Goal: Task Accomplishment & Management: Use online tool/utility

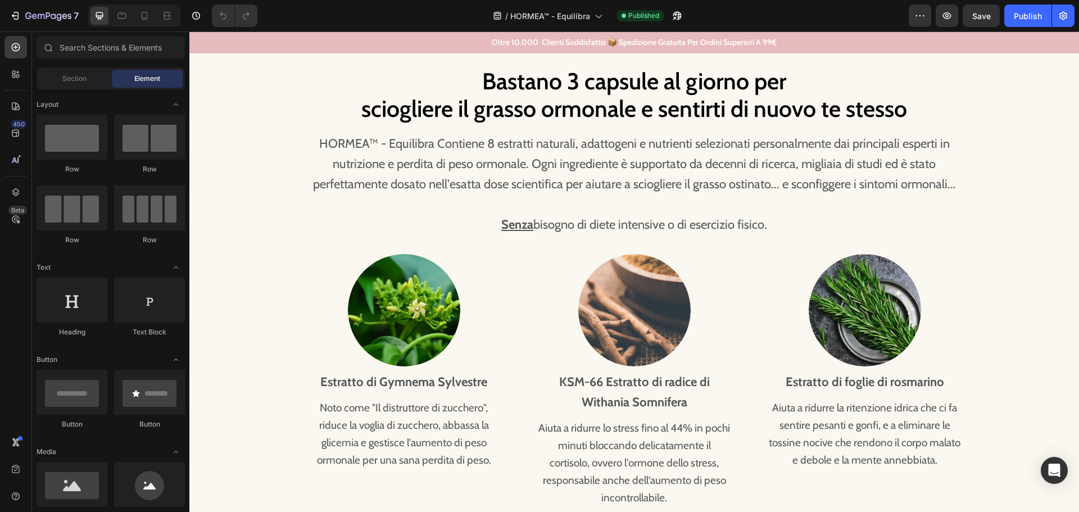
scroll to position [2696, 0]
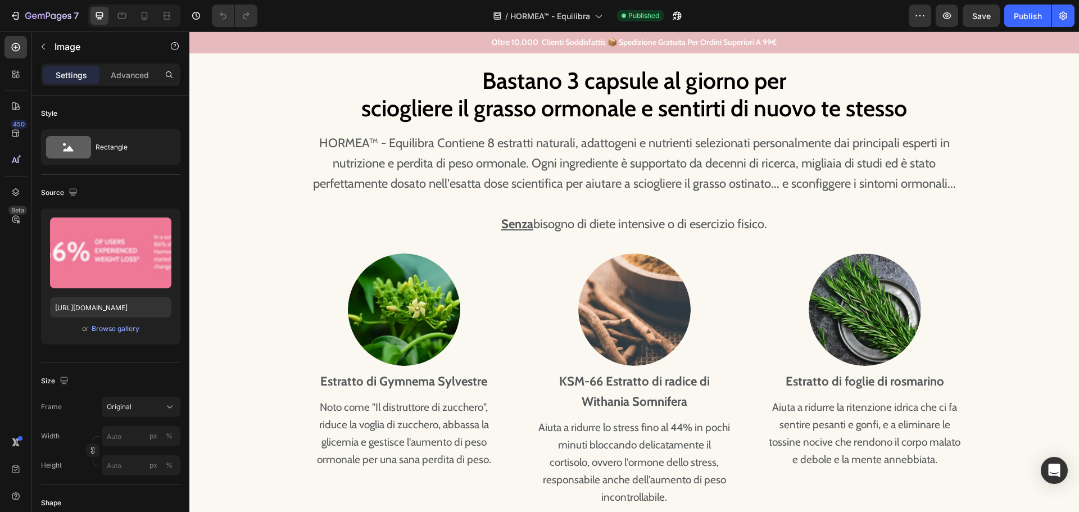
click at [559, 12] on img at bounding box center [634, 12] width 674 height 0
click at [106, 326] on div "Browse gallery" at bounding box center [116, 329] width 48 height 10
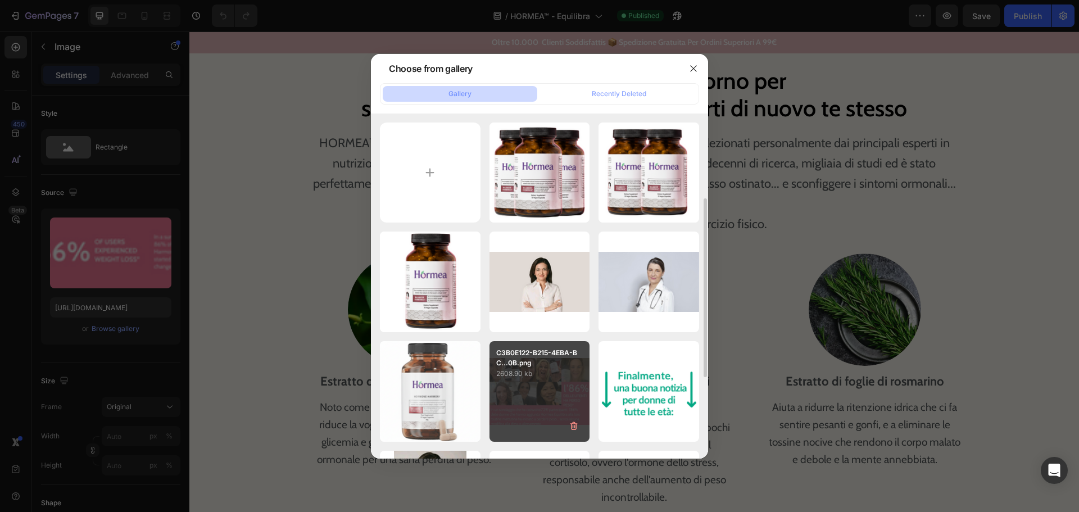
scroll to position [56, 0]
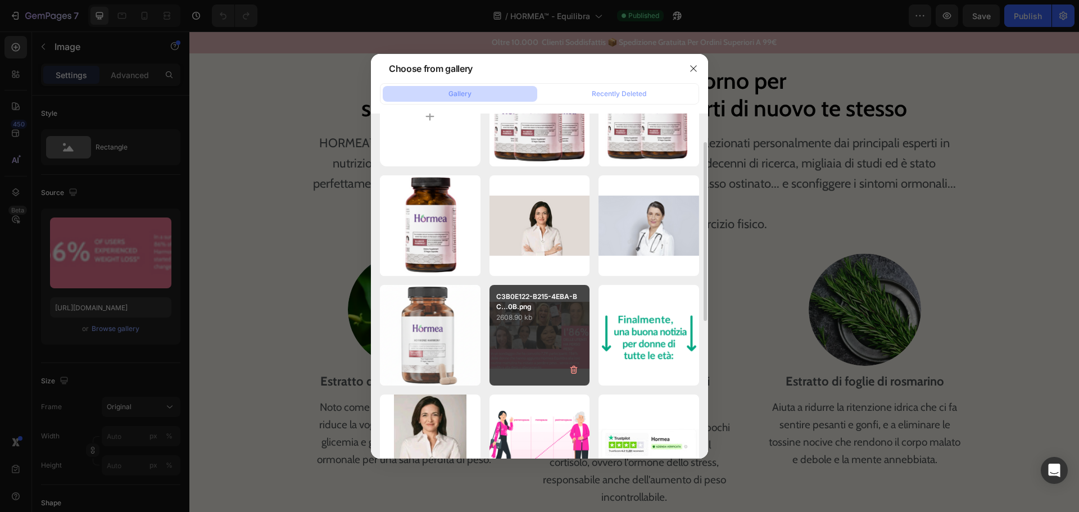
click at [547, 334] on div "C3B0E122-B215-4EBA-BC...0B.png 2608.90 kb" at bounding box center [539, 335] width 101 height 101
type input "[URL][DOMAIN_NAME]"
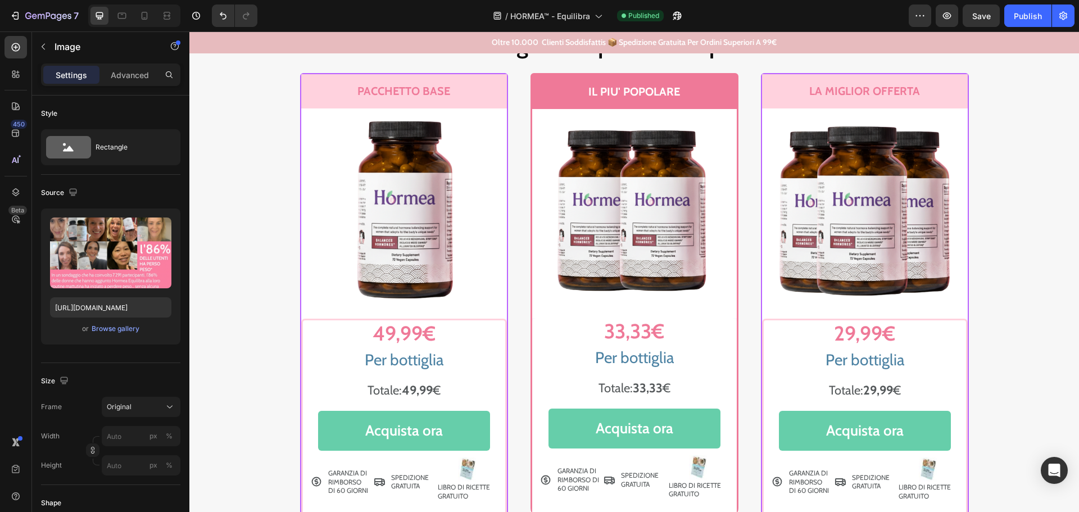
scroll to position [5730, 0]
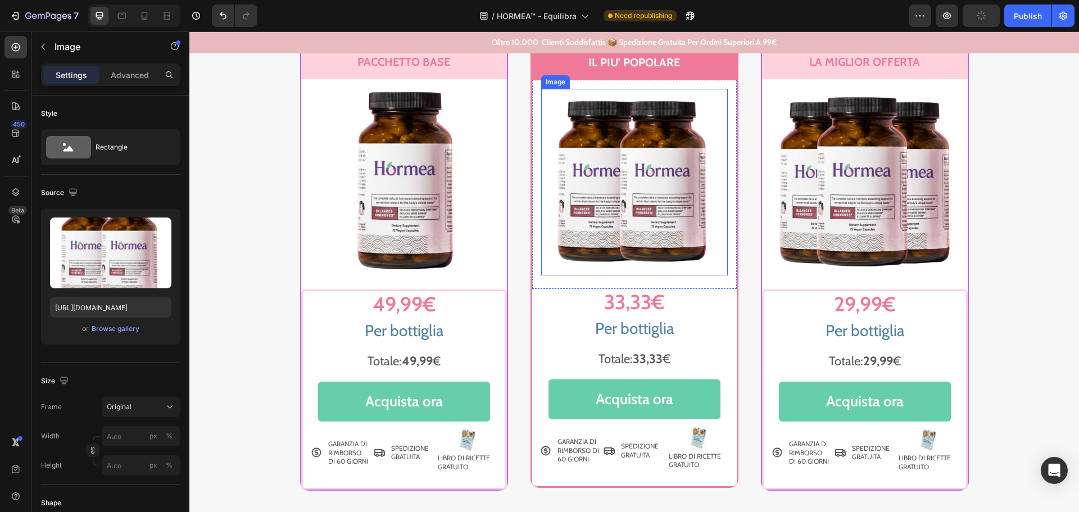
click at [631, 248] on img at bounding box center [634, 182] width 187 height 187
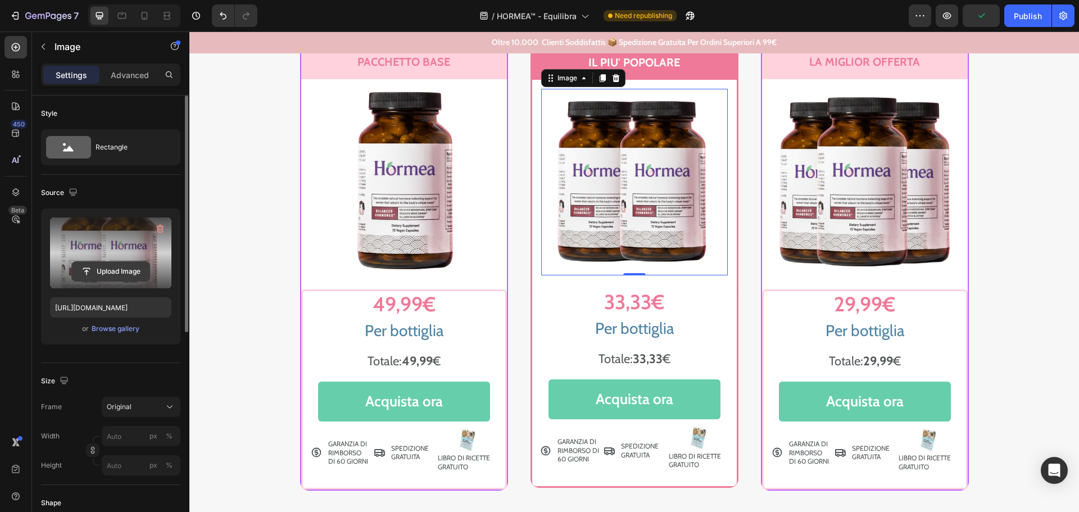
click at [113, 275] on input "file" at bounding box center [111, 271] width 78 height 19
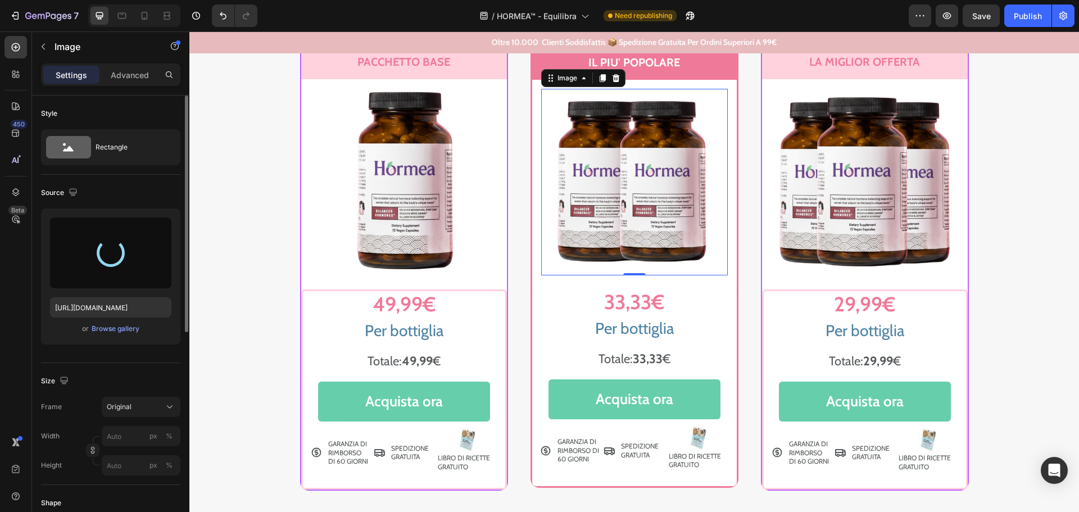
type input "[URL][DOMAIN_NAME]"
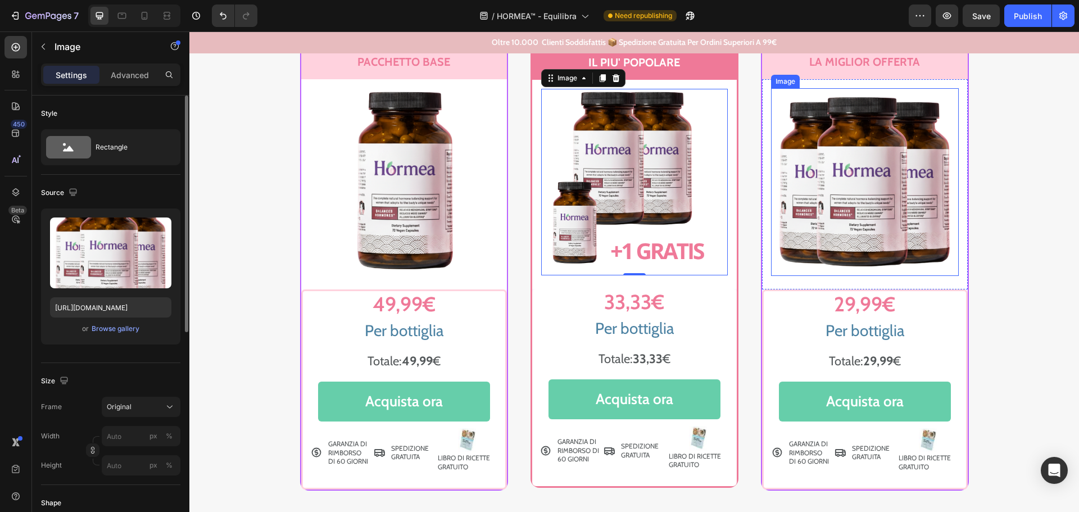
click at [867, 245] on img at bounding box center [865, 182] width 188 height 188
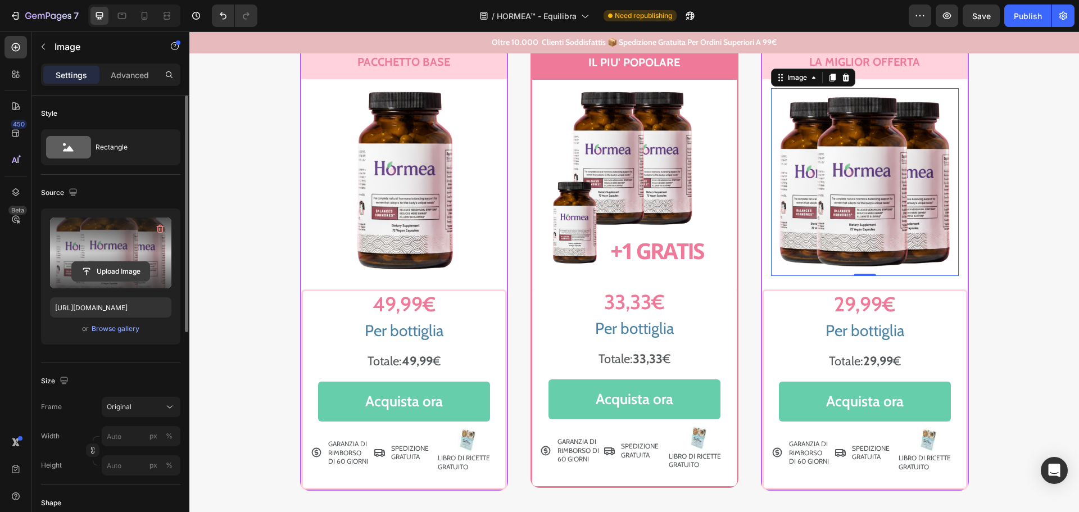
click at [98, 267] on input "file" at bounding box center [111, 271] width 78 height 19
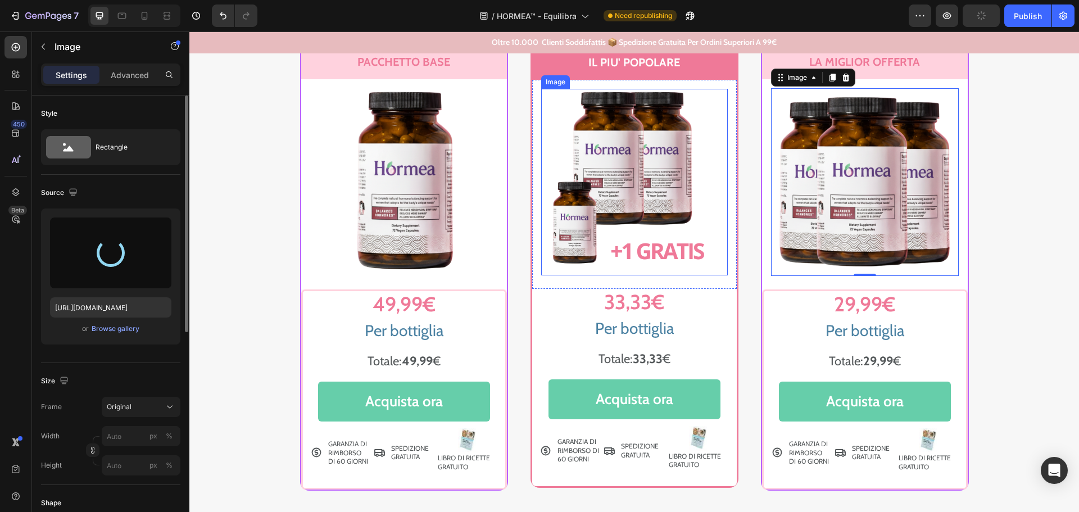
type input "[URL][DOMAIN_NAME]"
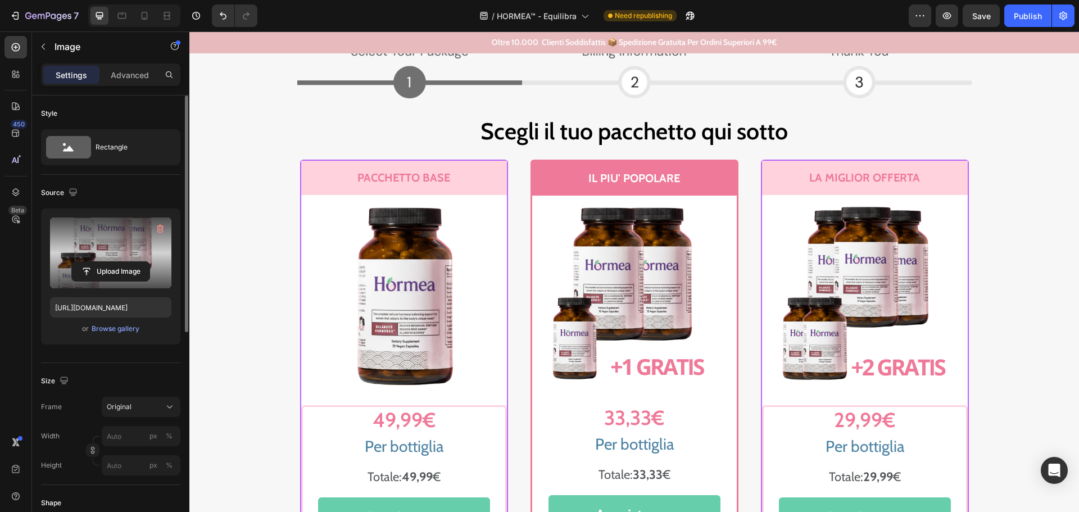
scroll to position [5449, 0]
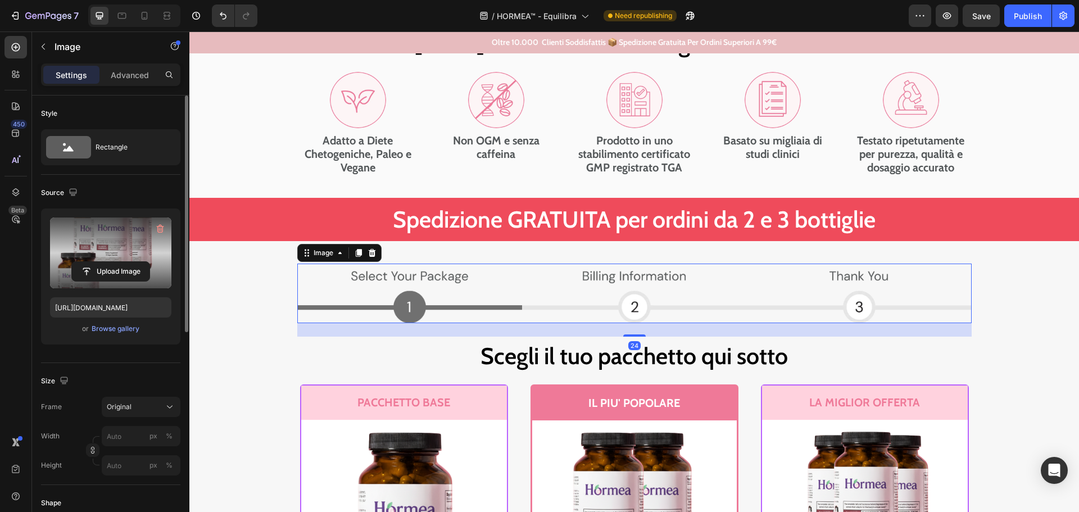
click at [431, 275] on img at bounding box center [634, 293] width 674 height 60
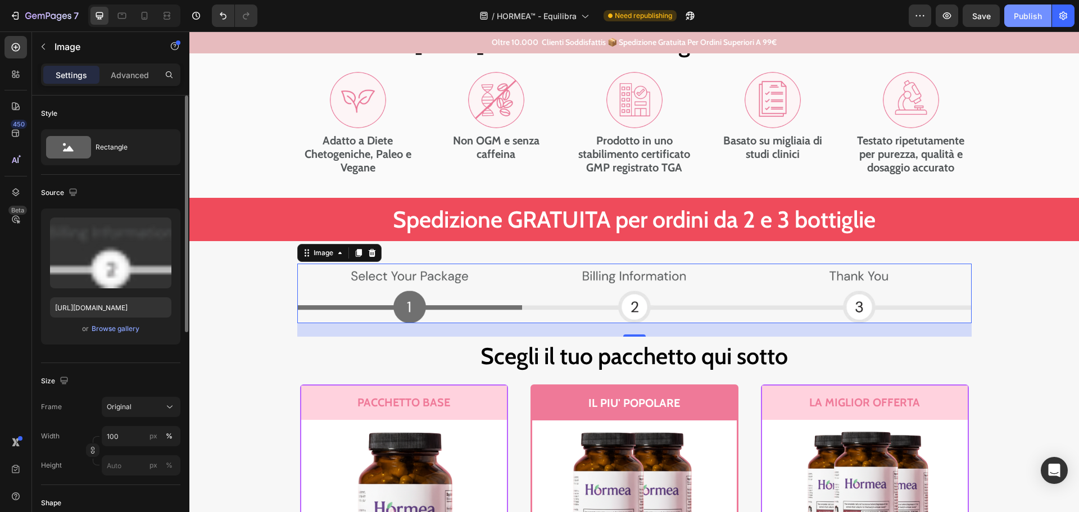
click at [1026, 16] on div "Publish" at bounding box center [1027, 16] width 28 height 12
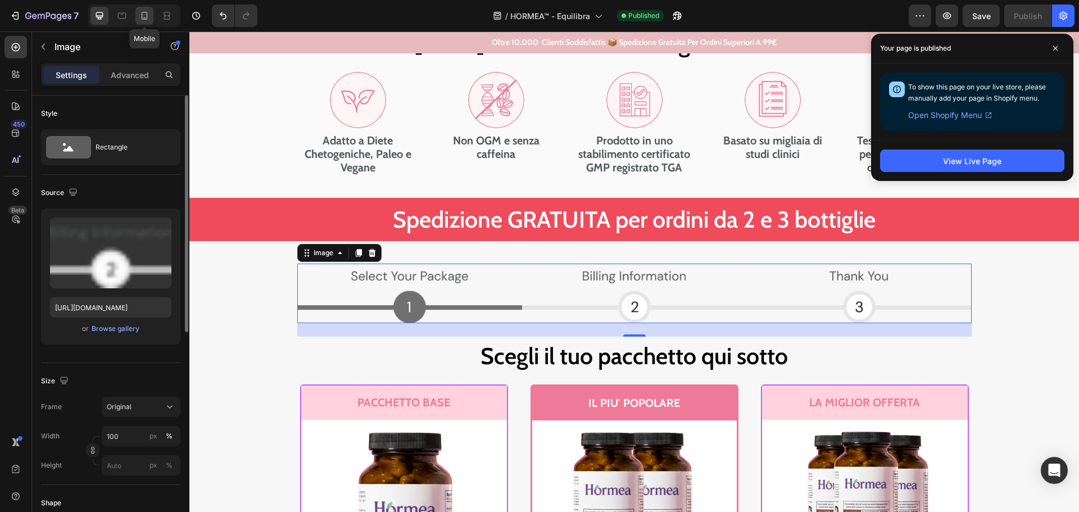
click at [142, 16] on icon at bounding box center [145, 16] width 6 height 8
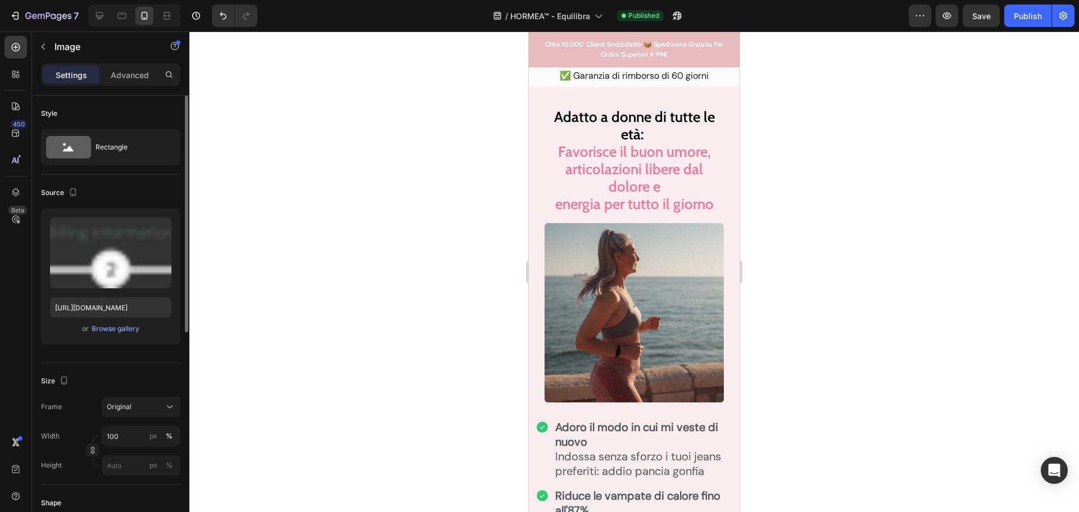
scroll to position [4887, 0]
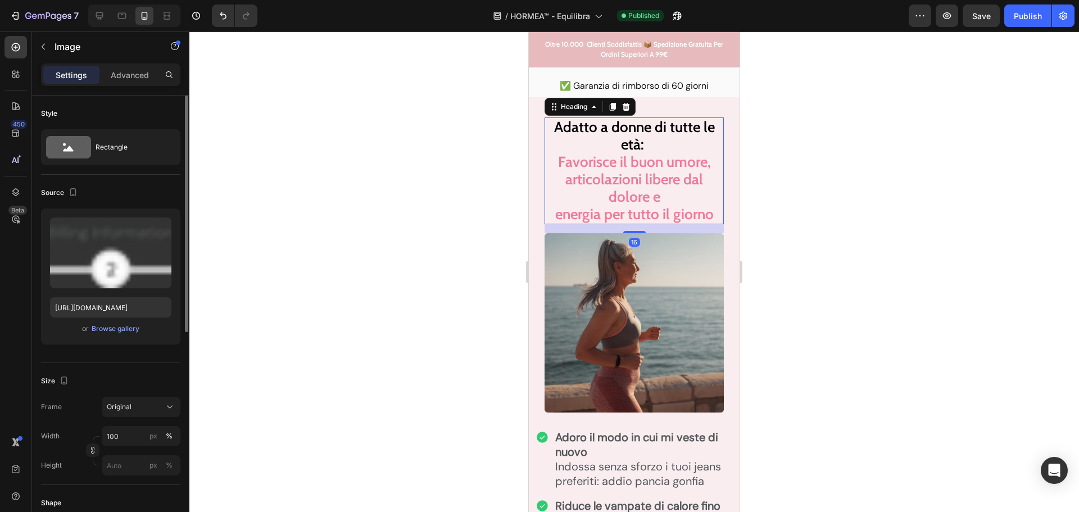
click at [688, 138] on p "Adatto a donne di tutte le età:   Favorisce il buon umore, articolazioni libere…" at bounding box center [633, 171] width 177 height 104
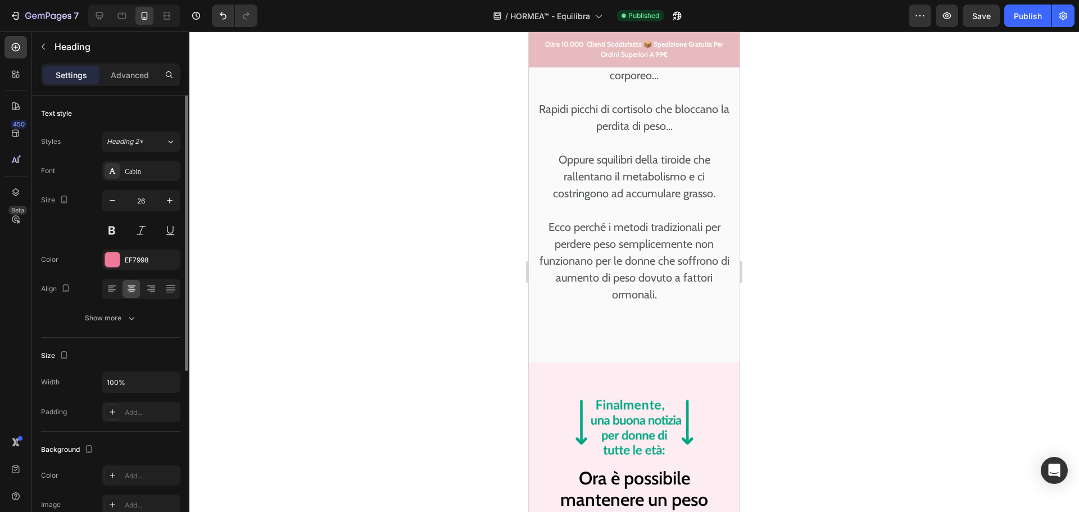
scroll to position [2066, 0]
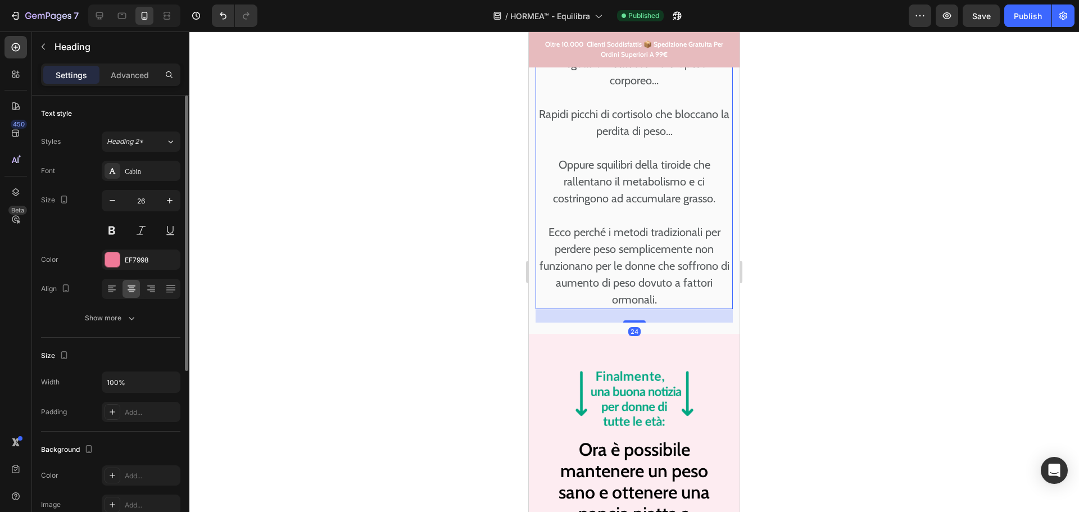
click at [672, 190] on h2 "Questo aumento della produzione ormonale di grasso inizia già a partire dai 30 …" at bounding box center [633, 4] width 197 height 609
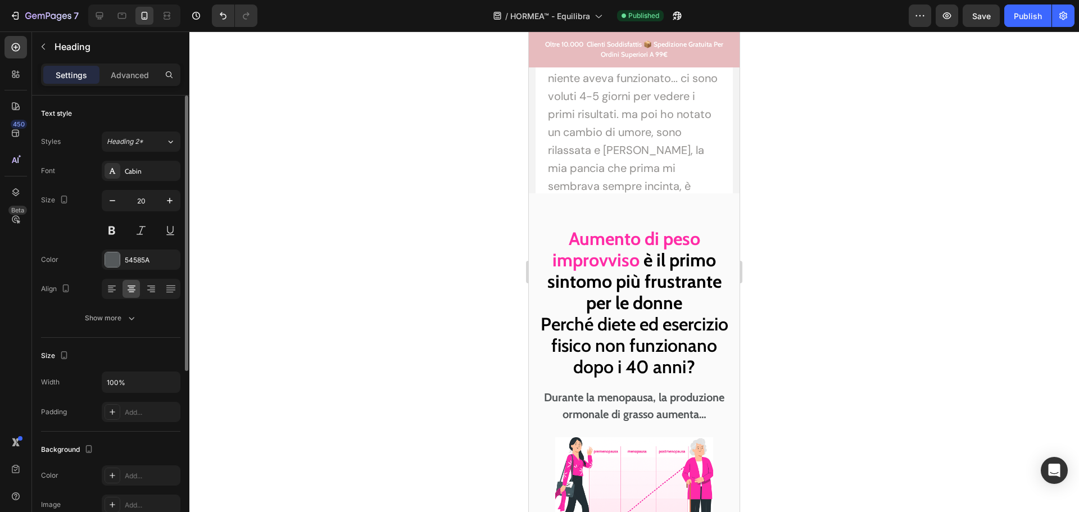
scroll to position [1290, 0]
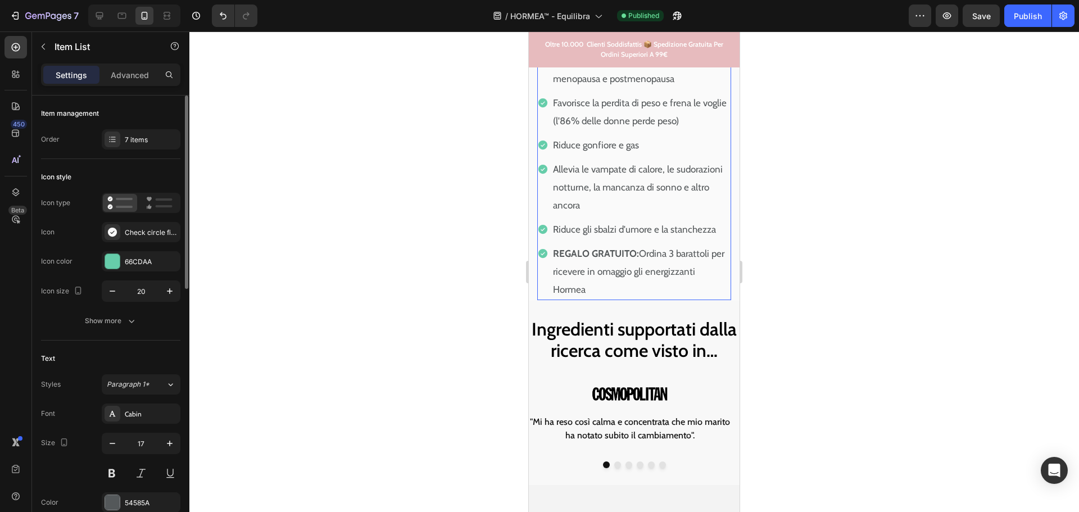
click at [684, 191] on p "Allevia le vampate di calore, le sudorazioni notturne, la mancanza di sonno e a…" at bounding box center [641, 187] width 176 height 54
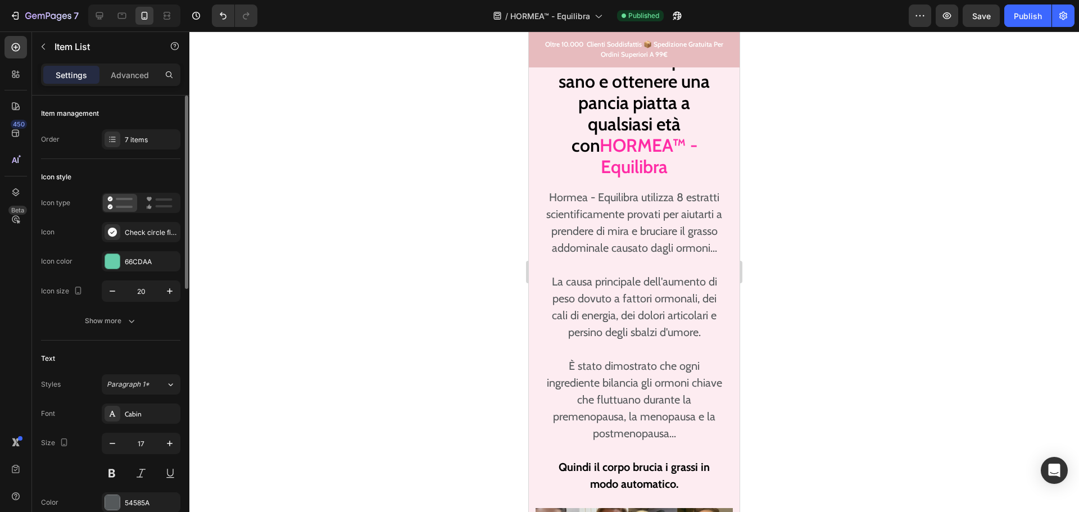
scroll to position [3595, 0]
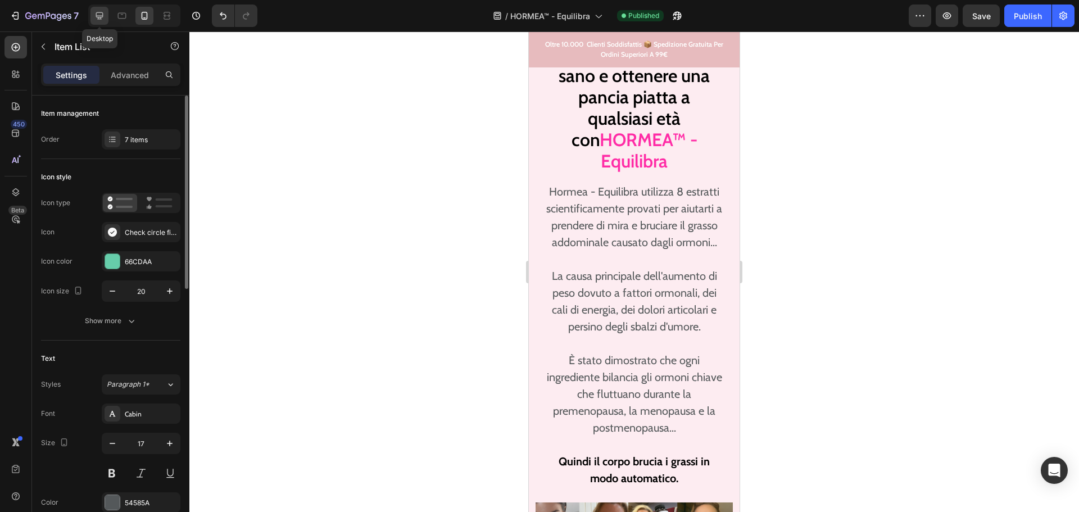
click at [104, 13] on icon at bounding box center [99, 15] width 11 height 11
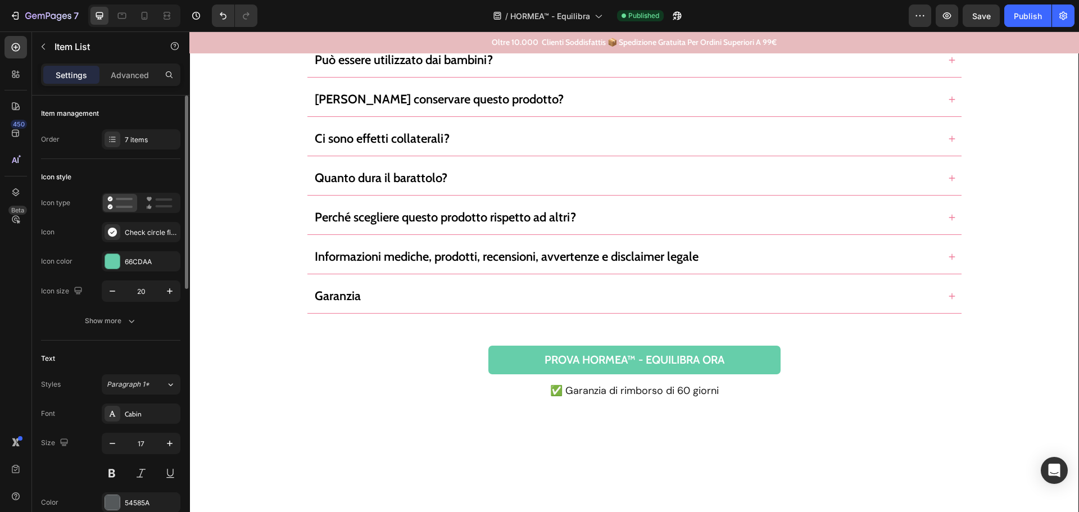
scroll to position [10243, 0]
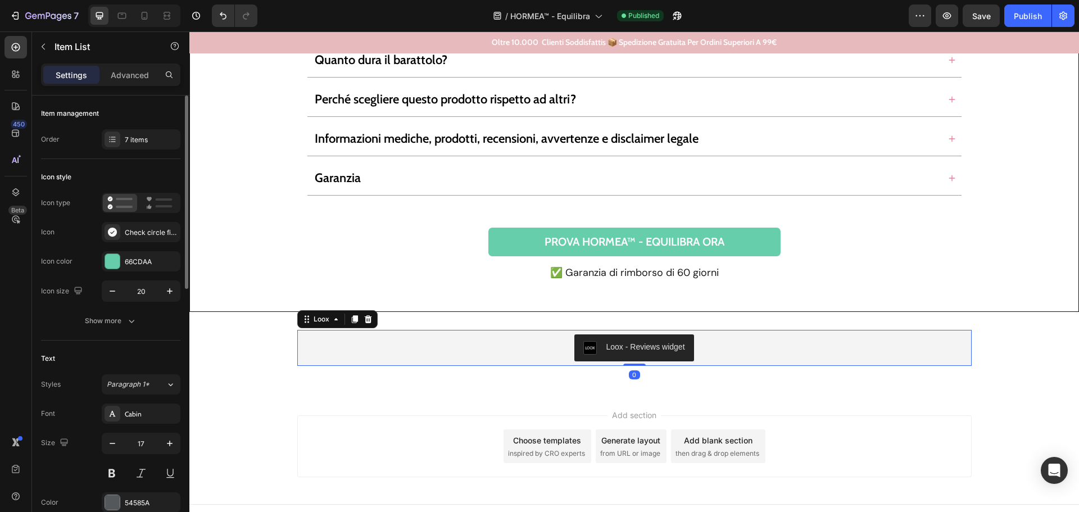
click at [371, 340] on div "Loox - Reviews widget" at bounding box center [634, 347] width 665 height 27
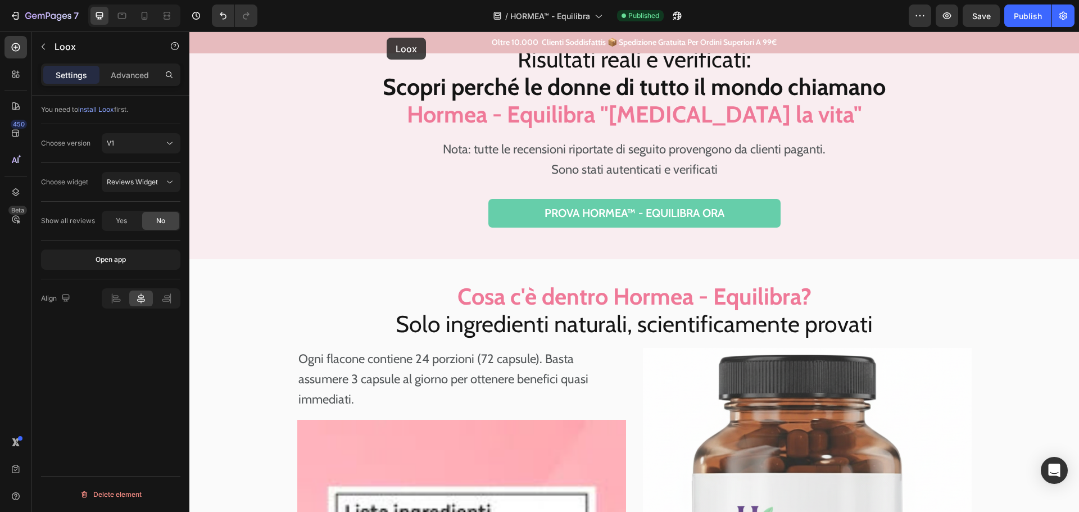
scroll to position [8052, 0]
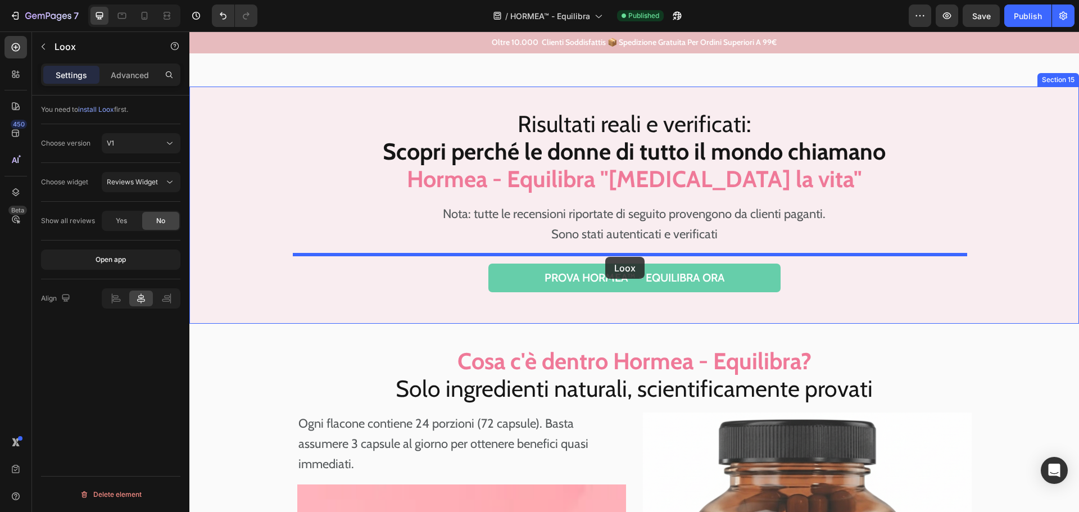
drag, startPoint x: 297, startPoint y: 322, endPoint x: 605, endPoint y: 257, distance: 314.7
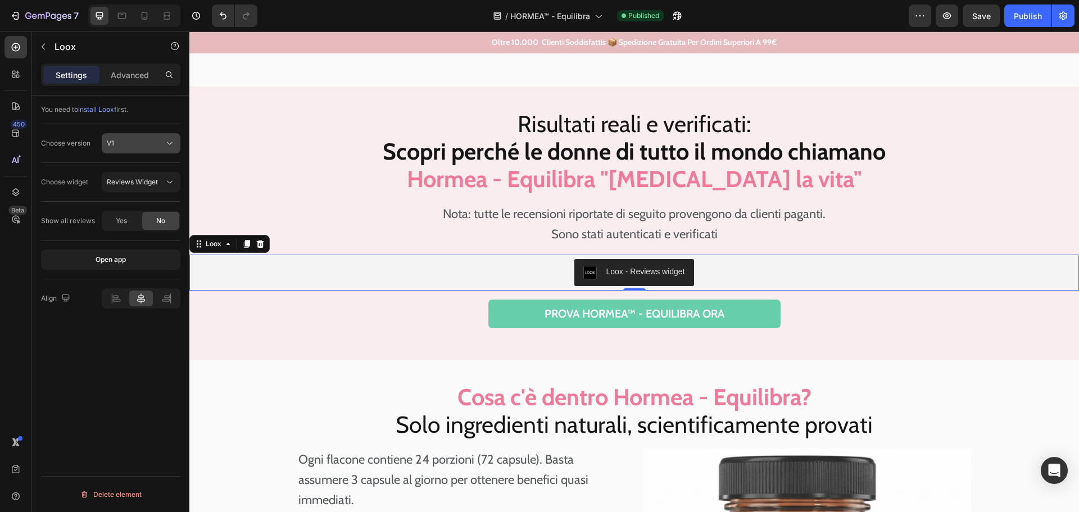
click at [135, 147] on div "V1" at bounding box center [135, 143] width 57 height 10
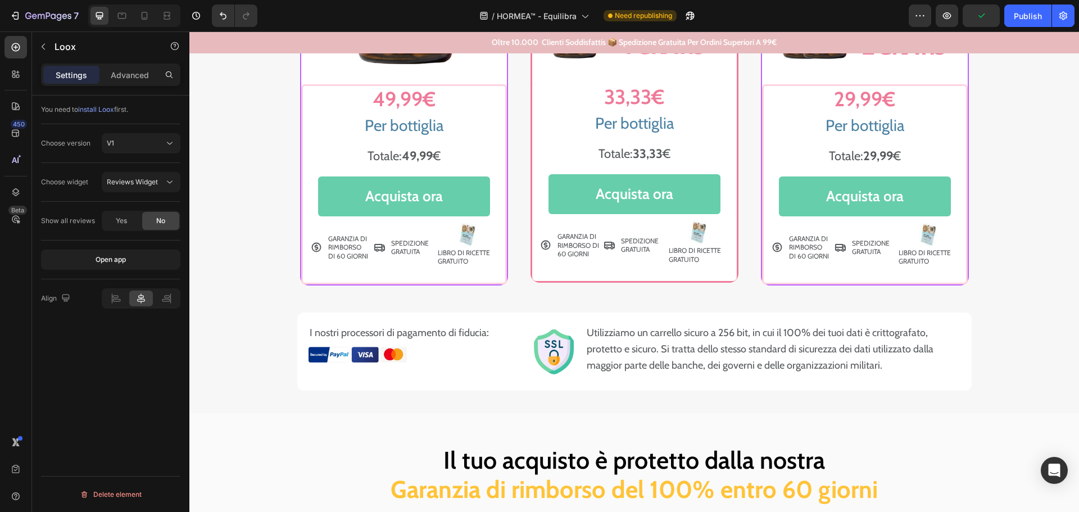
scroll to position [7153, 0]
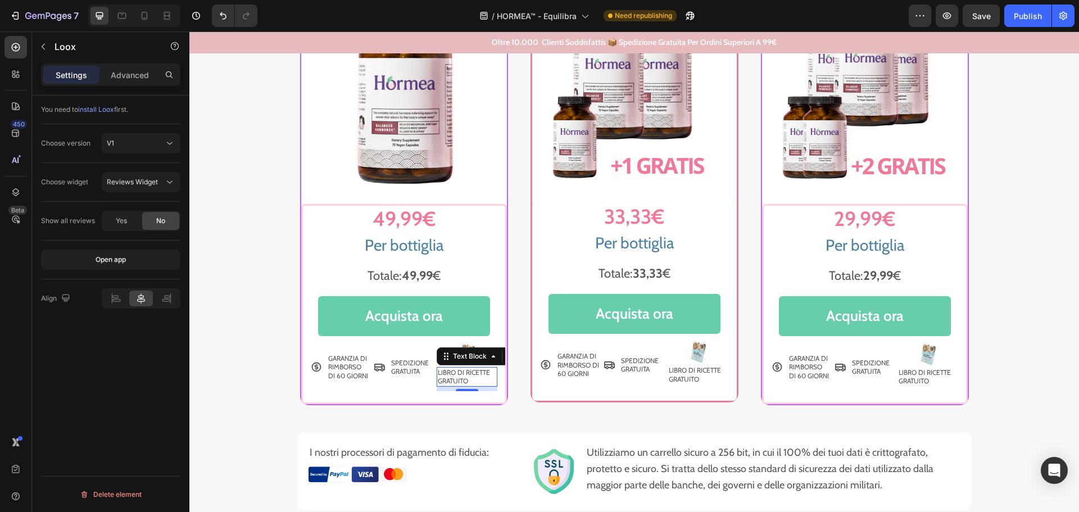
click at [449, 371] on p "LIBRO DI RICETTE GRATUITO" at bounding box center [467, 376] width 58 height 17
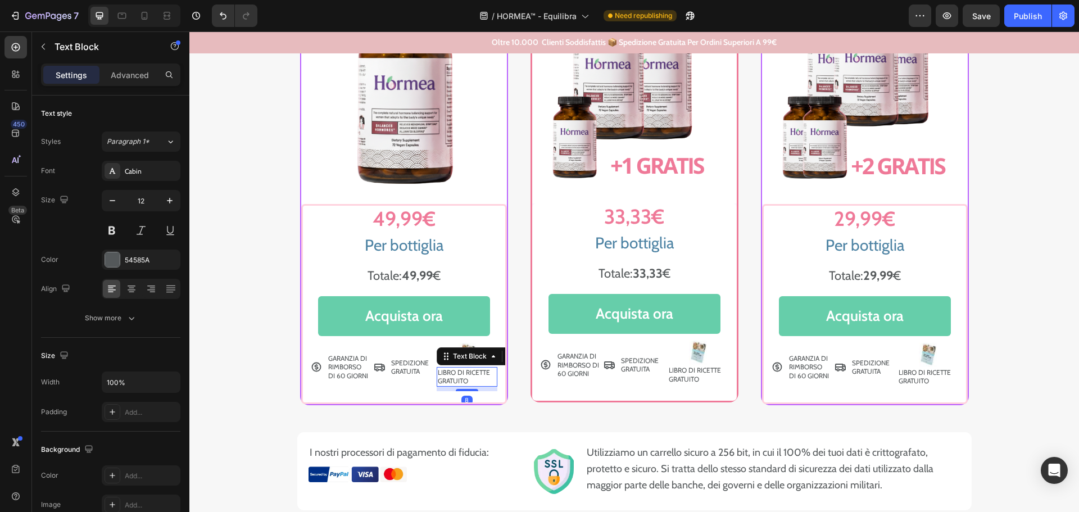
click at [449, 371] on p "LIBRO DI RICETTE GRATUITO" at bounding box center [467, 376] width 58 height 17
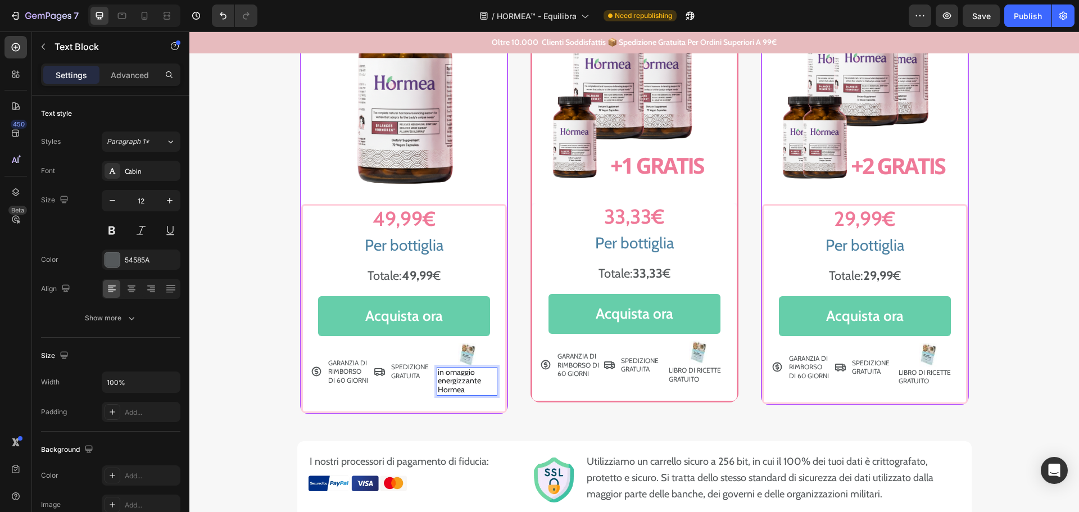
click at [438, 373] on span "in omaggio energizzante Hormea" at bounding box center [459, 381] width 43 height 28
click at [682, 374] on p "LIBRO DI RICETTE GRATUITO" at bounding box center [697, 374] width 59 height 17
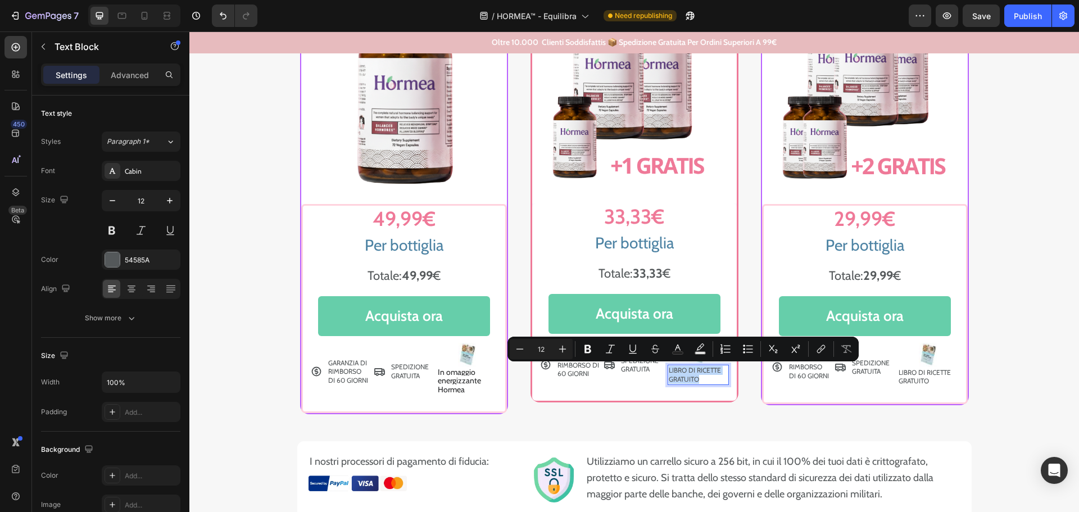
click at [682, 374] on p "LIBRO DI RICETTE GRATUITO" at bounding box center [697, 374] width 59 height 17
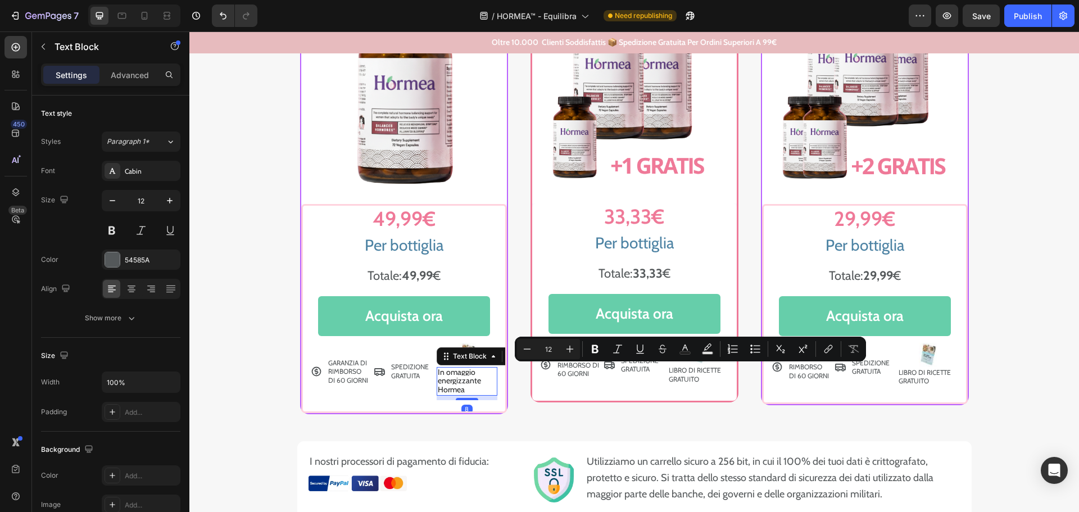
click at [450, 384] on span "In omaggio energizzante Hormea" at bounding box center [459, 381] width 43 height 28
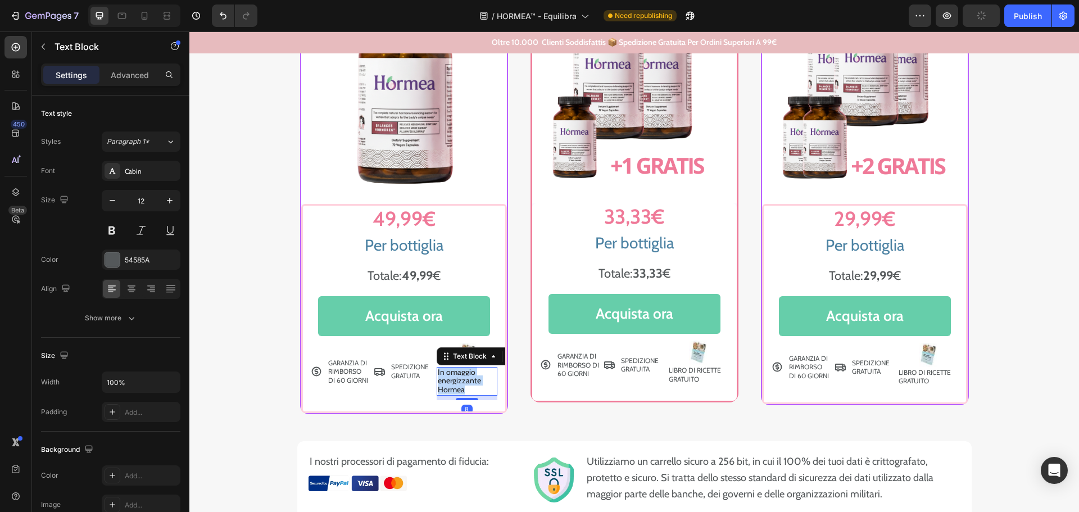
click at [450, 384] on span "In omaggio energizzante Hormea" at bounding box center [459, 381] width 43 height 28
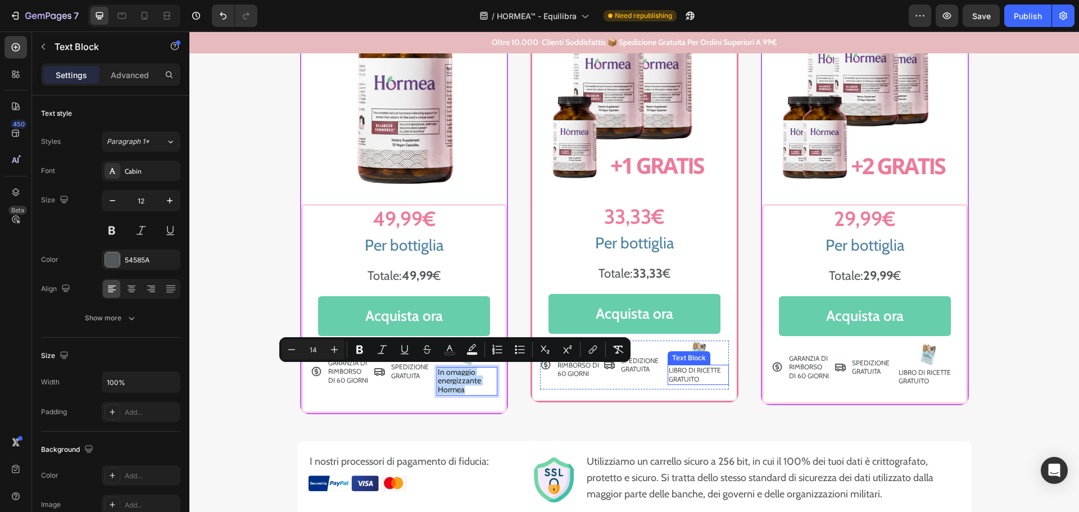
click at [676, 373] on p "LIBRO DI RICETTE GRATUITO" at bounding box center [697, 374] width 59 height 17
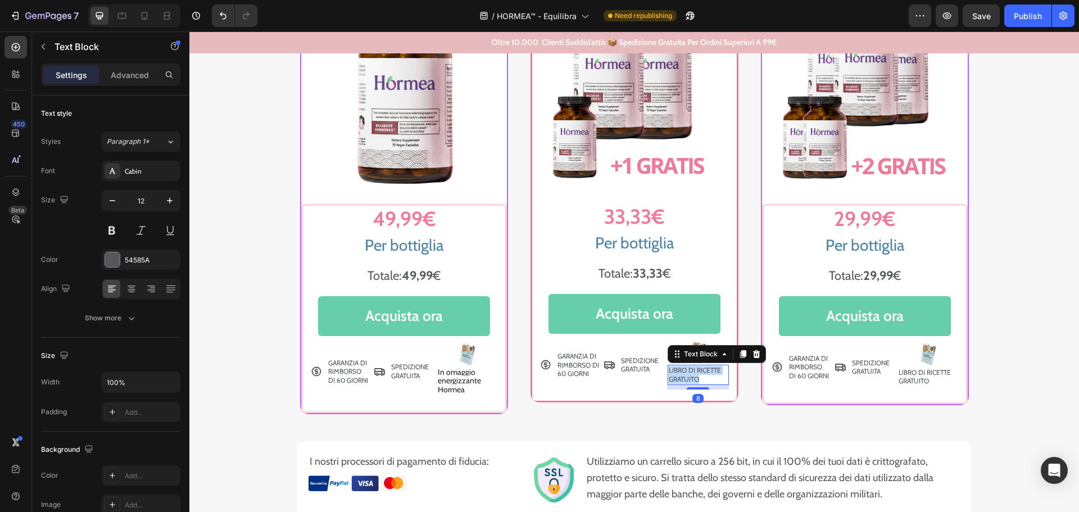
click at [676, 373] on p "LIBRO DI RICETTE GRATUITO" at bounding box center [697, 374] width 59 height 17
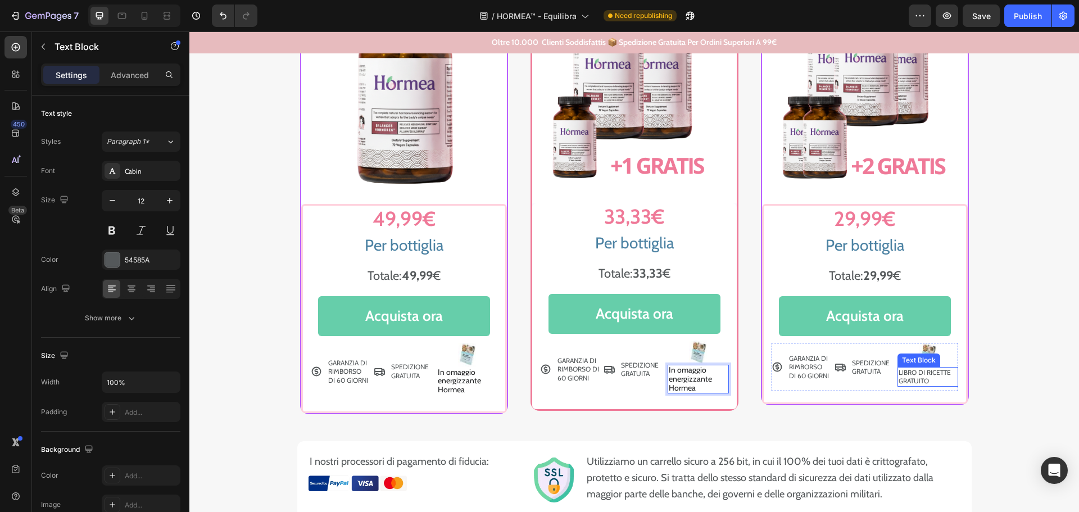
click at [909, 376] on p "LIBRO DI RICETTE GRATUITO" at bounding box center [927, 376] width 58 height 17
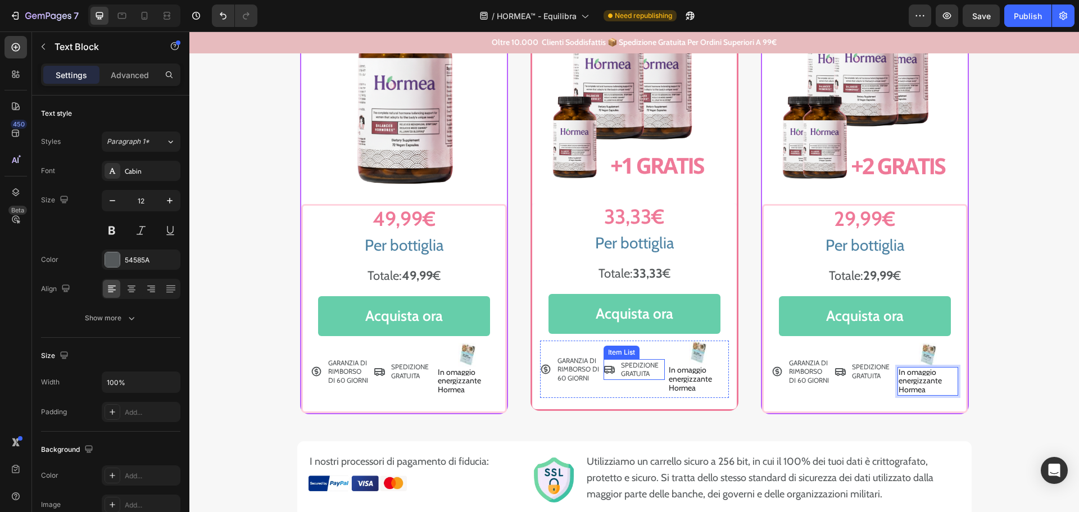
click at [641, 366] on p "SPEDIZIONE GRATUITA" at bounding box center [642, 369] width 42 height 17
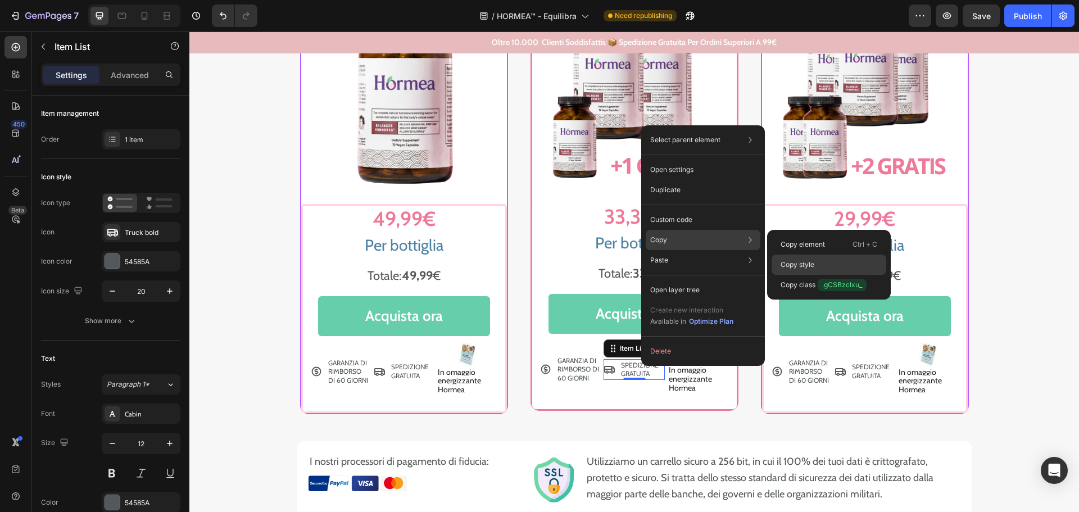
click at [821, 264] on div "Copy style" at bounding box center [828, 264] width 115 height 20
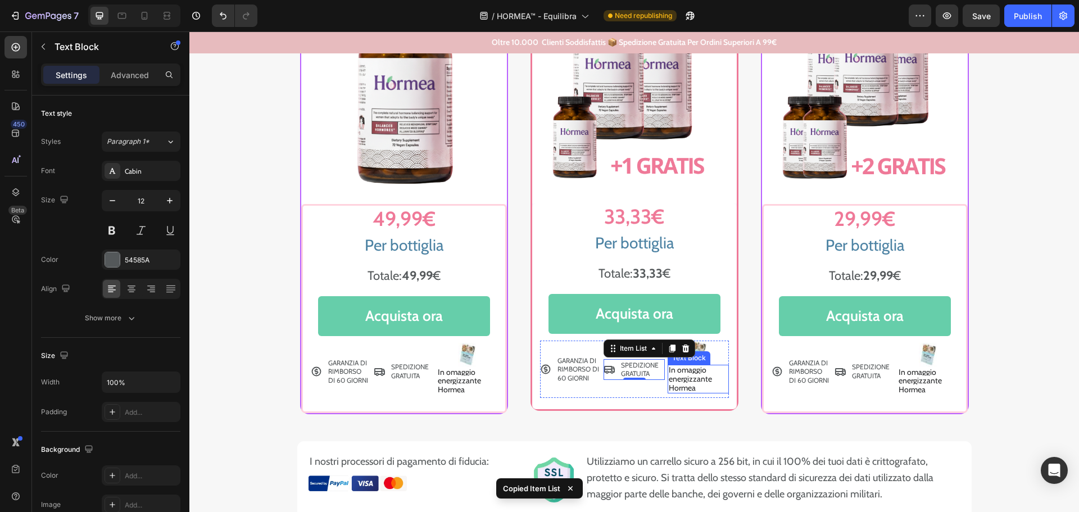
click at [686, 372] on span "In omaggio energizzante Hormea" at bounding box center [689, 379] width 43 height 28
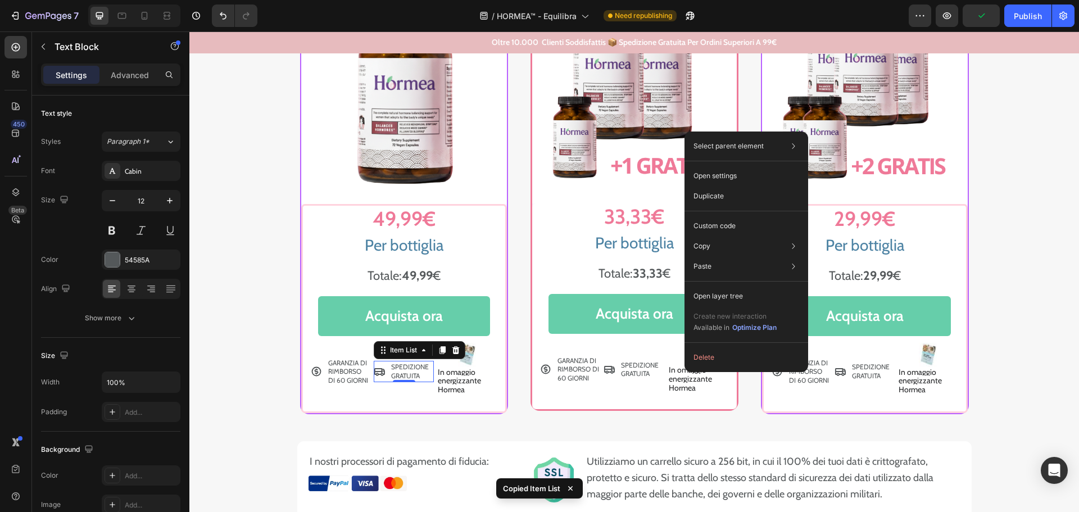
click at [393, 369] on p "SPEDIZIONE GRATUITA" at bounding box center [411, 370] width 41 height 17
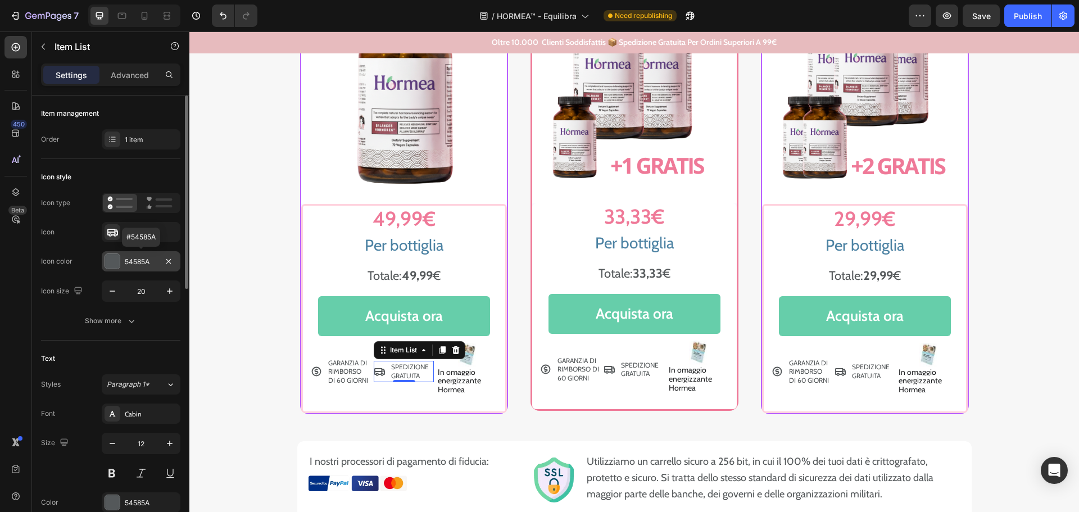
click at [107, 263] on div at bounding box center [112, 261] width 15 height 15
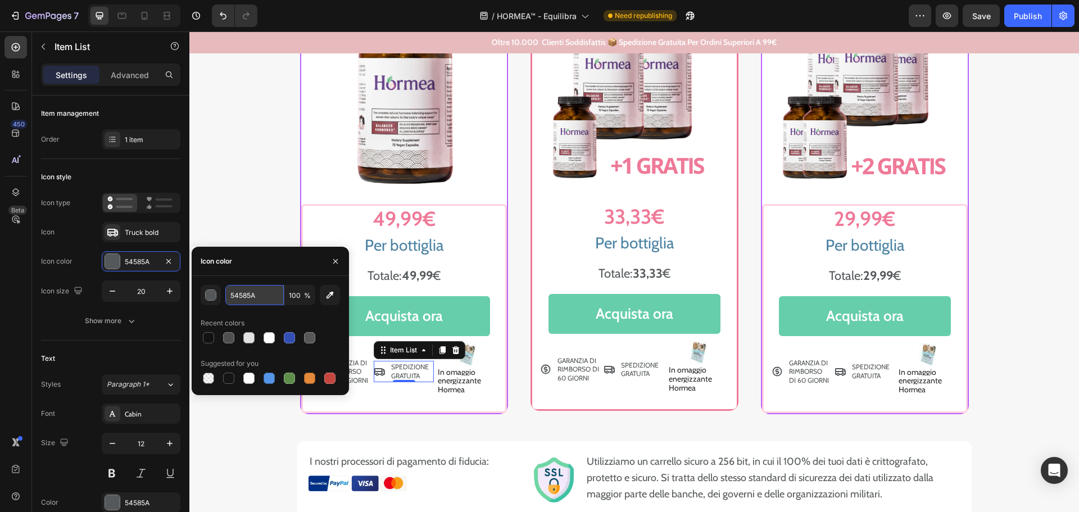
click at [237, 292] on input "54585A" at bounding box center [254, 295] width 58 height 20
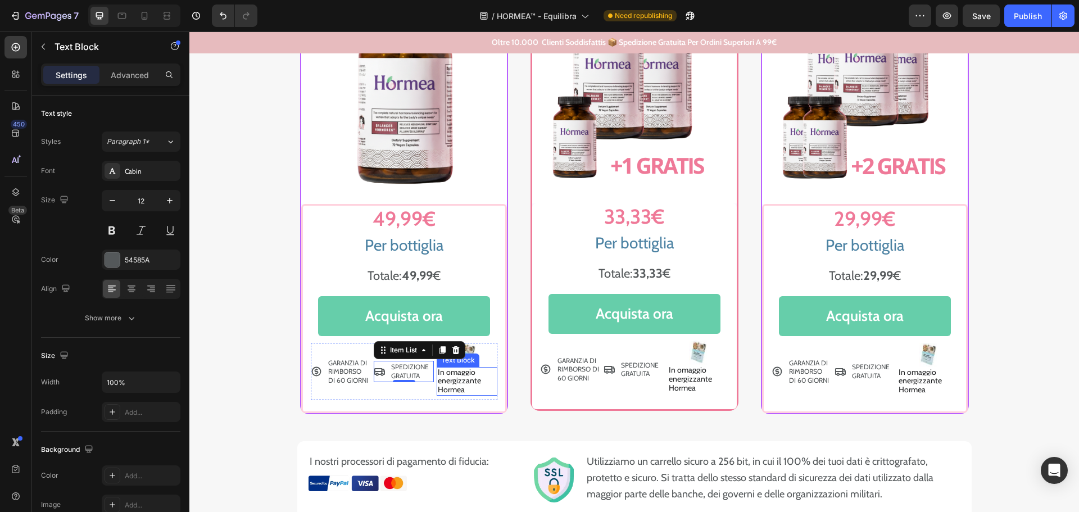
click at [444, 382] on span "In omaggio energizzante Hormea" at bounding box center [459, 381] width 43 height 28
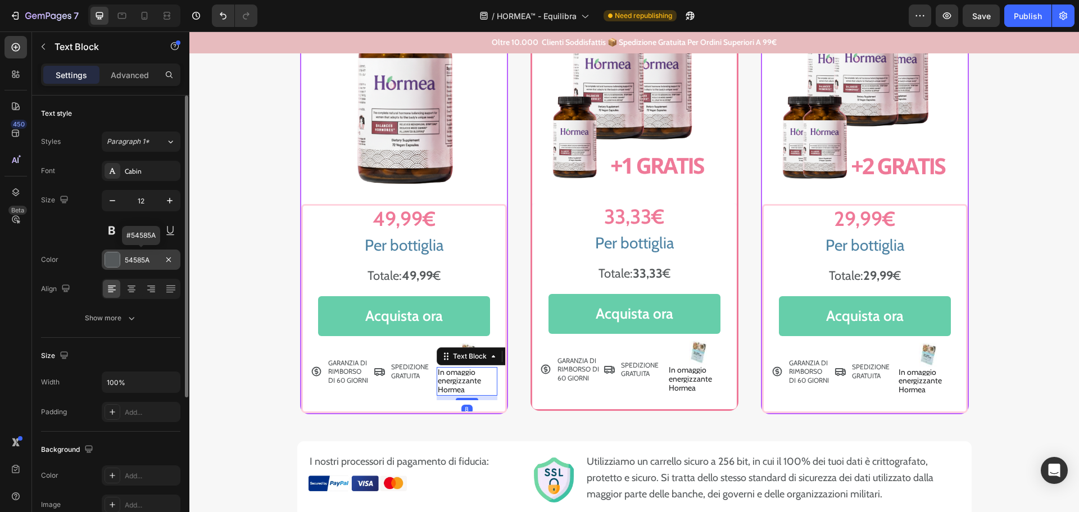
click at [115, 258] on div at bounding box center [112, 259] width 15 height 15
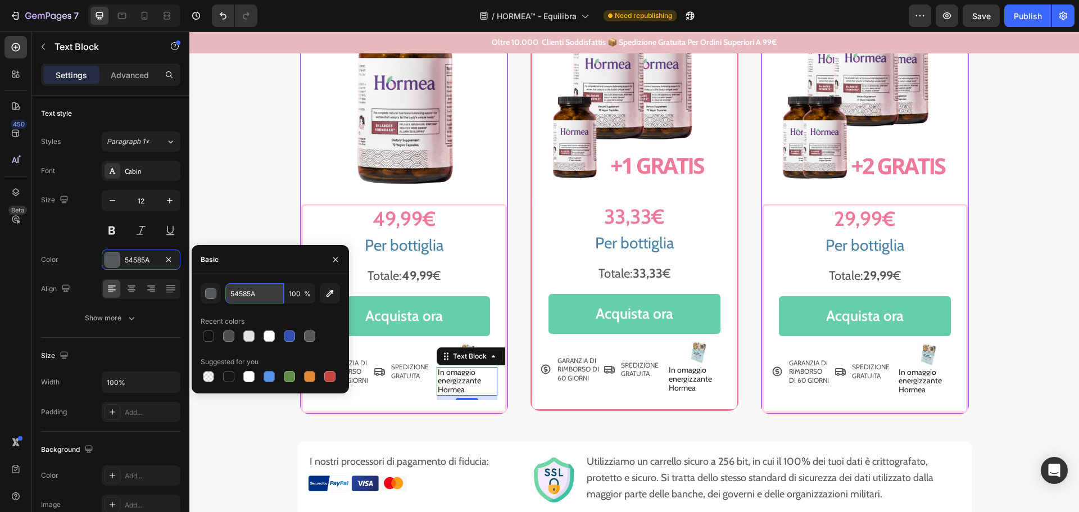
click at [234, 293] on input "54585A" at bounding box center [254, 293] width 58 height 20
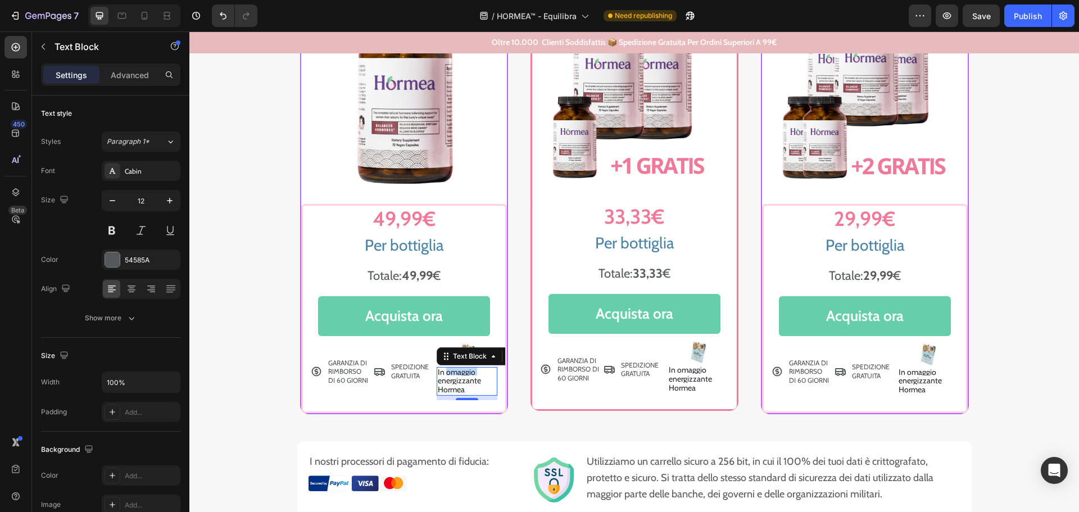
click at [445, 376] on span "In omaggio energizzante Hormea" at bounding box center [459, 381] width 43 height 28
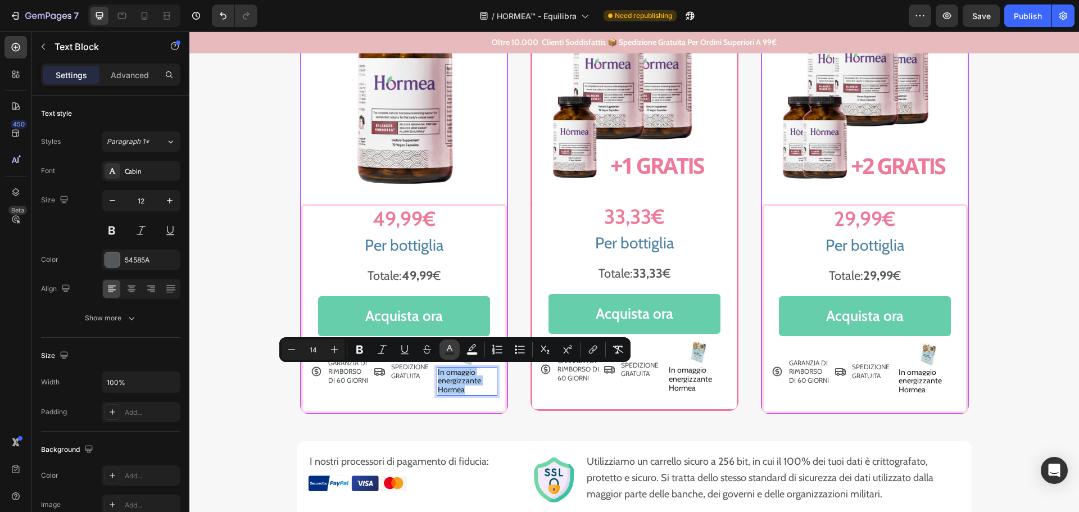
click at [449, 353] on rect "Editor contextual toolbar" at bounding box center [449, 353] width 11 height 3
type input "222325"
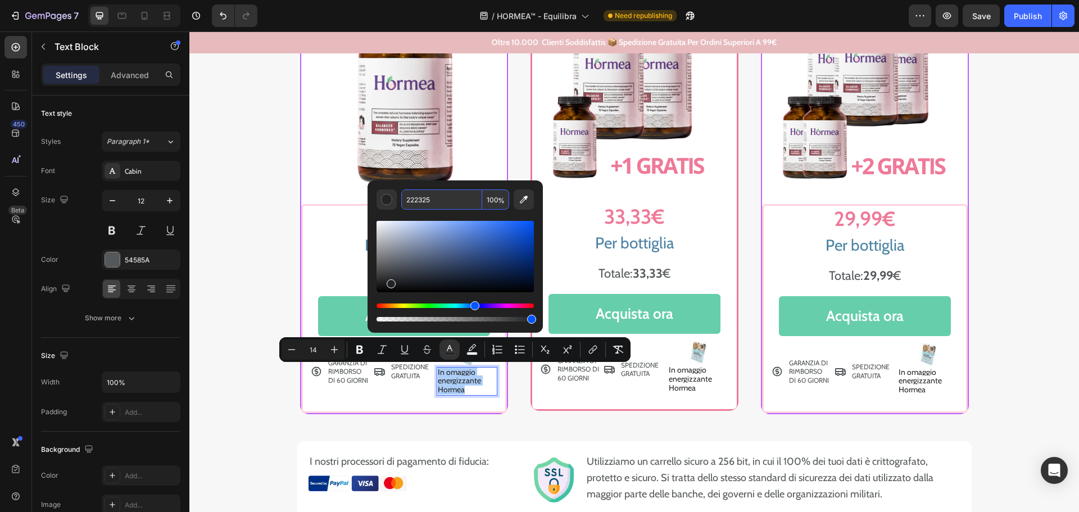
click at [419, 201] on input "222325" at bounding box center [441, 199] width 81 height 20
click at [418, 200] on input "222325" at bounding box center [441, 199] width 81 height 20
paste input "54585A"
type input "54585A325"
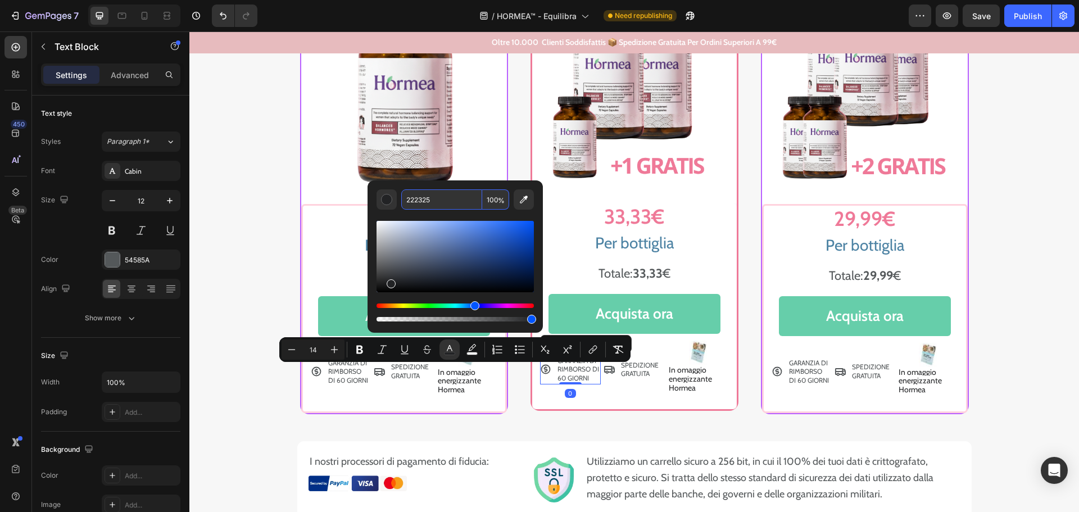
click at [548, 383] on div "GARANZIA DI RIMBORSO DI 60 GIORNI" at bounding box center [570, 369] width 61 height 30
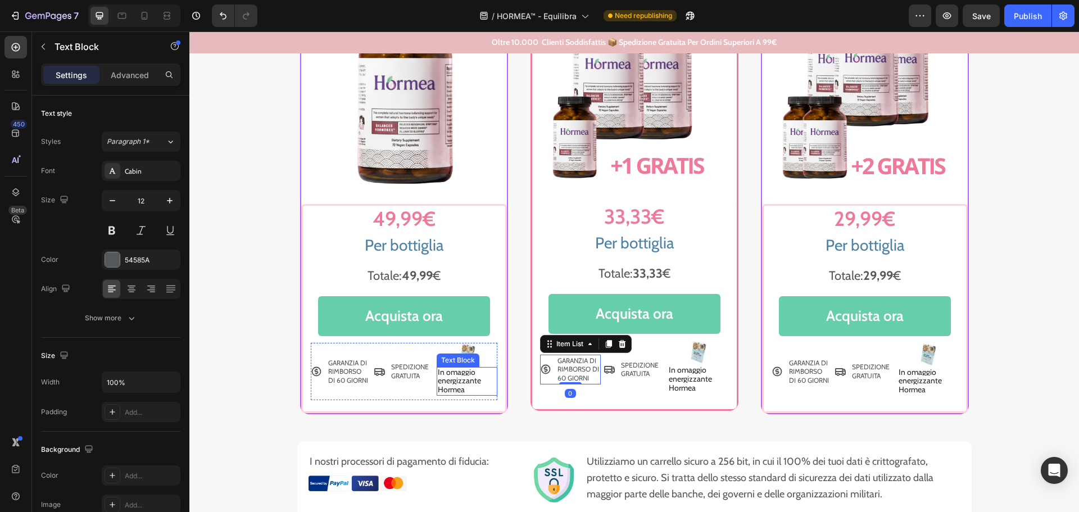
click at [454, 377] on span "In omaggio energizzante Hormea" at bounding box center [459, 381] width 43 height 28
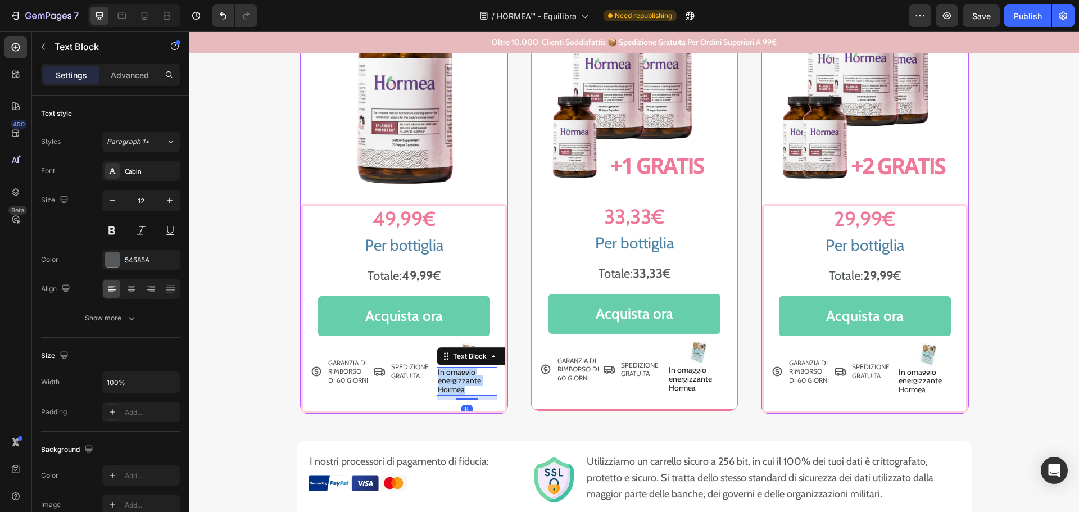
click at [453, 376] on span "In omaggio energizzante Hormea" at bounding box center [459, 381] width 43 height 28
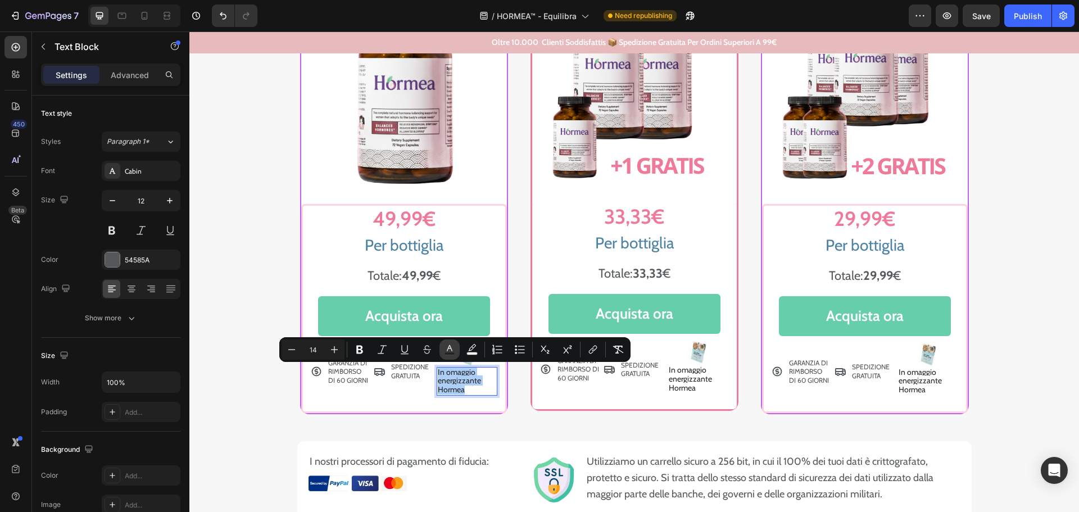
click at [447, 351] on icon "Editor contextual toolbar" at bounding box center [449, 349] width 11 height 11
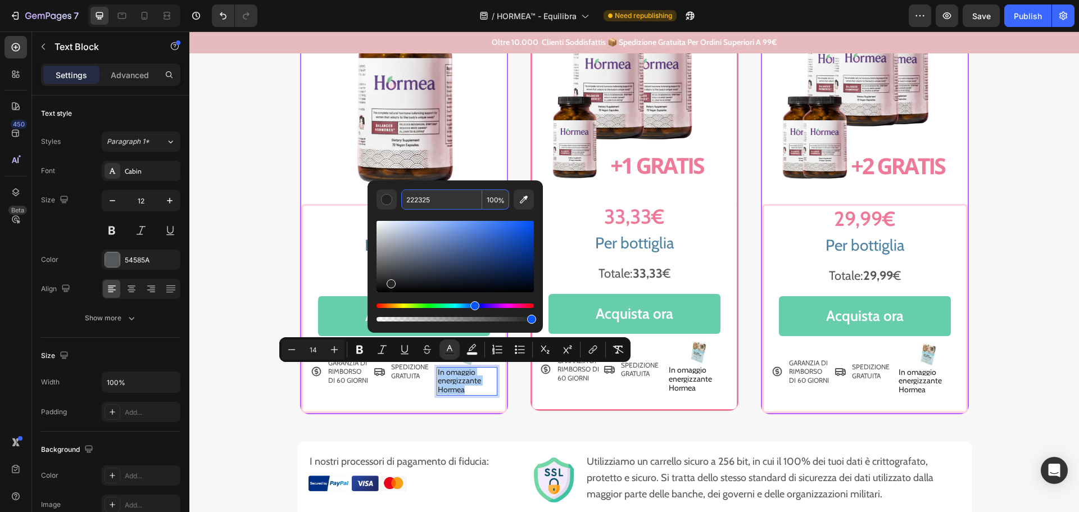
click at [419, 199] on input "222325" at bounding box center [441, 199] width 81 height 20
paste input "54585A"
type input "54585A"
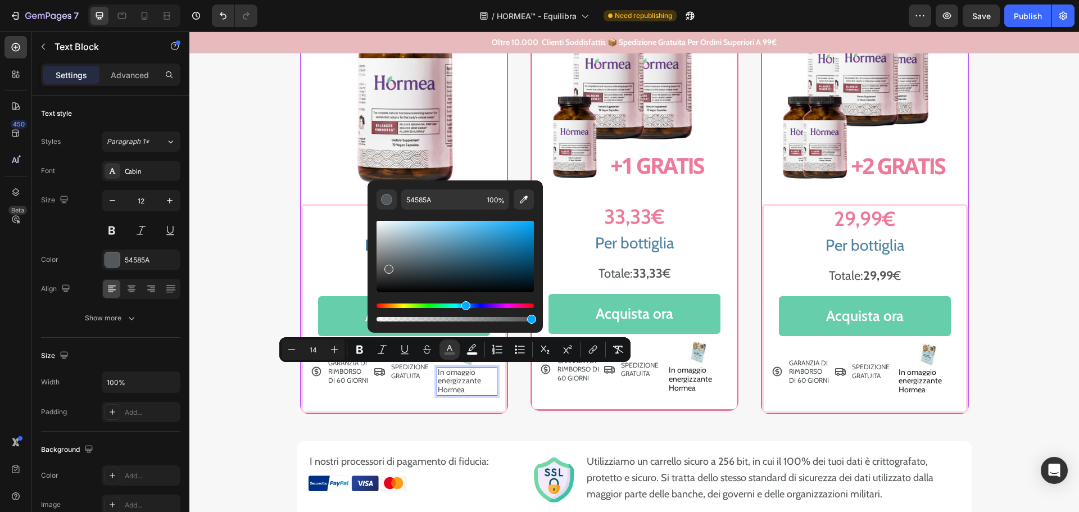
click at [442, 212] on div "Editor contextual toolbar" at bounding box center [454, 267] width 157 height 114
click at [407, 396] on div "SPEDIZIONE GRATUITA Item List" at bounding box center [404, 371] width 60 height 57
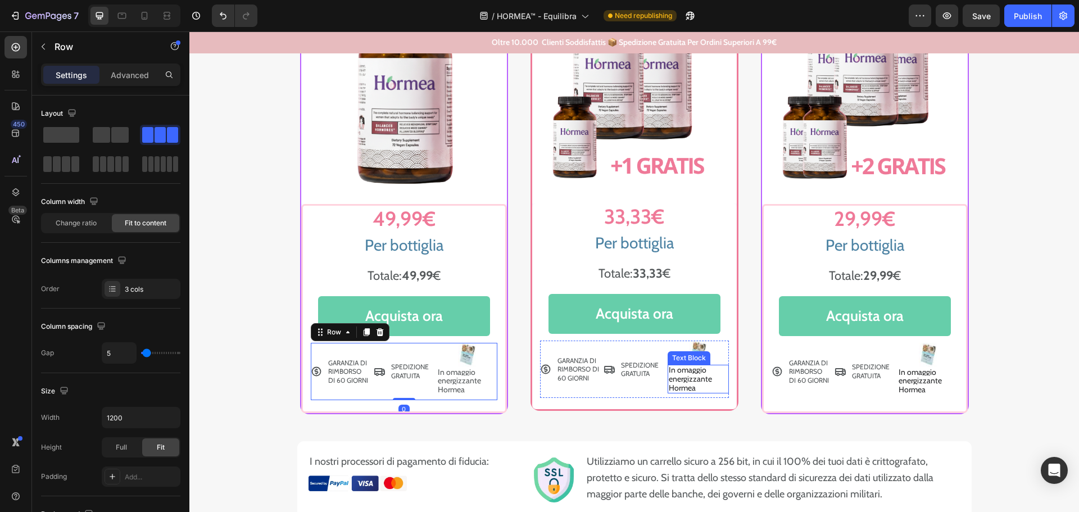
click at [689, 379] on span "In omaggio energizzante Hormea" at bounding box center [689, 379] width 43 height 28
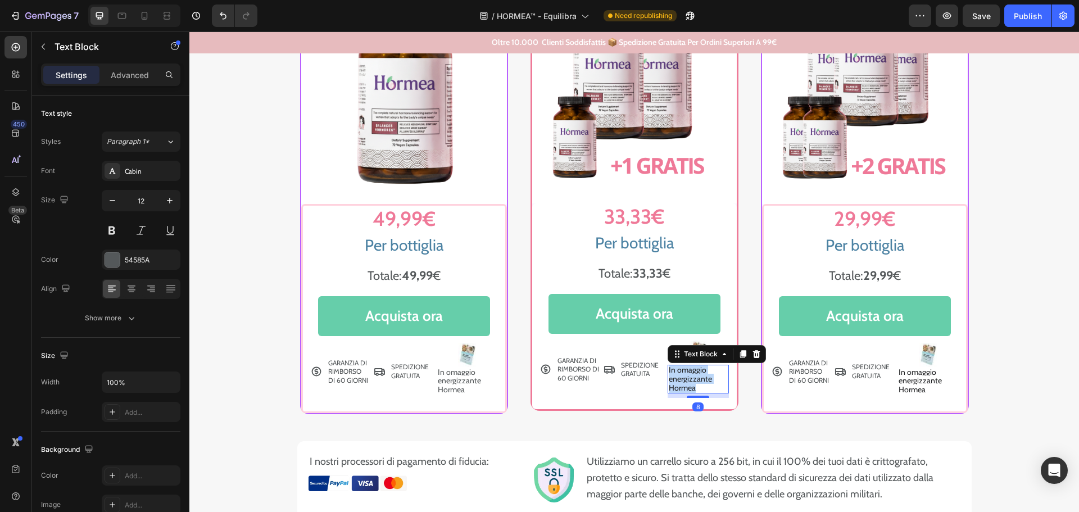
click at [689, 379] on span "In omaggio energizzante Hormea" at bounding box center [689, 379] width 43 height 28
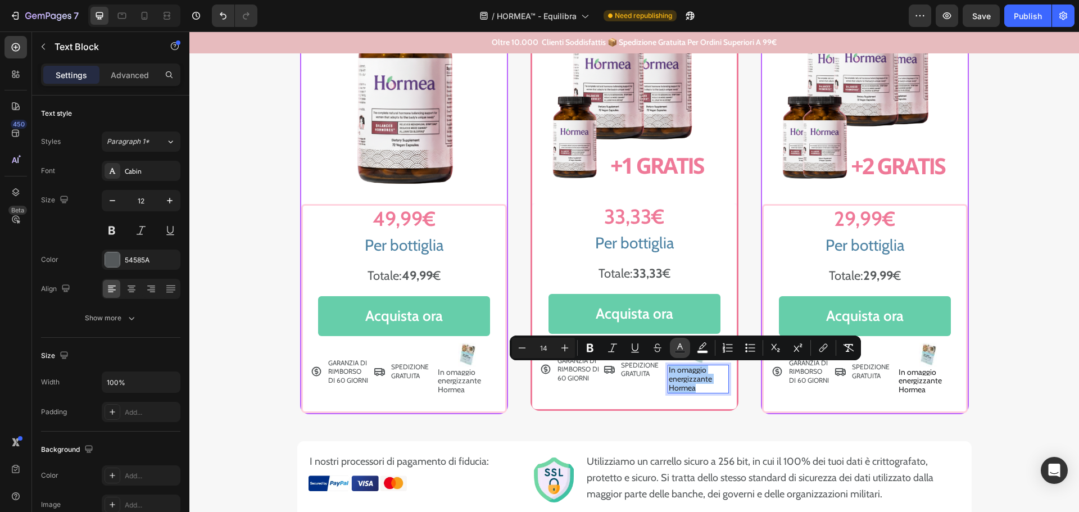
click at [679, 351] on rect "Editor contextual toolbar" at bounding box center [680, 352] width 11 height 3
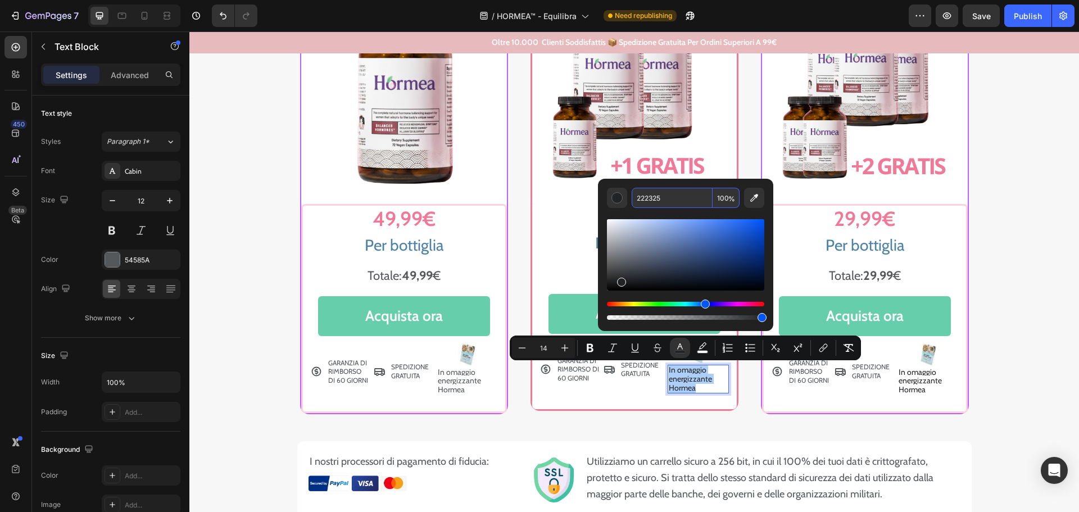
click at [644, 199] on input "222325" at bounding box center [671, 198] width 81 height 20
paste input "54585A"
type input "54585A"
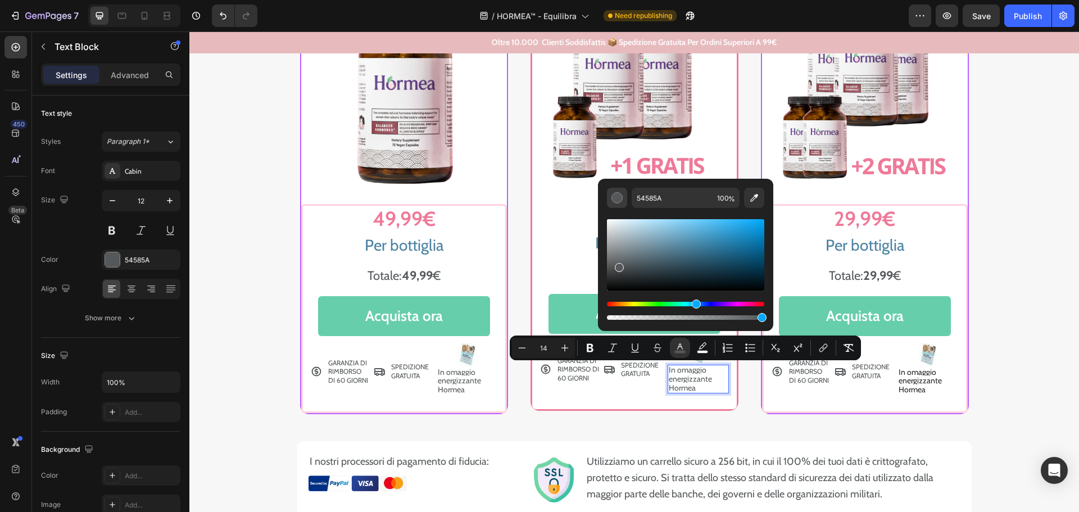
click at [608, 206] on button "Editor contextual toolbar" at bounding box center [617, 198] width 20 height 20
click at [907, 388] on span "In omaggio energizzante Hormea" at bounding box center [919, 381] width 43 height 28
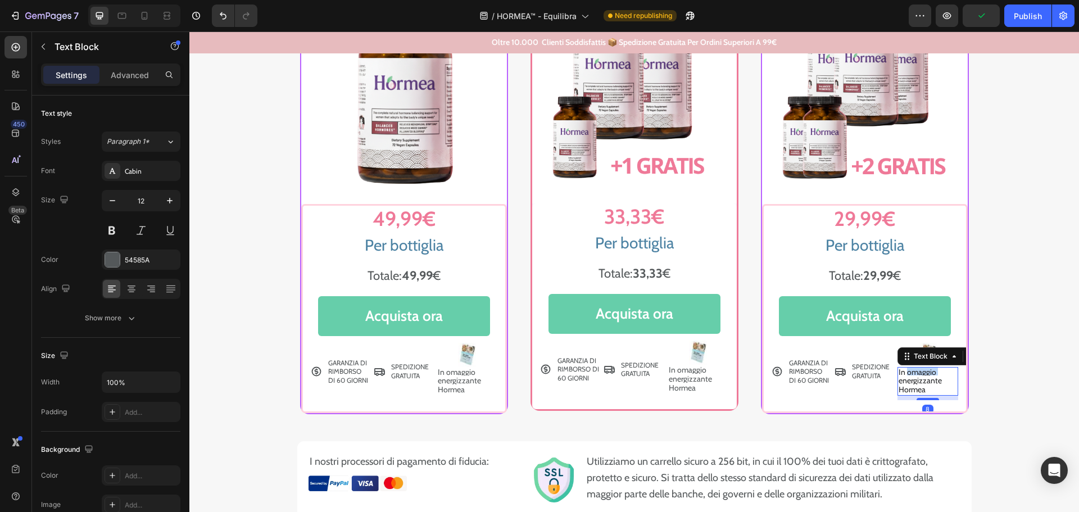
click at [911, 375] on span "In omaggio energizzante Hormea" at bounding box center [919, 381] width 43 height 28
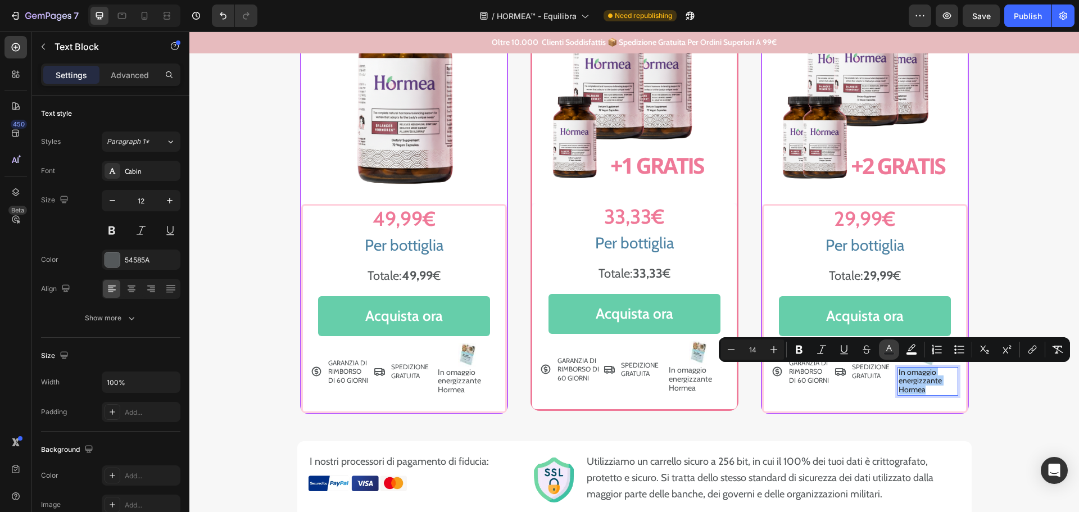
click at [887, 351] on icon "Editor contextual toolbar" at bounding box center [888, 349] width 11 height 11
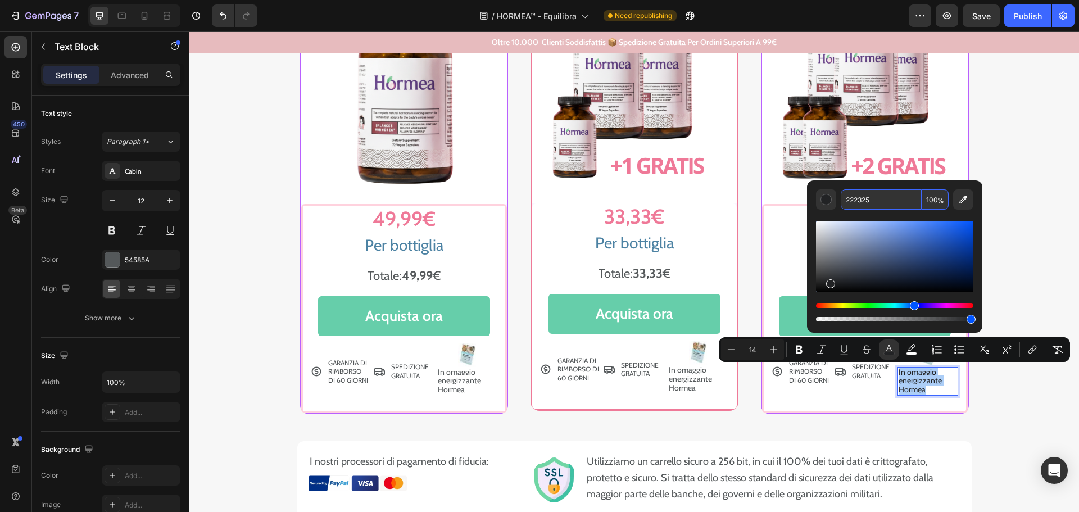
click at [854, 201] on input "222325" at bounding box center [880, 199] width 81 height 20
paste input "54585A"
type input "54585A"
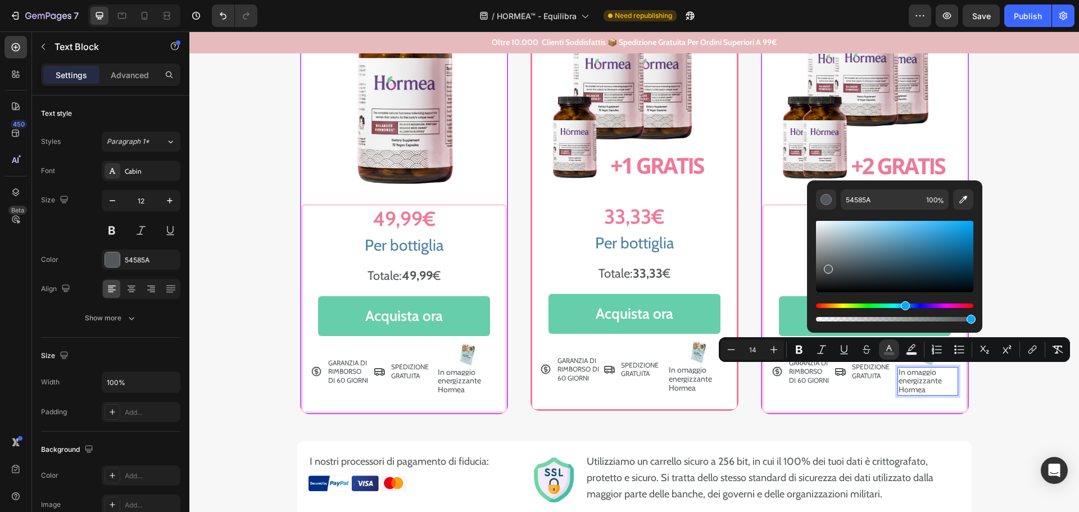
click at [811, 216] on div "54585A 100 %" at bounding box center [894, 251] width 175 height 143
click at [776, 407] on div "29,99 € Heading Row Per bottiglia Heading Row Totale: 29,99 € Heading Row Acqui…" at bounding box center [865, 308] width 206 height 208
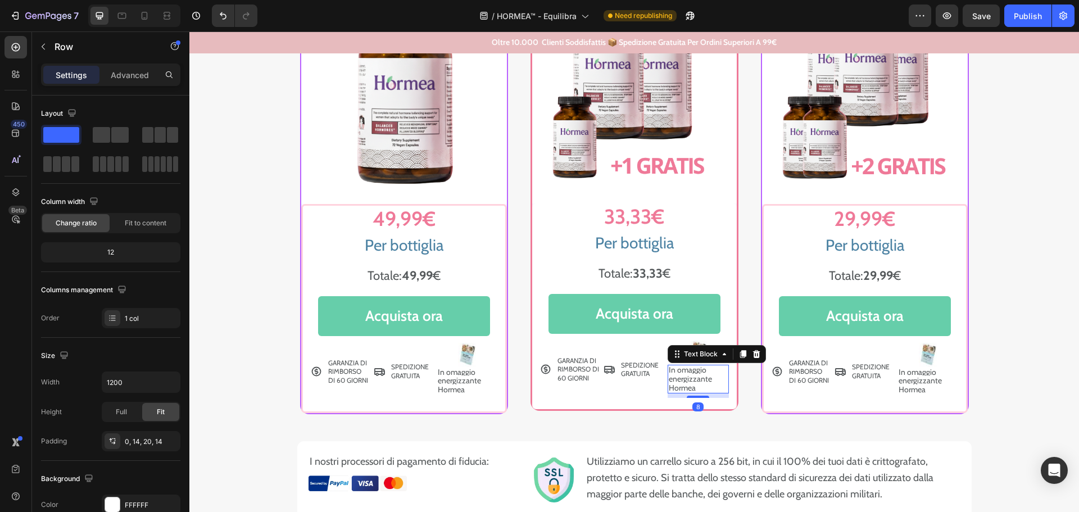
click at [685, 376] on span "In omaggio energizzante Hormea" at bounding box center [689, 379] width 43 height 28
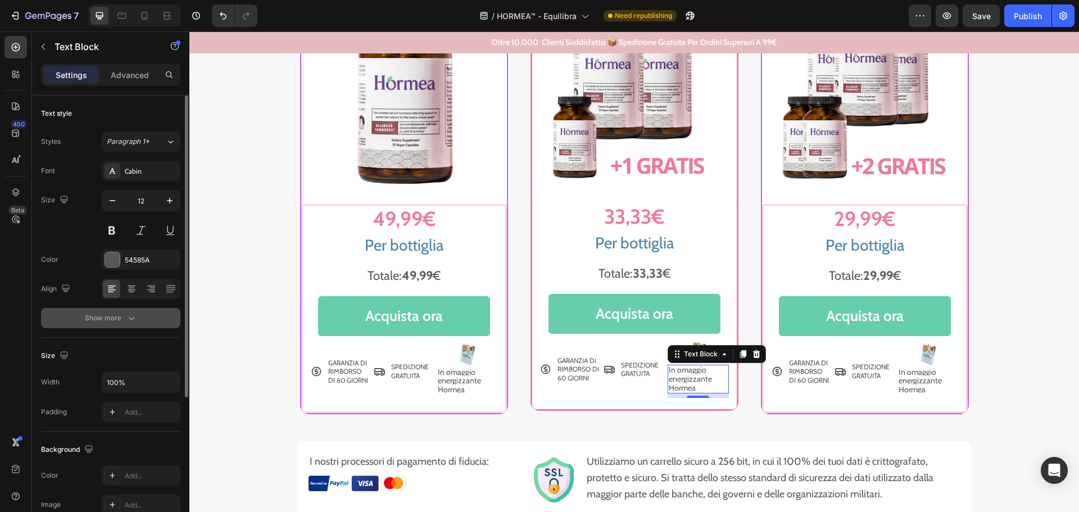
click at [110, 315] on div "Show more" at bounding box center [111, 317] width 52 height 11
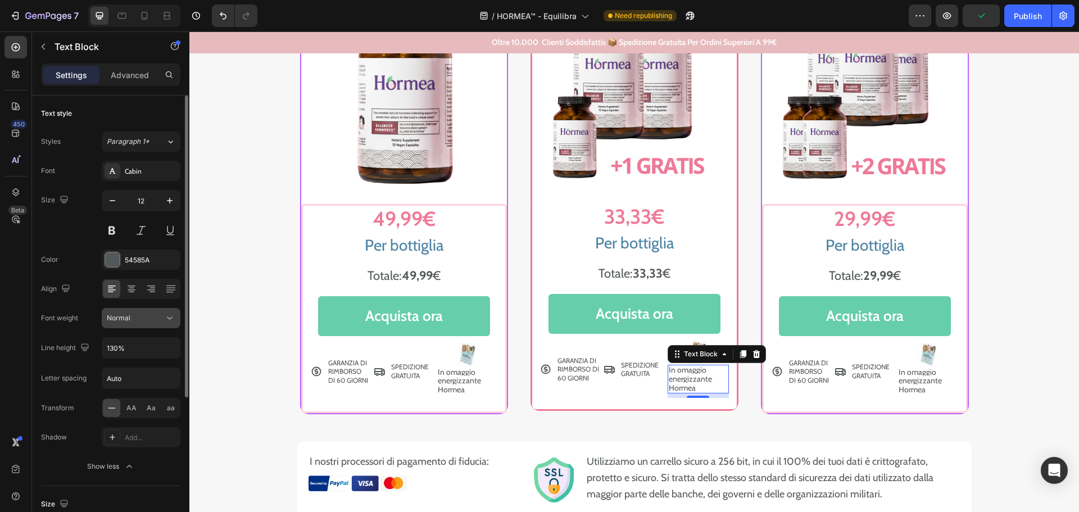
click at [141, 316] on div "Normal" at bounding box center [135, 318] width 57 height 10
click at [132, 409] on span "AA" at bounding box center [131, 408] width 10 height 10
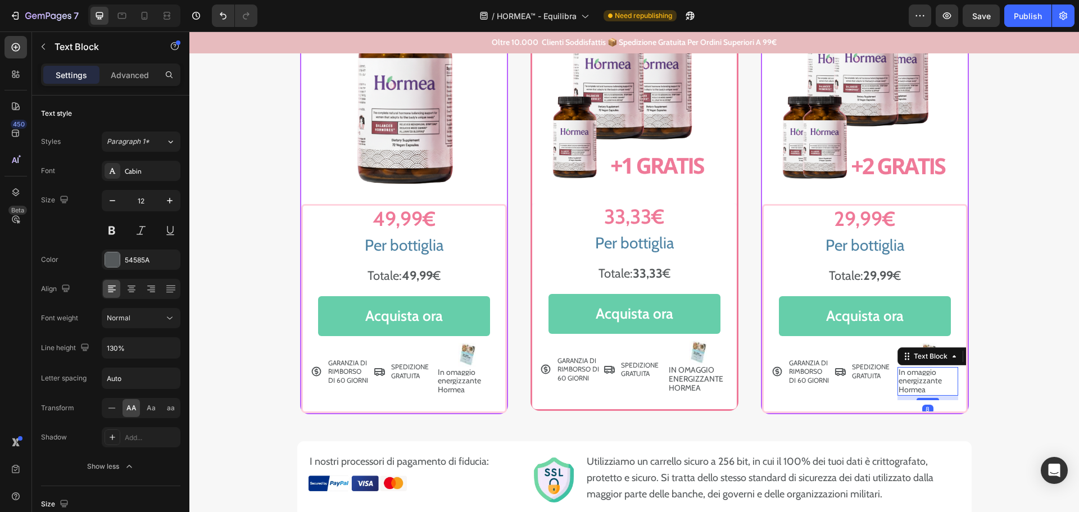
click at [915, 383] on span "In omaggio energizzante Hormea" at bounding box center [919, 381] width 43 height 28
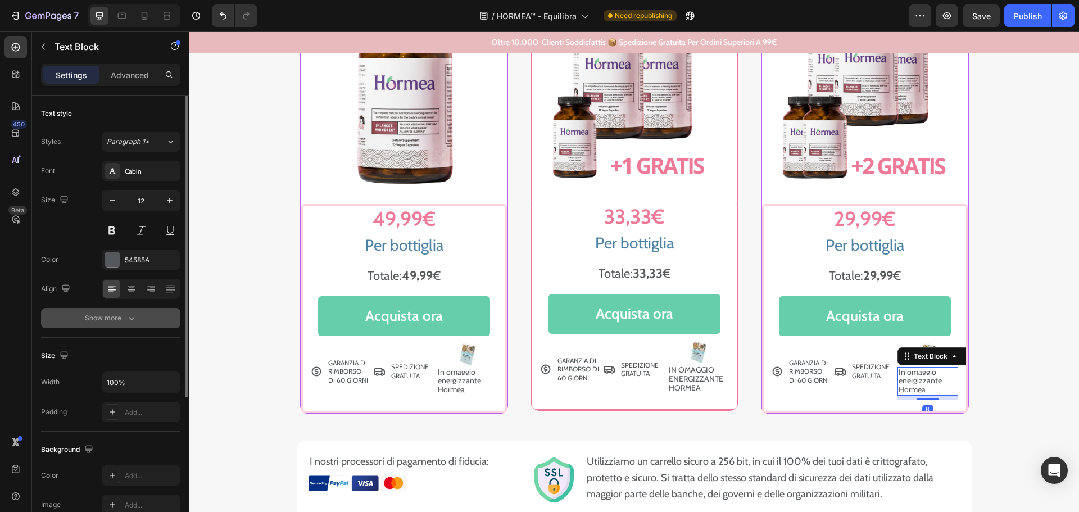
click at [130, 312] on icon "button" at bounding box center [131, 317] width 11 height 11
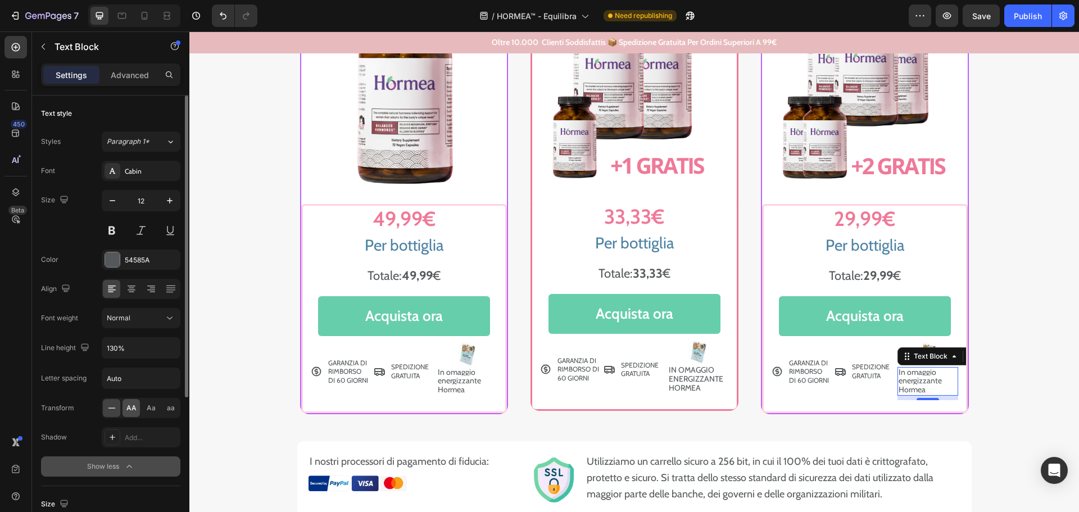
click at [132, 407] on span "AA" at bounding box center [131, 408] width 10 height 10
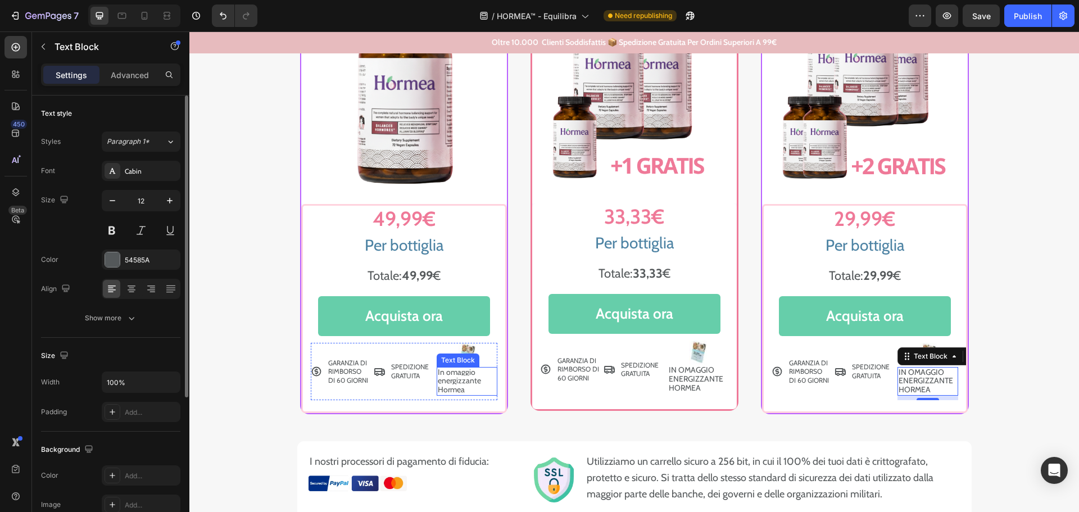
click at [457, 379] on span "In omaggio energizzante Hormea" at bounding box center [459, 381] width 43 height 28
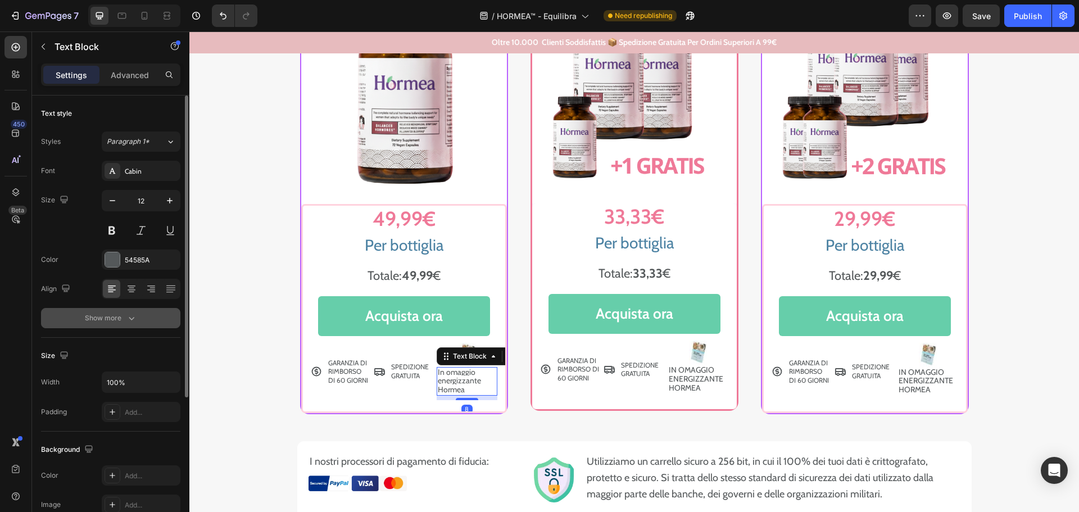
click at [122, 324] on button "Show more" at bounding box center [110, 318] width 139 height 20
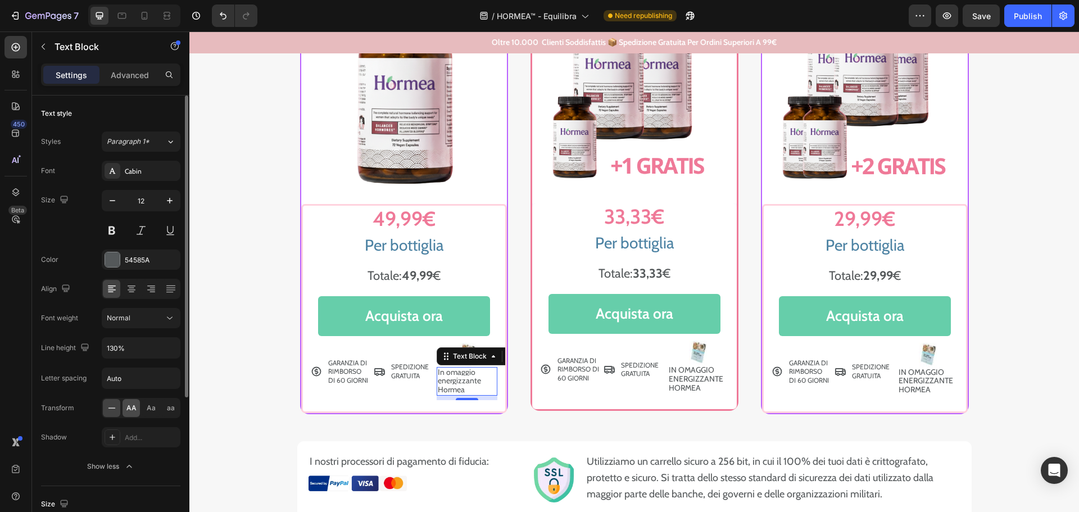
click at [134, 403] on span "AA" at bounding box center [131, 408] width 10 height 10
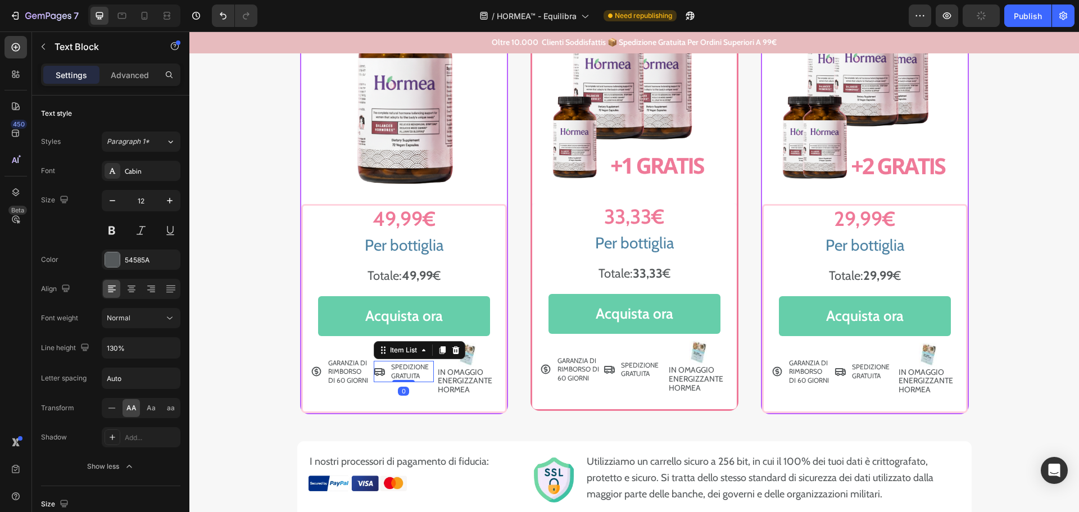
click at [406, 366] on p "SPEDIZIONE GRATUITA" at bounding box center [411, 370] width 41 height 17
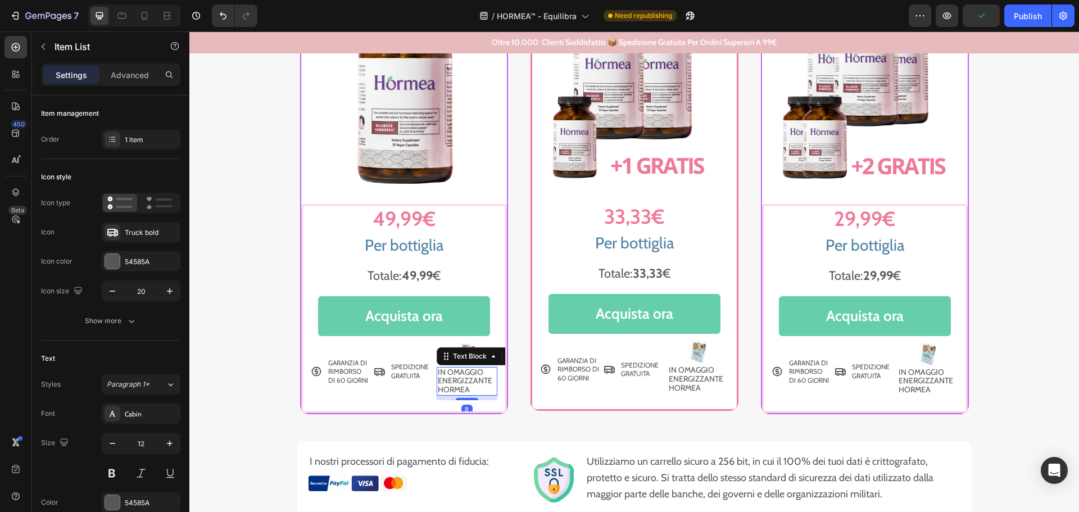
click at [457, 385] on span "In omaggio energizzante Hormea" at bounding box center [465, 381] width 54 height 28
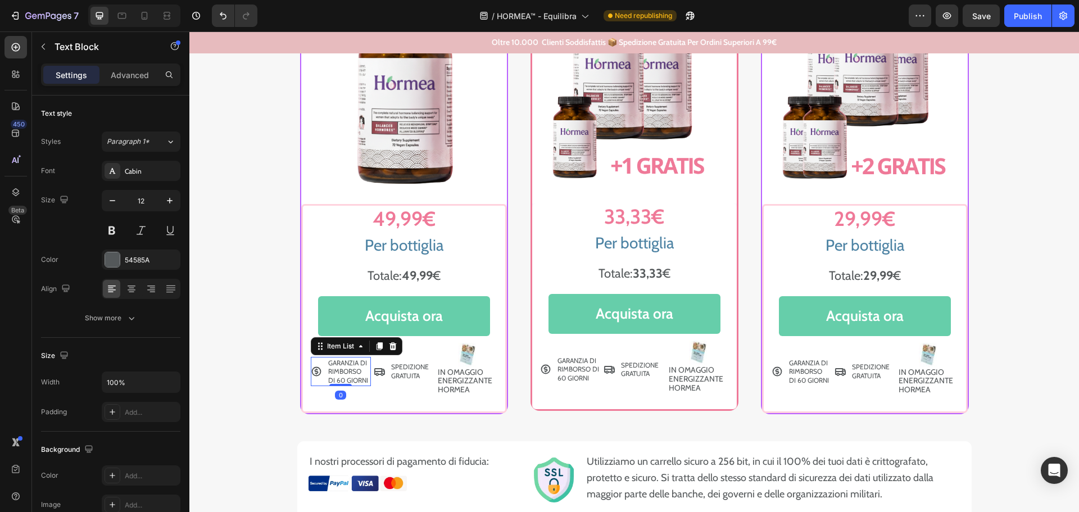
click at [334, 366] on p "GARANZIA DI RIMBORSO DI 60 GIORNI" at bounding box center [348, 371] width 41 height 26
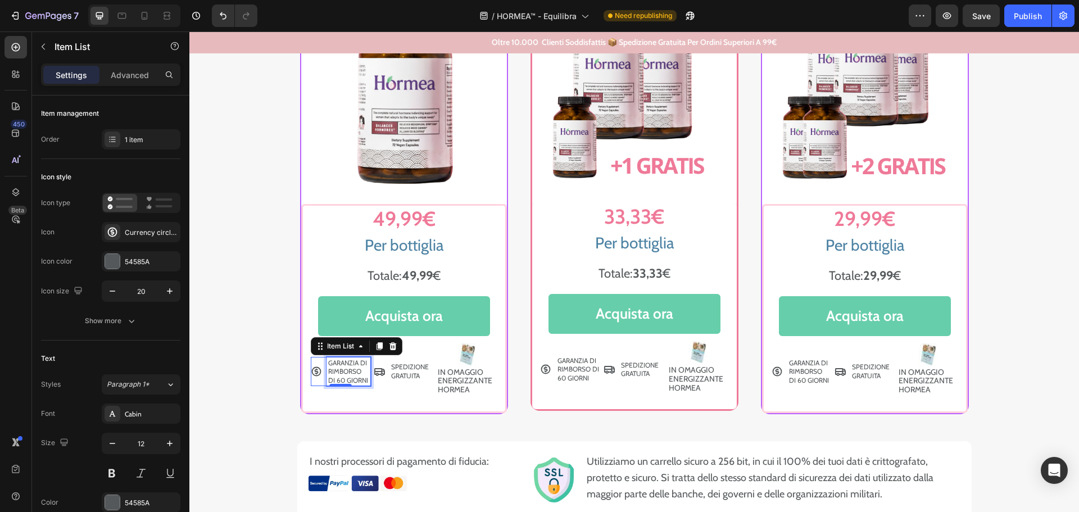
click at [342, 376] on p "GARANZIA DI RIMBORSO DI 60 GIORNI" at bounding box center [348, 371] width 41 height 26
click at [360, 371] on p "GARANZIA DI RIMBORSO DI 60 GIORNI" at bounding box center [348, 371] width 41 height 26
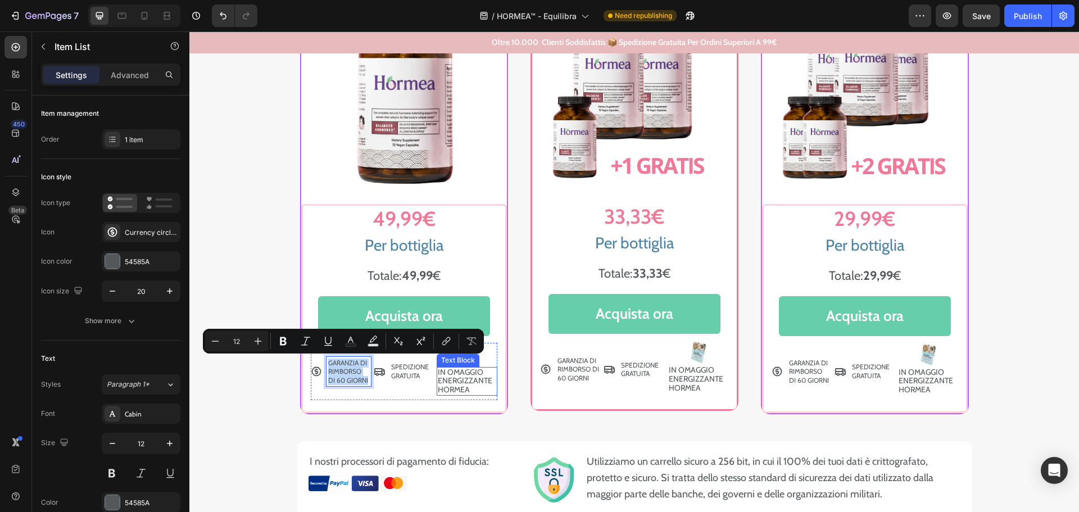
click at [457, 386] on span "In omaggio energizzante Hormea" at bounding box center [465, 381] width 54 height 28
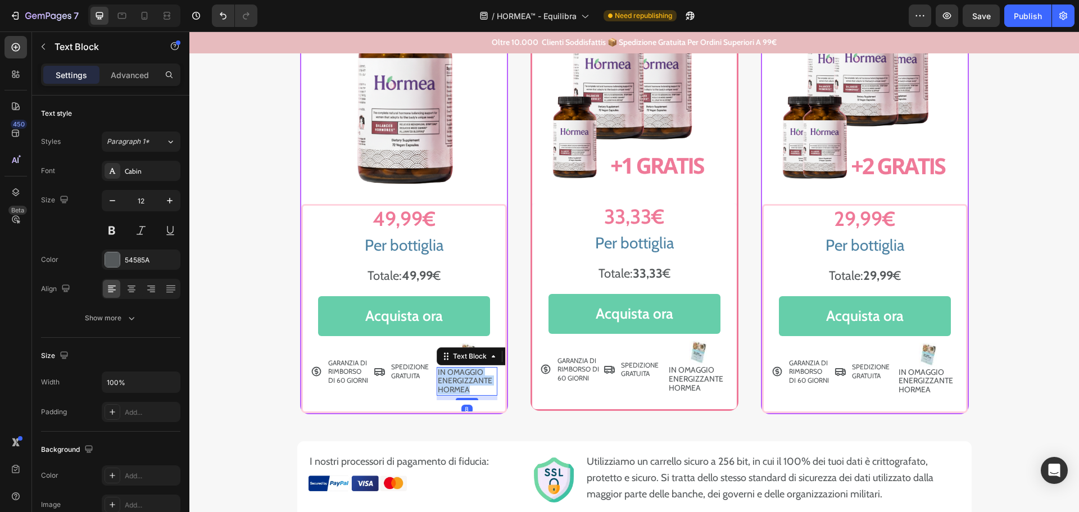
click at [457, 386] on span "In omaggio energizzante Hormea" at bounding box center [465, 381] width 54 height 28
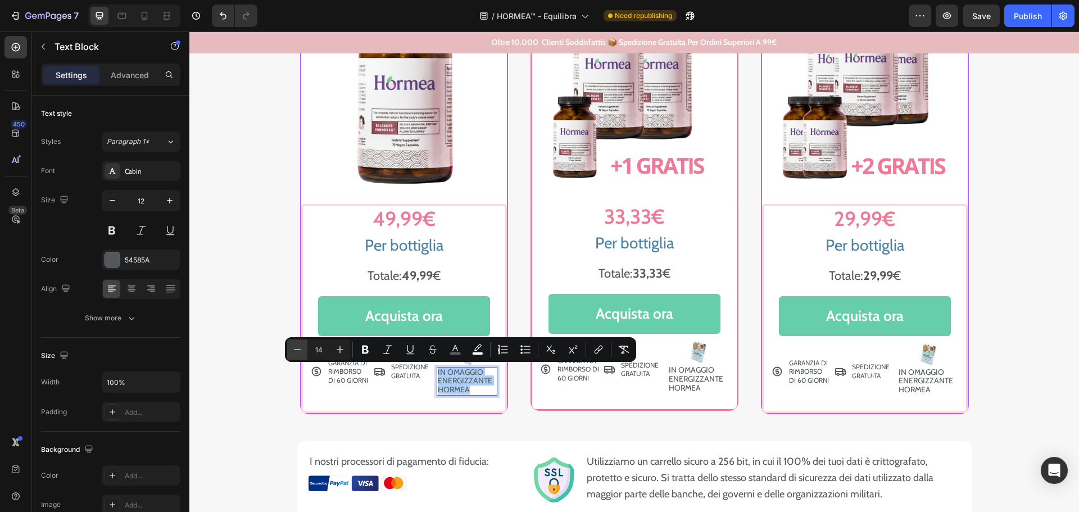
click at [297, 346] on icon "Editor contextual toolbar" at bounding box center [297, 349] width 11 height 11
type input "12"
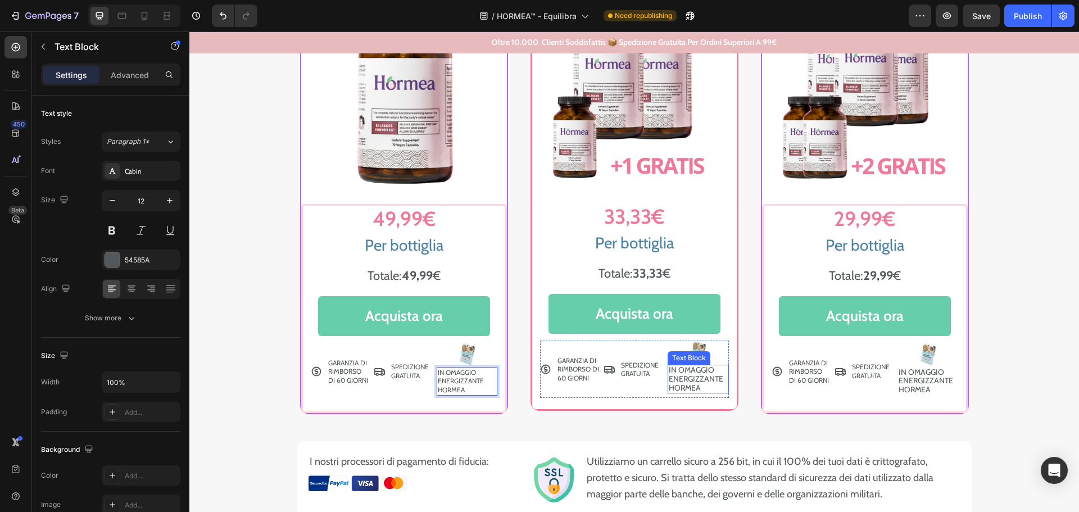
click at [681, 383] on span "In omaggio energizzante Hormea" at bounding box center [695, 379] width 54 height 28
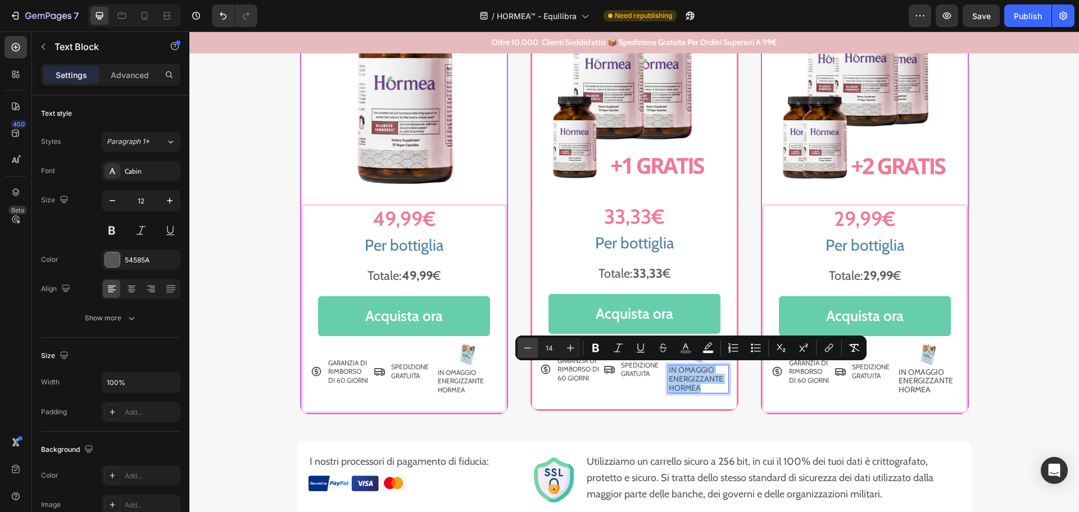
click at [530, 347] on icon "Editor contextual toolbar" at bounding box center [527, 347] width 11 height 11
type input "12"
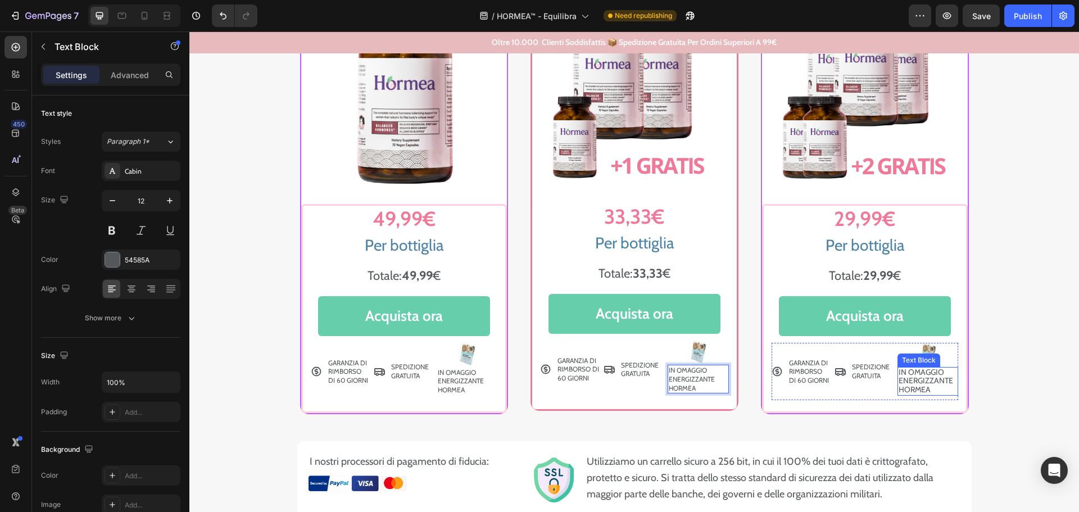
click at [922, 384] on span "In omaggio energizzante Hormea" at bounding box center [925, 381] width 54 height 28
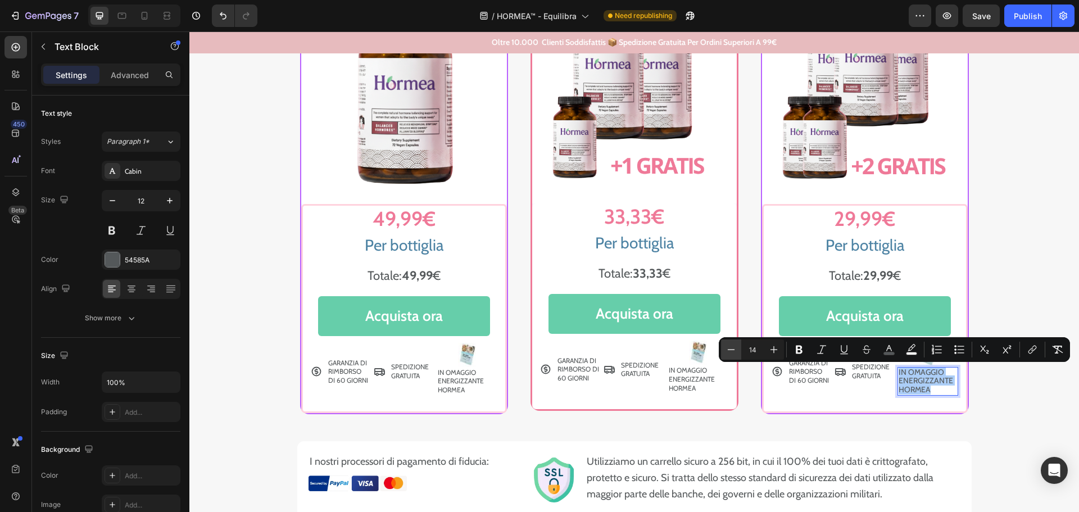
click at [726, 349] on icon "Editor contextual toolbar" at bounding box center [730, 349] width 11 height 11
type input "12"
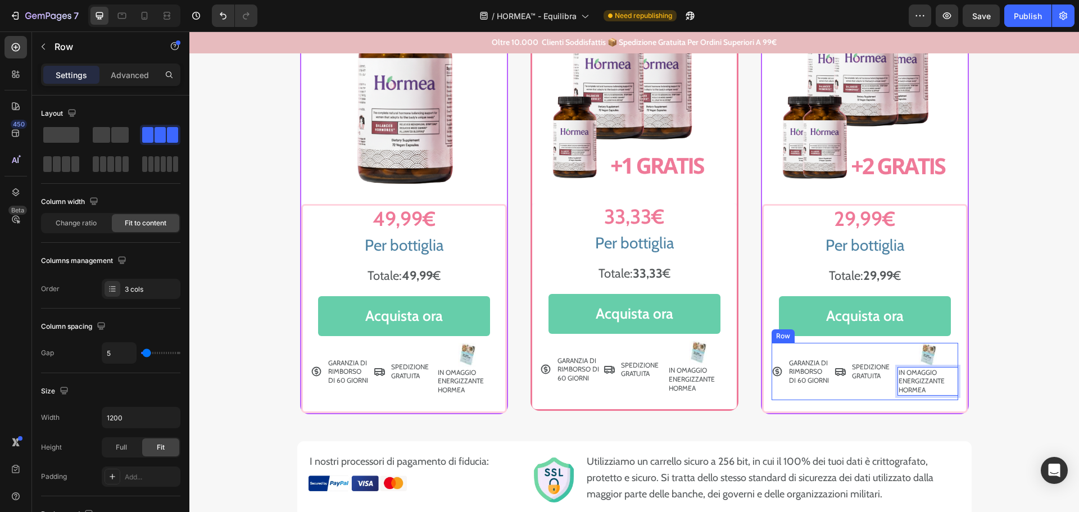
click at [813, 390] on div "GARANZIA DI RIMBORSO DI 60 GIORNI Item List" at bounding box center [801, 371] width 60 height 57
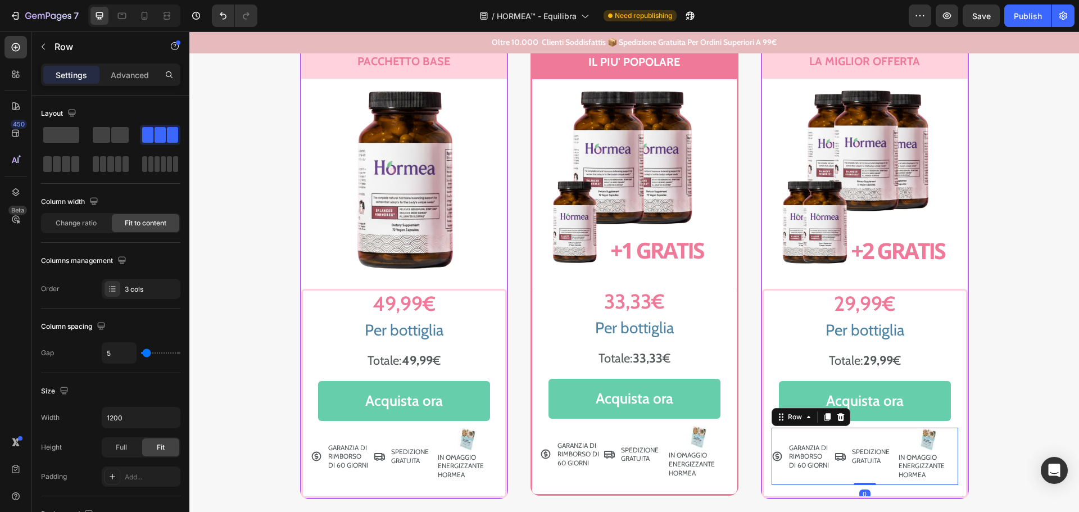
scroll to position [7041, 0]
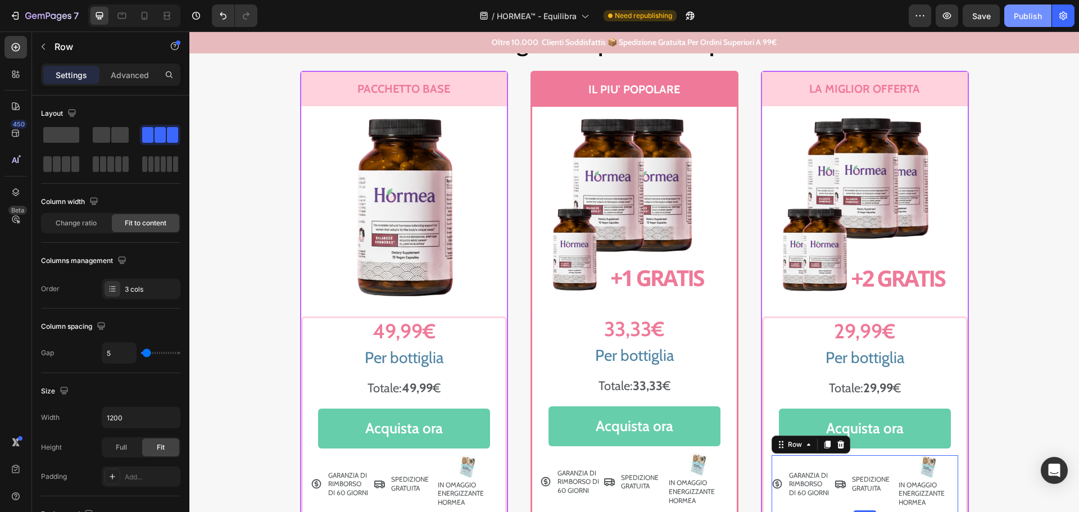
click at [1025, 19] on div "Publish" at bounding box center [1027, 16] width 28 height 12
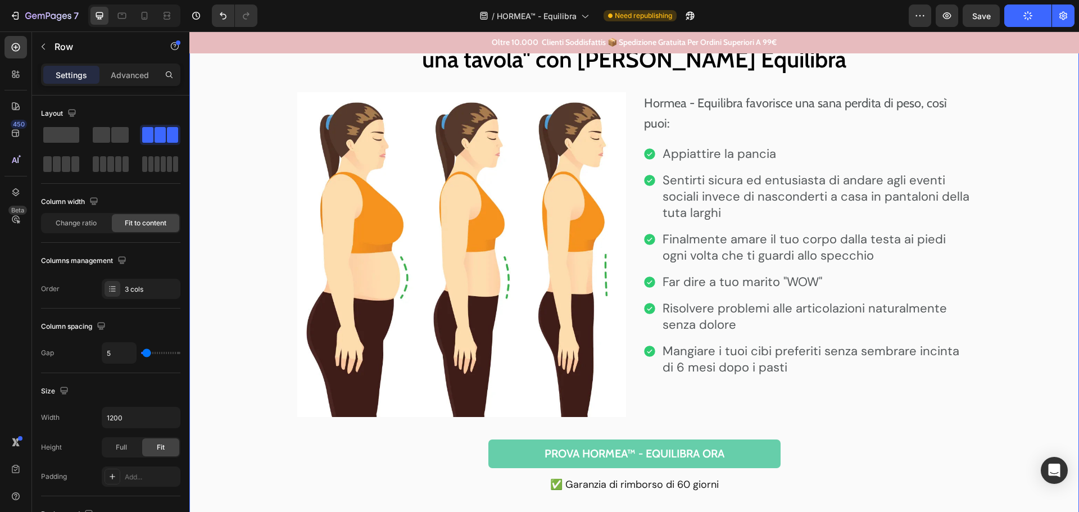
scroll to position [5524, 0]
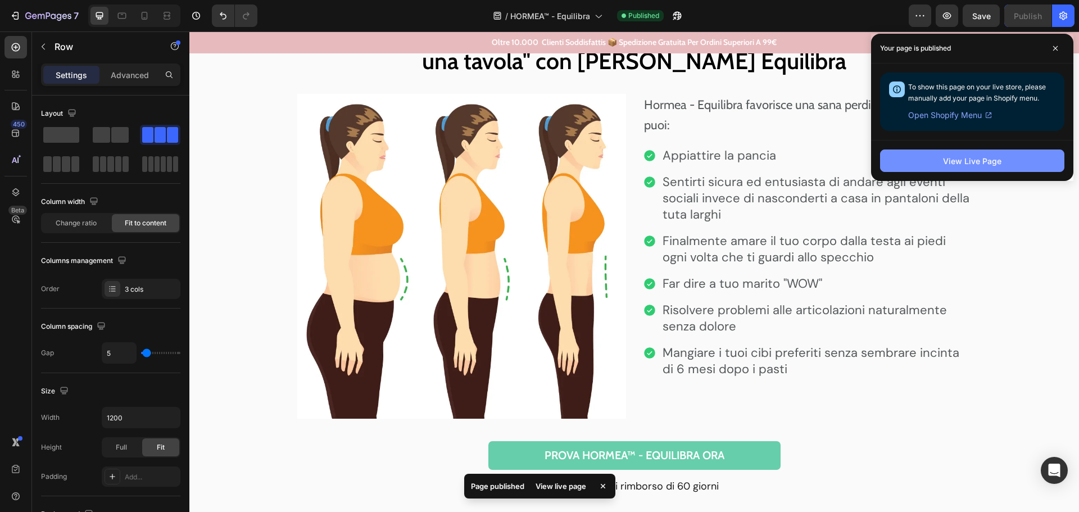
click at [951, 158] on div "View Live Page" at bounding box center [972, 161] width 58 height 12
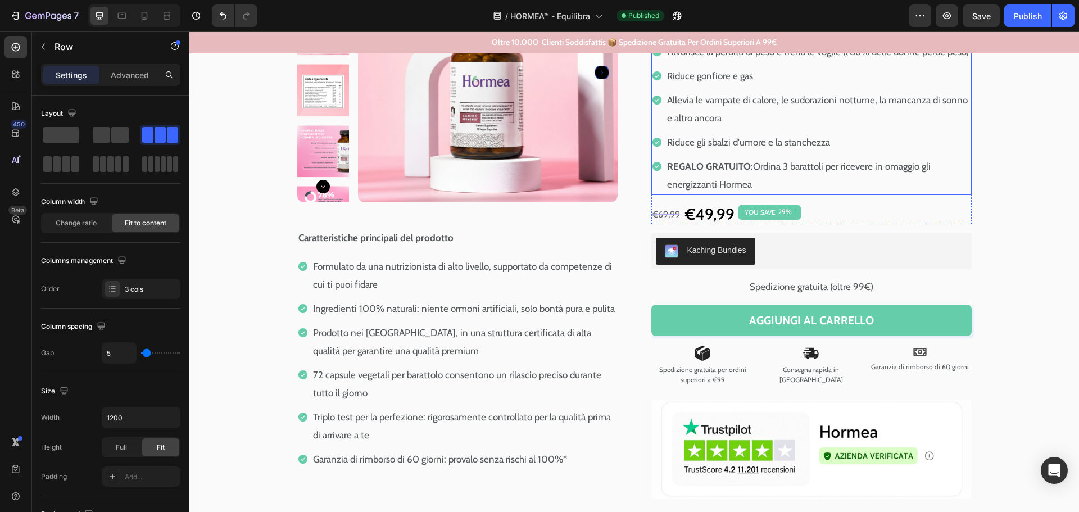
scroll to position [337, 0]
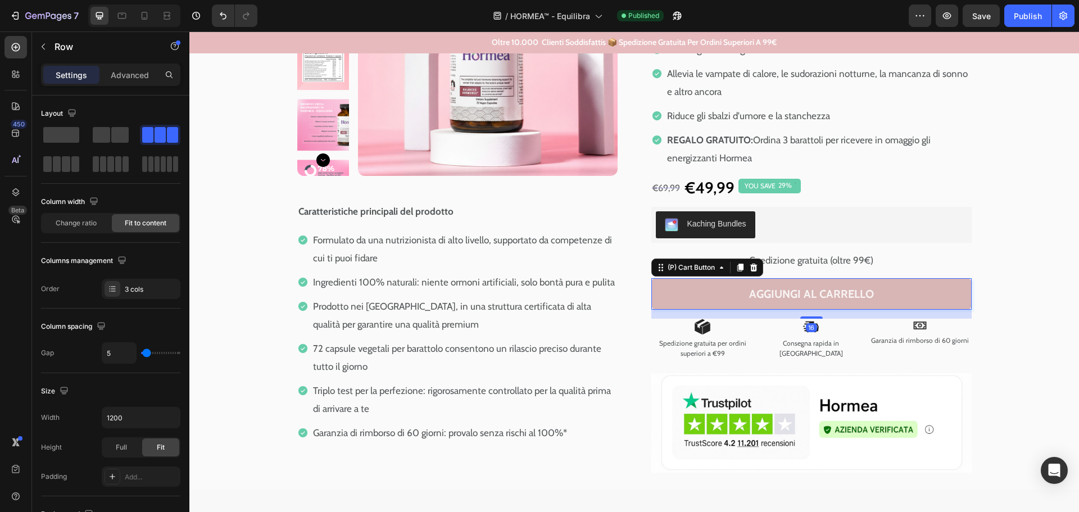
click at [691, 288] on button "Aggiungi al carrello" at bounding box center [811, 293] width 320 height 31
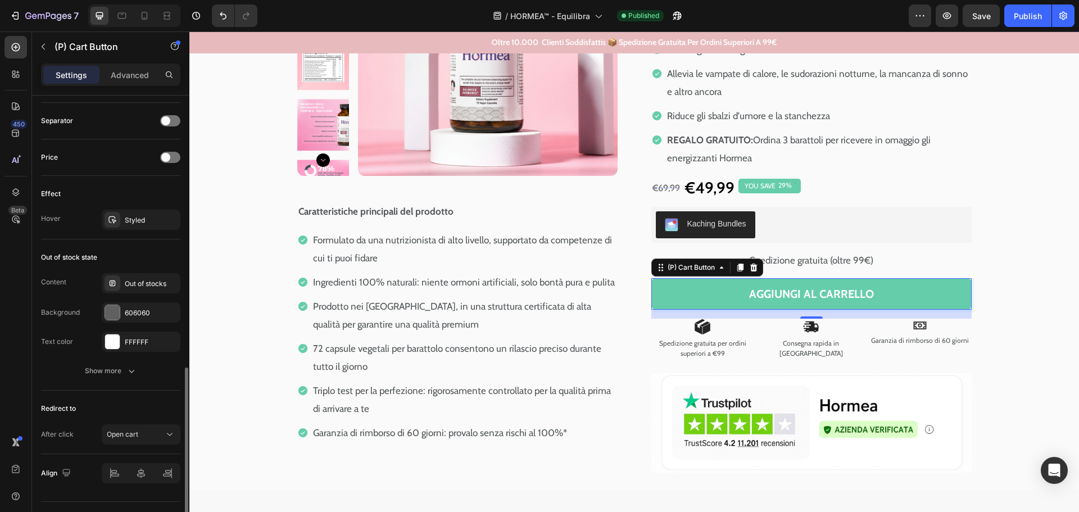
scroll to position [756, 0]
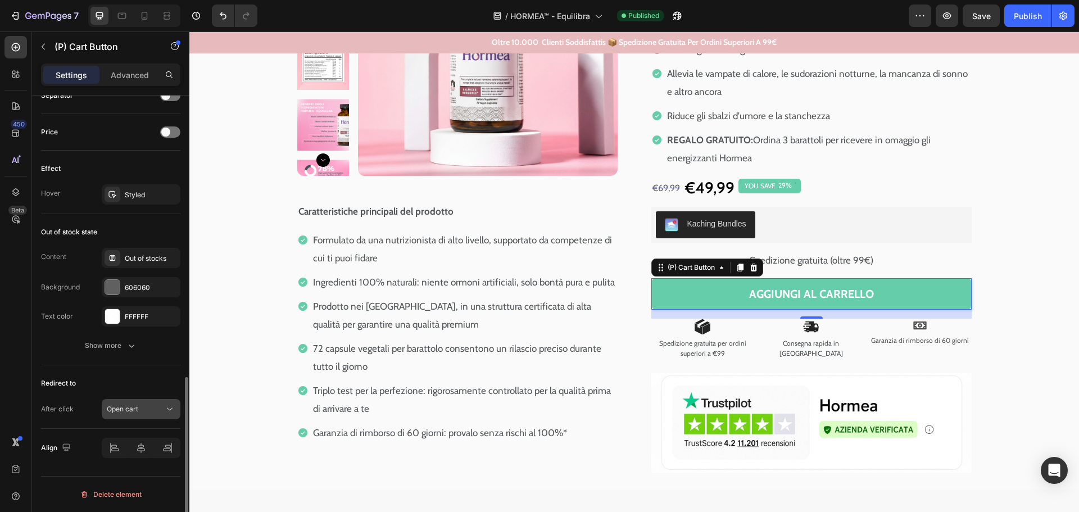
click at [127, 404] on span "Open cart" at bounding box center [122, 409] width 31 height 10
click at [157, 405] on div "Open cart" at bounding box center [135, 409] width 57 height 10
click at [164, 412] on icon at bounding box center [169, 408] width 11 height 11
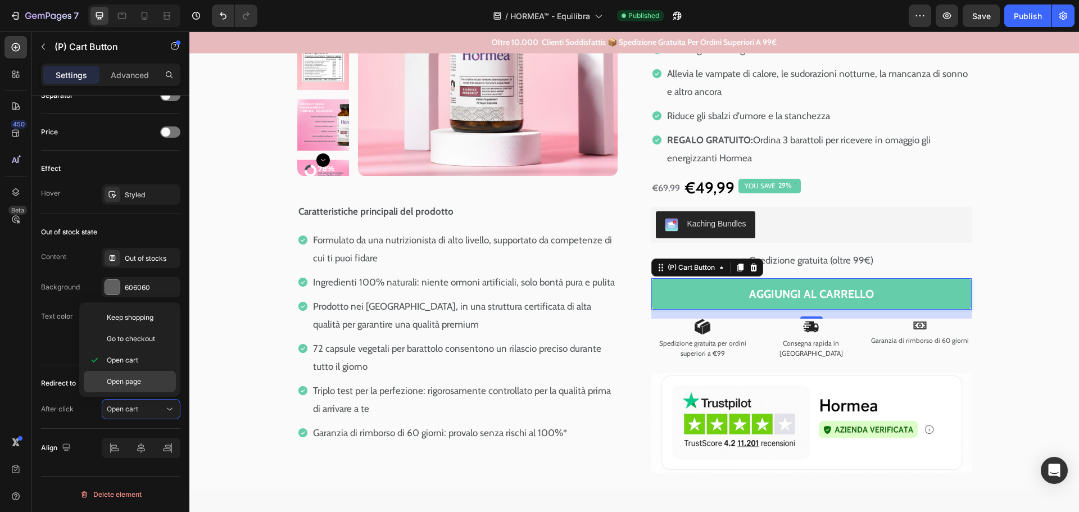
click at [130, 379] on span "Open page" at bounding box center [124, 381] width 34 height 10
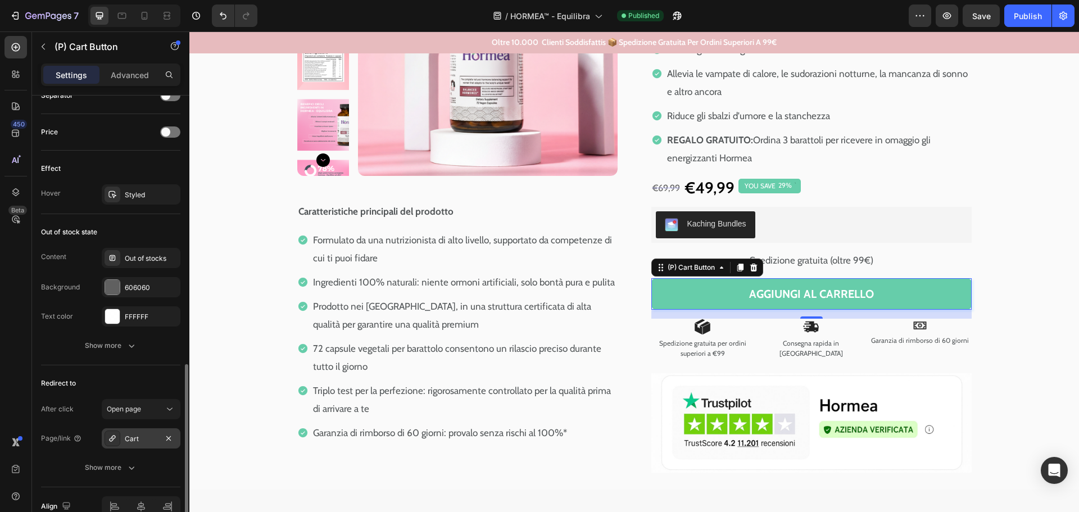
click at [144, 441] on div "Cart" at bounding box center [141, 439] width 33 height 10
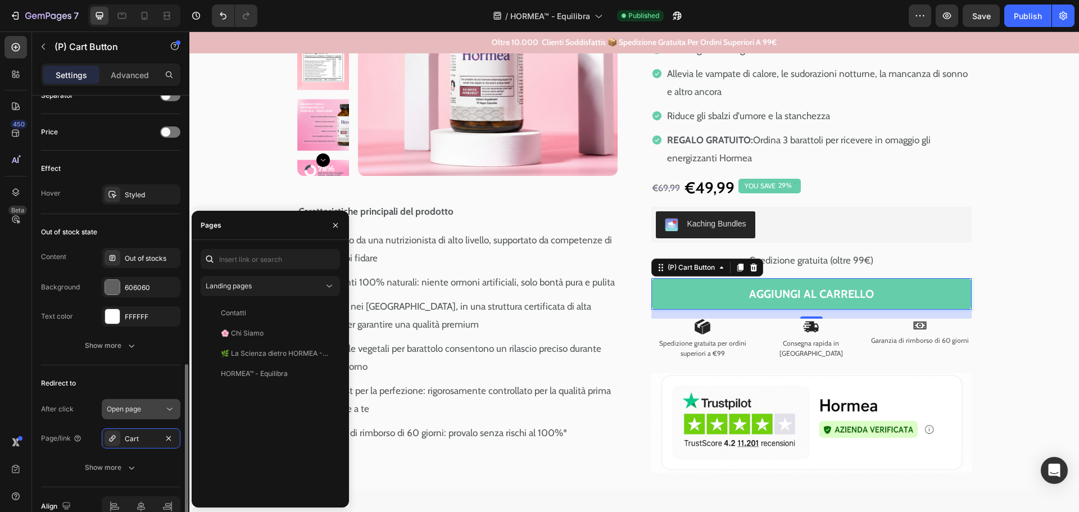
click at [144, 410] on div "Open page" at bounding box center [135, 409] width 57 height 10
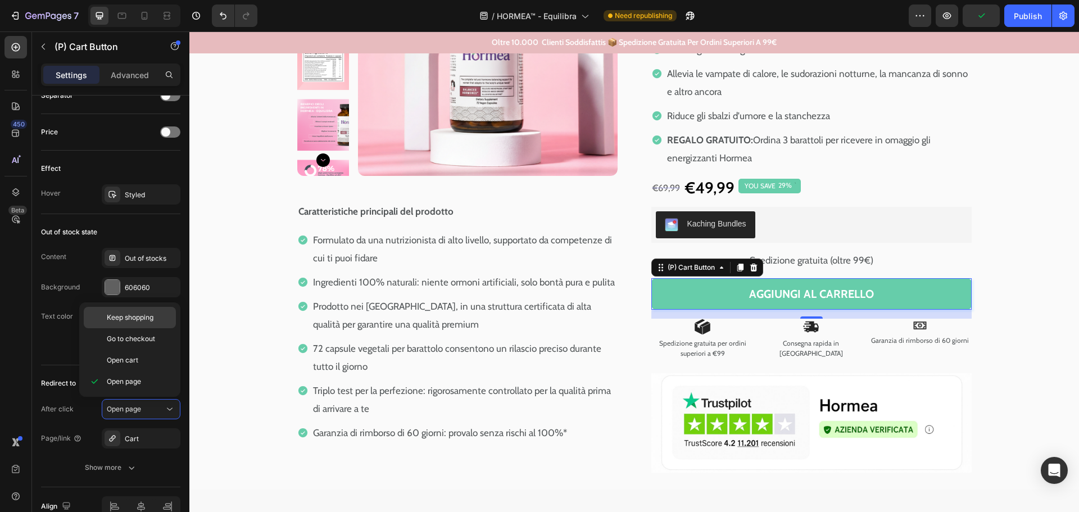
click at [125, 315] on span "Keep shopping" at bounding box center [130, 317] width 47 height 10
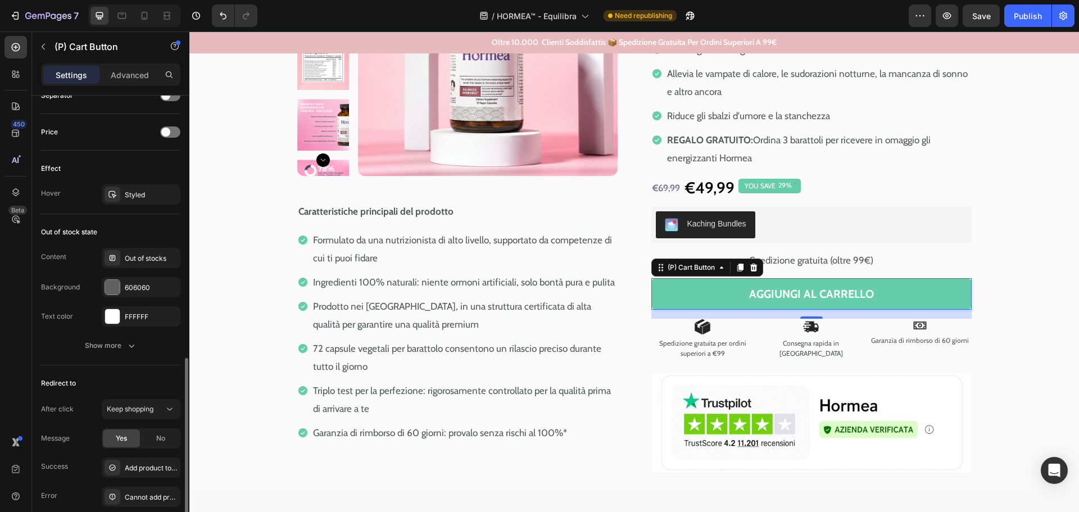
scroll to position [812, 0]
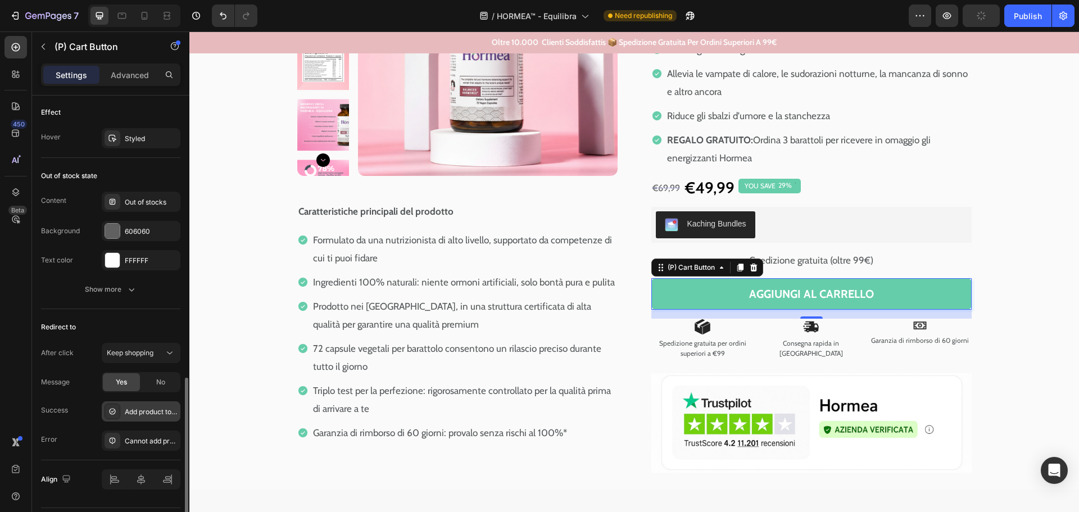
click at [136, 412] on div "Add product to cart successfully" at bounding box center [151, 412] width 53 height 10
click at [136, 443] on div "Cannot add product to cart" at bounding box center [151, 441] width 53 height 10
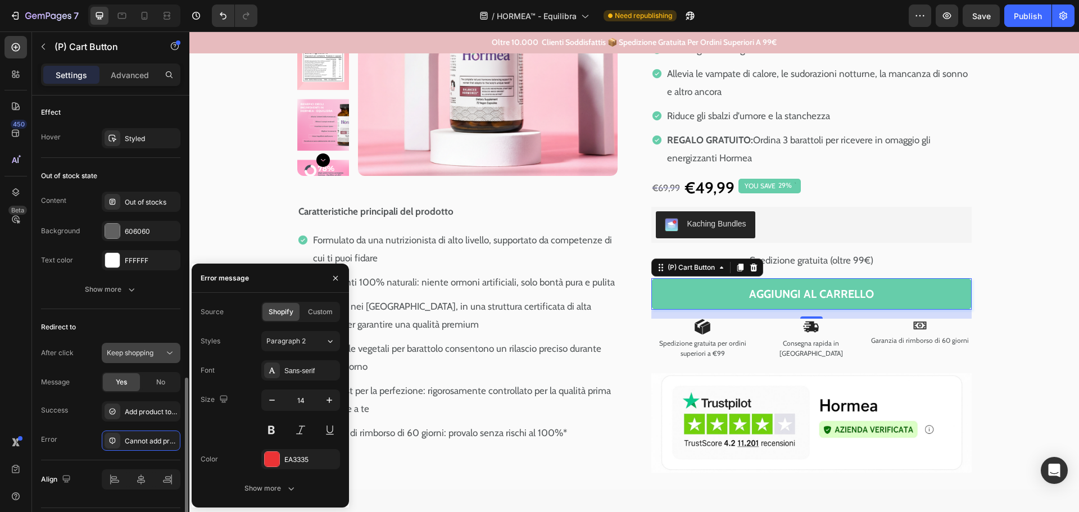
click at [134, 354] on span "Keep shopping" at bounding box center [130, 352] width 47 height 8
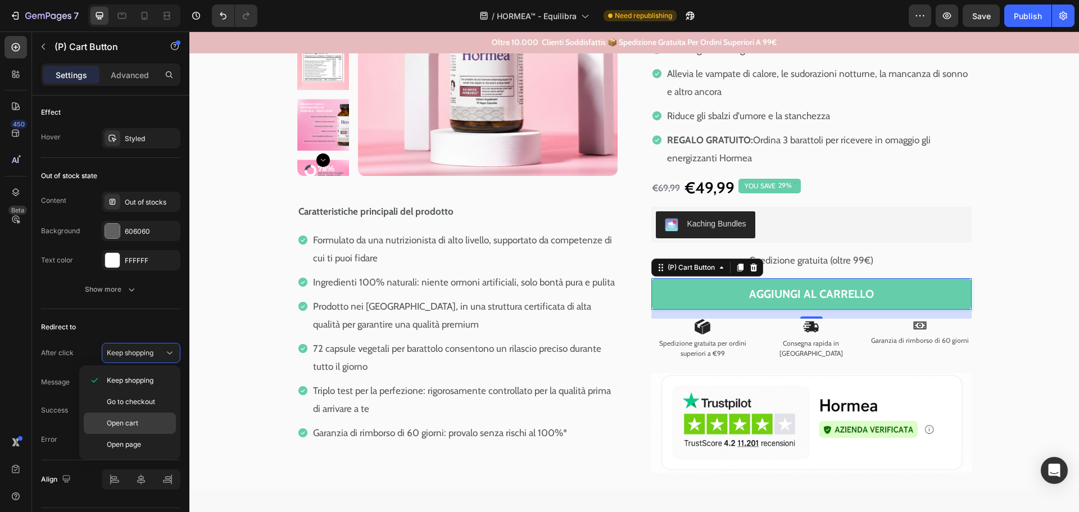
click at [149, 425] on p "Open cart" at bounding box center [139, 423] width 64 height 10
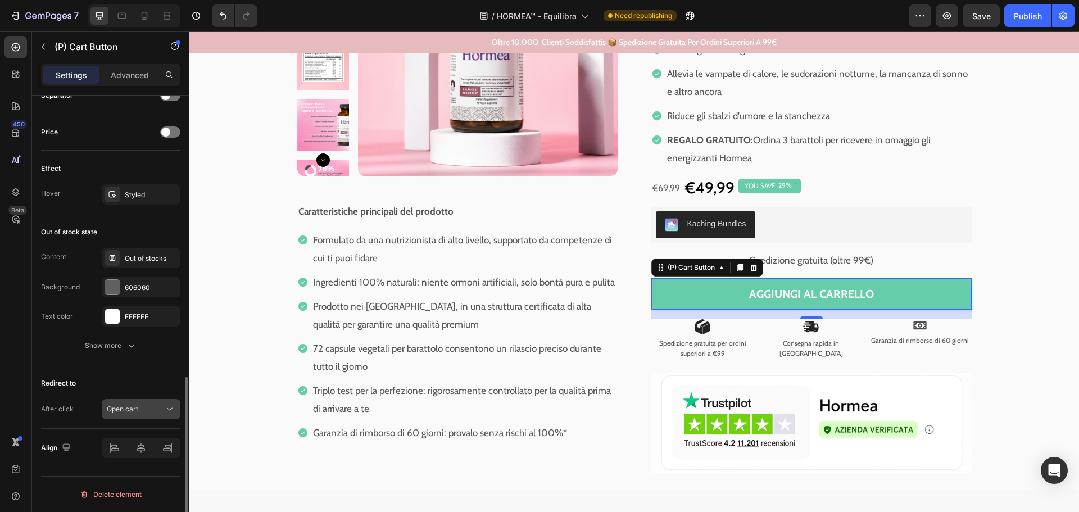
click at [142, 412] on div "Open cart" at bounding box center [135, 409] width 57 height 10
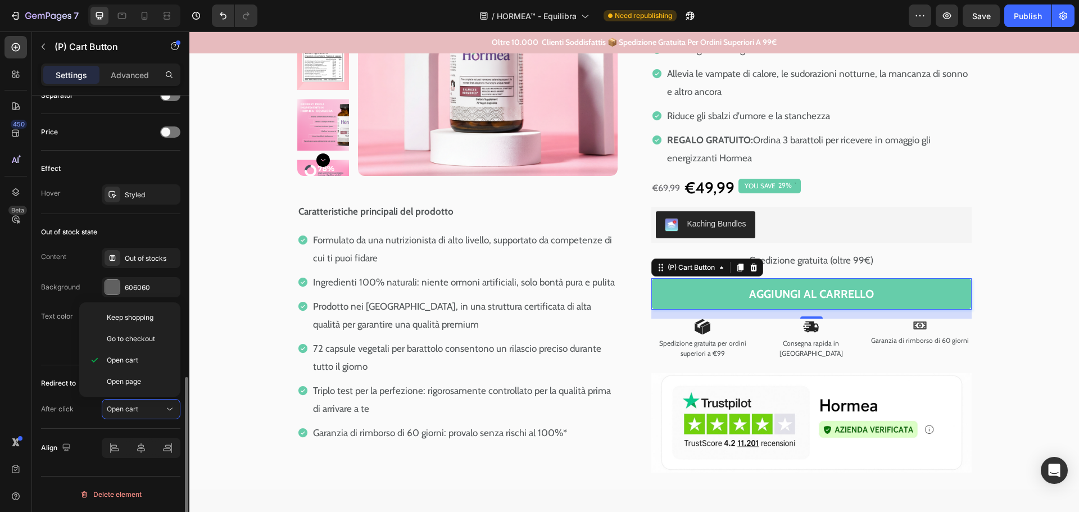
click at [87, 415] on div "After click Open cart" at bounding box center [110, 409] width 139 height 20
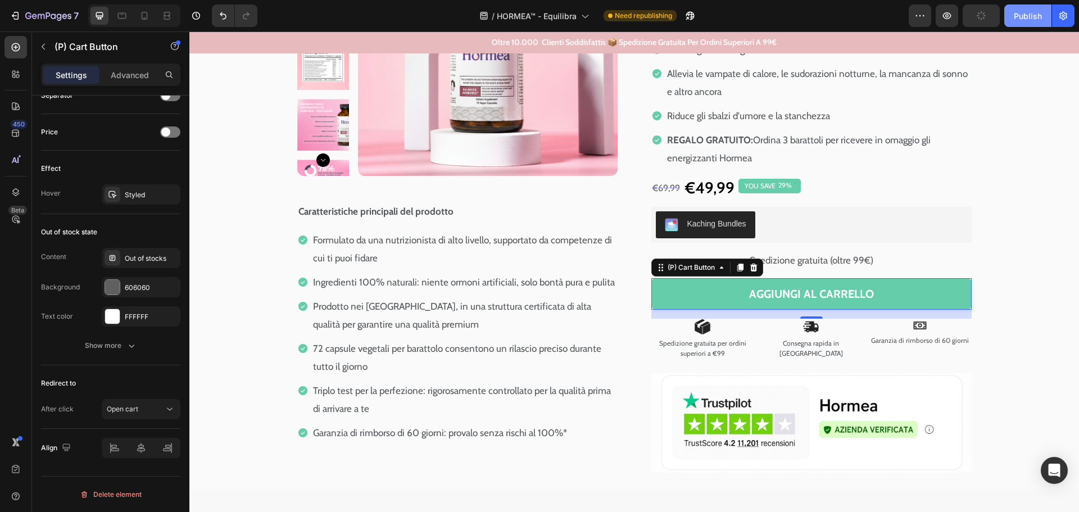
click at [1032, 10] on div "Publish" at bounding box center [1027, 16] width 28 height 12
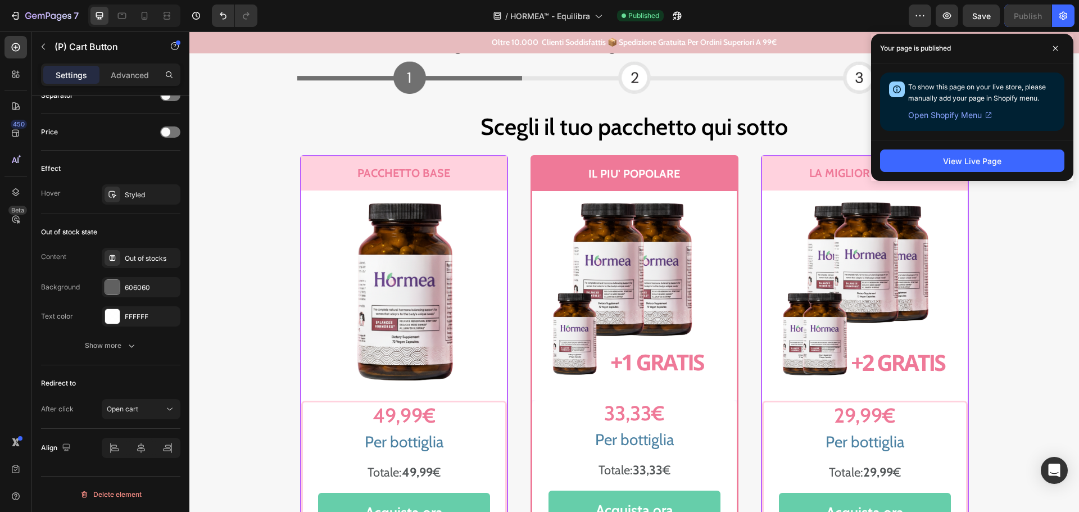
scroll to position [5561, 0]
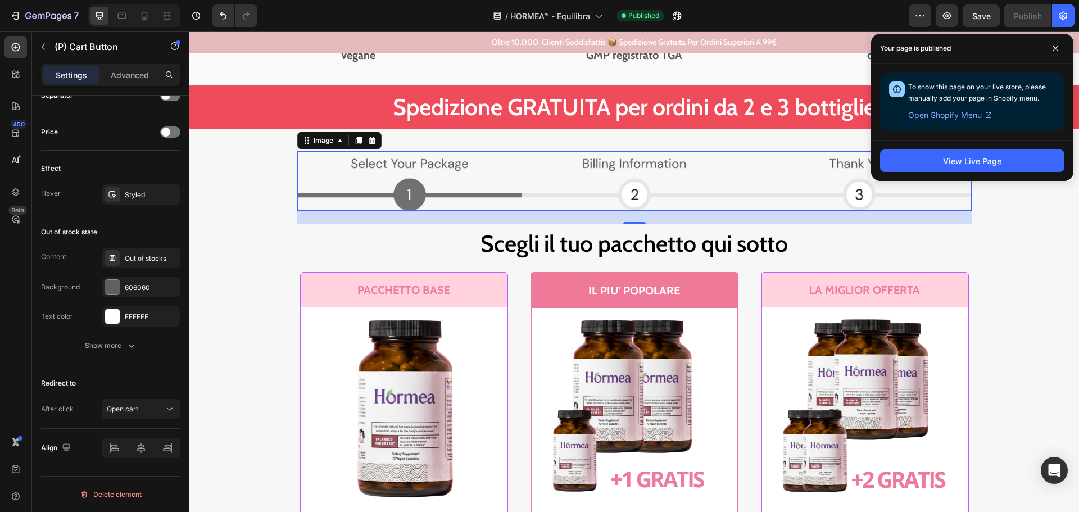
click at [535, 192] on img at bounding box center [634, 181] width 674 height 60
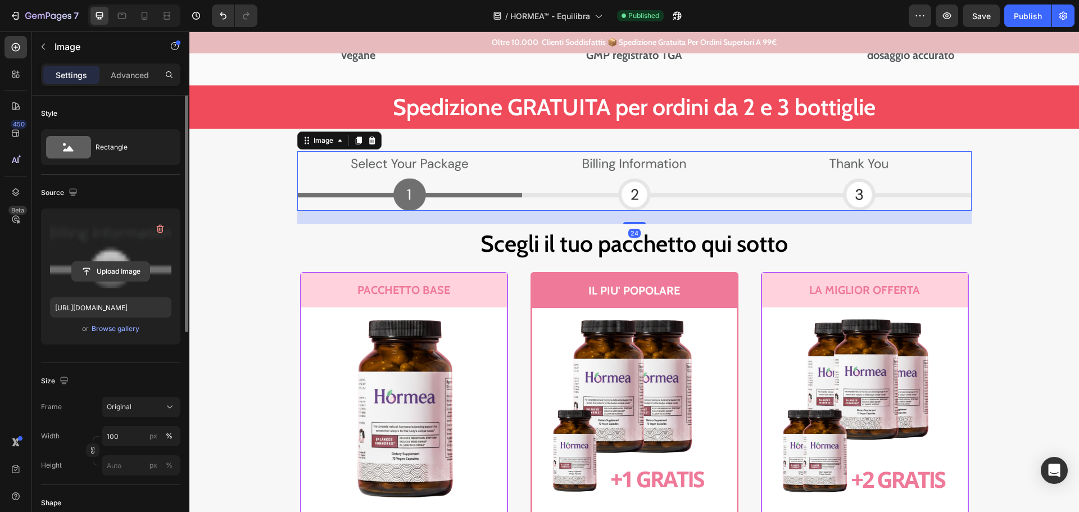
click at [110, 267] on input "file" at bounding box center [111, 271] width 78 height 19
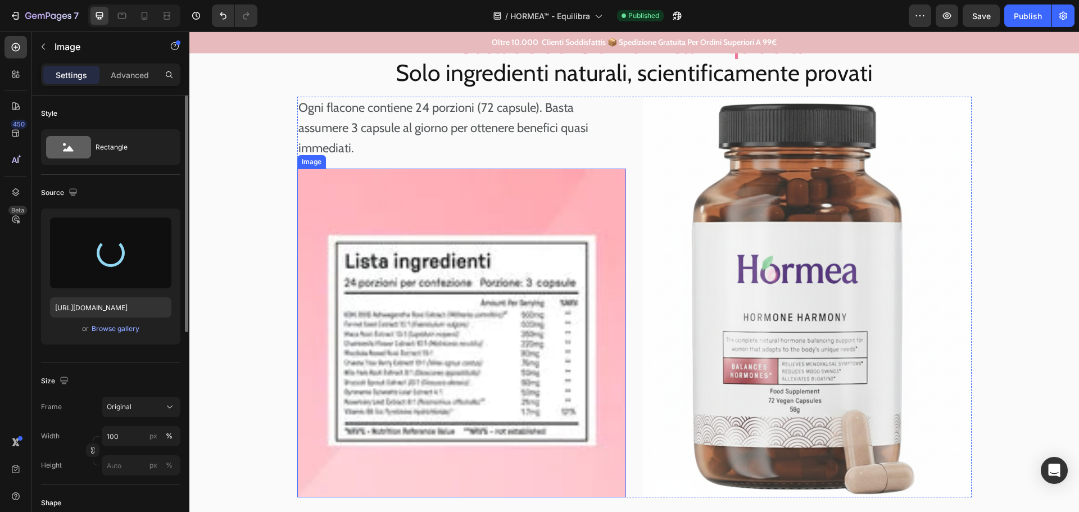
scroll to position [6797, 0]
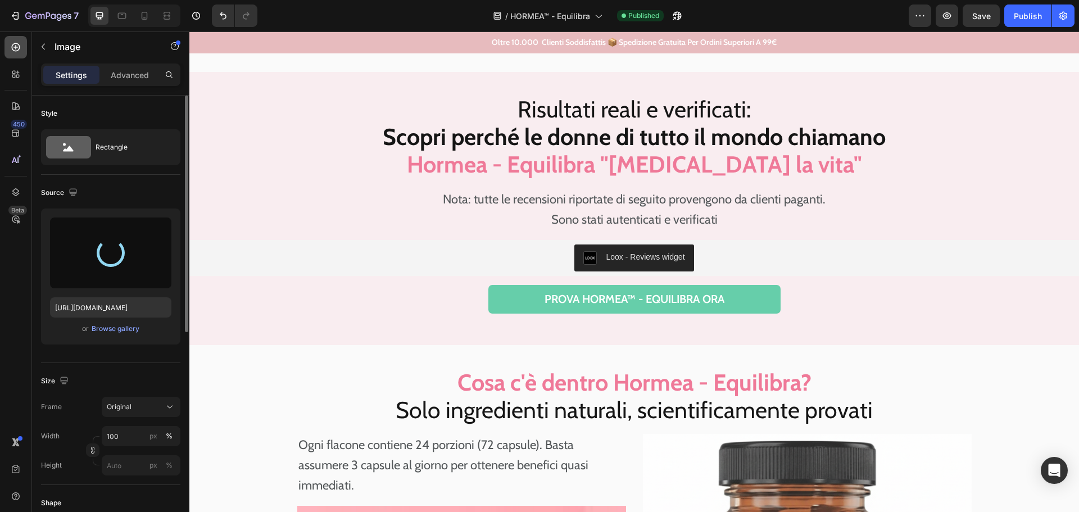
click at [13, 44] on icon at bounding box center [16, 47] width 8 height 8
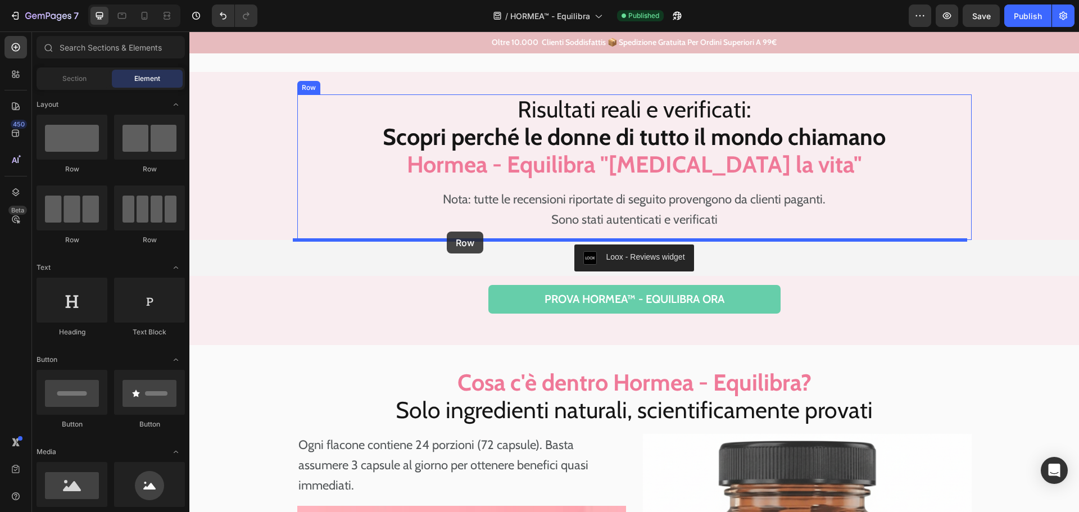
drag, startPoint x: 260, startPoint y: 176, endPoint x: 447, endPoint y: 231, distance: 195.2
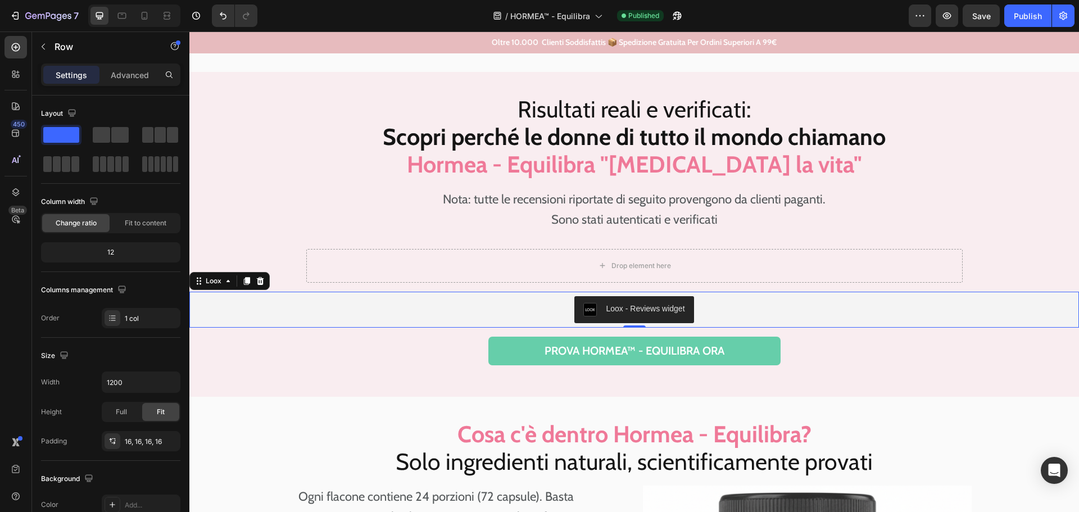
click at [583, 307] on img "Loox - Reviews widget" at bounding box center [589, 309] width 13 height 13
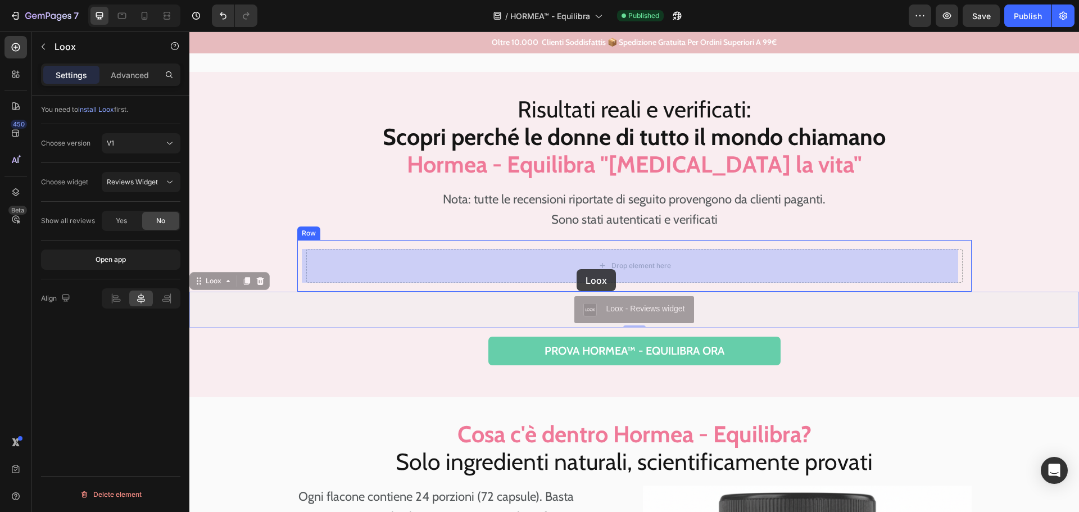
drag, startPoint x: 197, startPoint y: 280, endPoint x: 576, endPoint y: 269, distance: 379.3
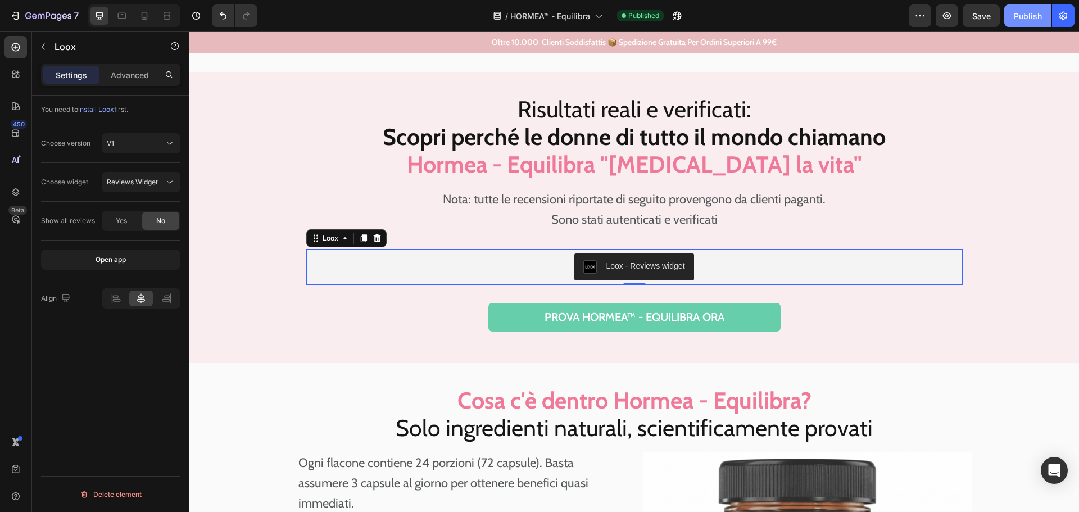
click at [1030, 13] on div "Publish" at bounding box center [1027, 16] width 28 height 12
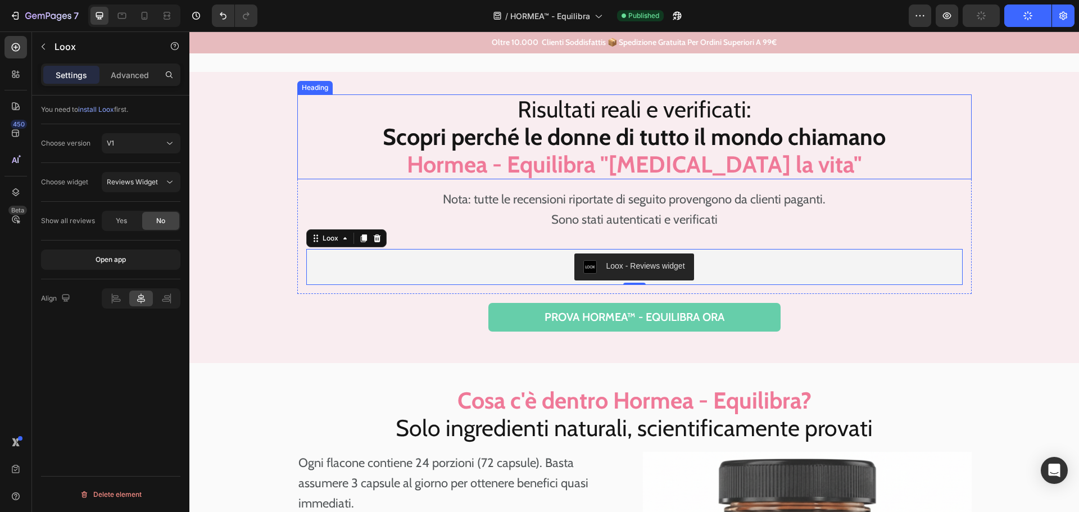
scroll to position [6629, 0]
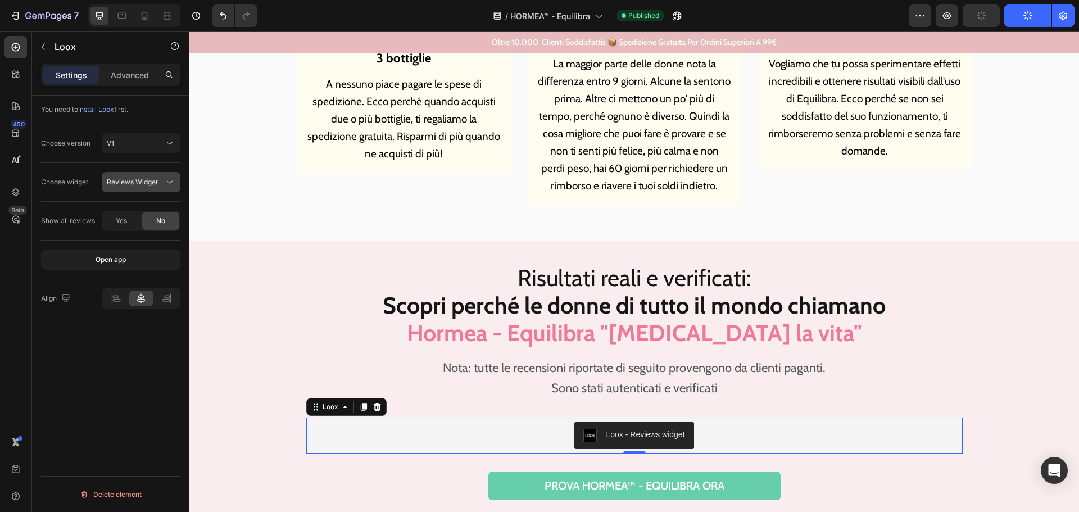
click at [139, 189] on button "Reviews Widget" at bounding box center [141, 182] width 79 height 20
click at [146, 178] on span "Reviews Widget" at bounding box center [132, 182] width 51 height 8
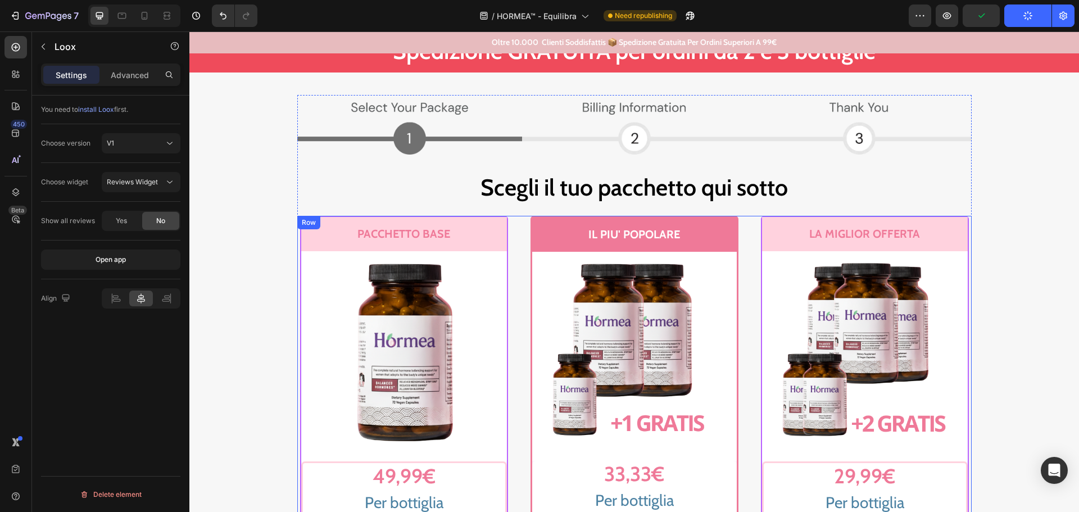
scroll to position [5561, 0]
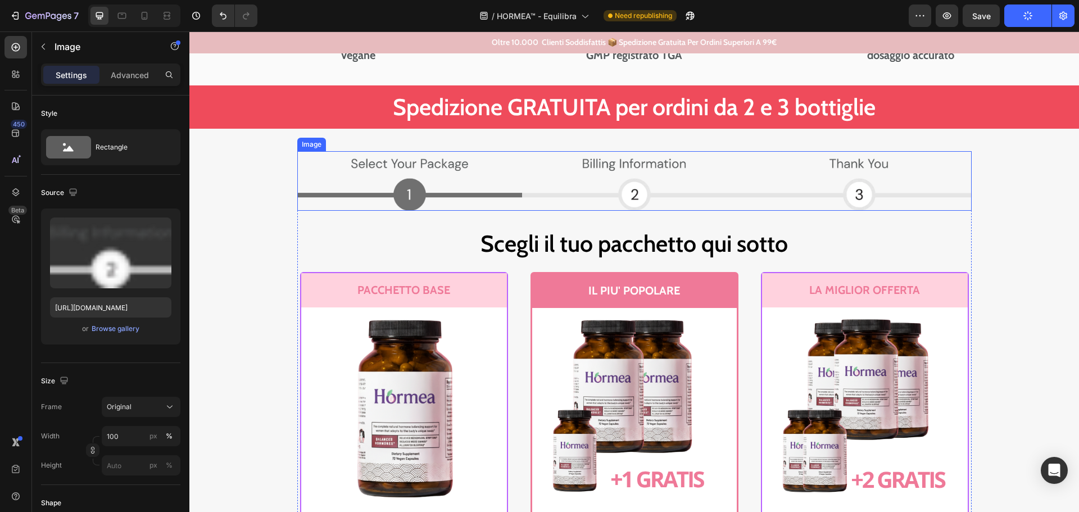
click at [548, 190] on img at bounding box center [634, 181] width 674 height 60
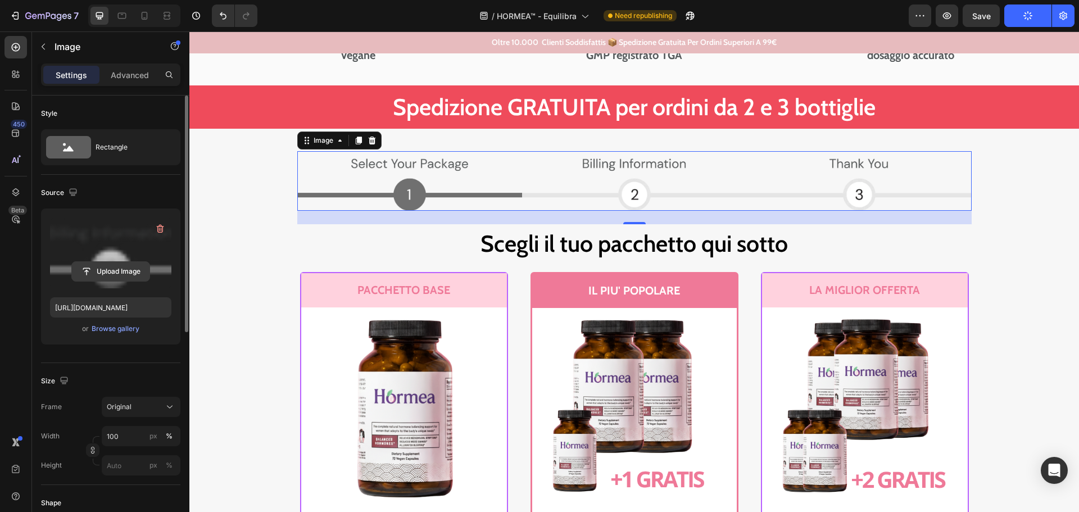
click at [116, 266] on input "file" at bounding box center [111, 271] width 78 height 19
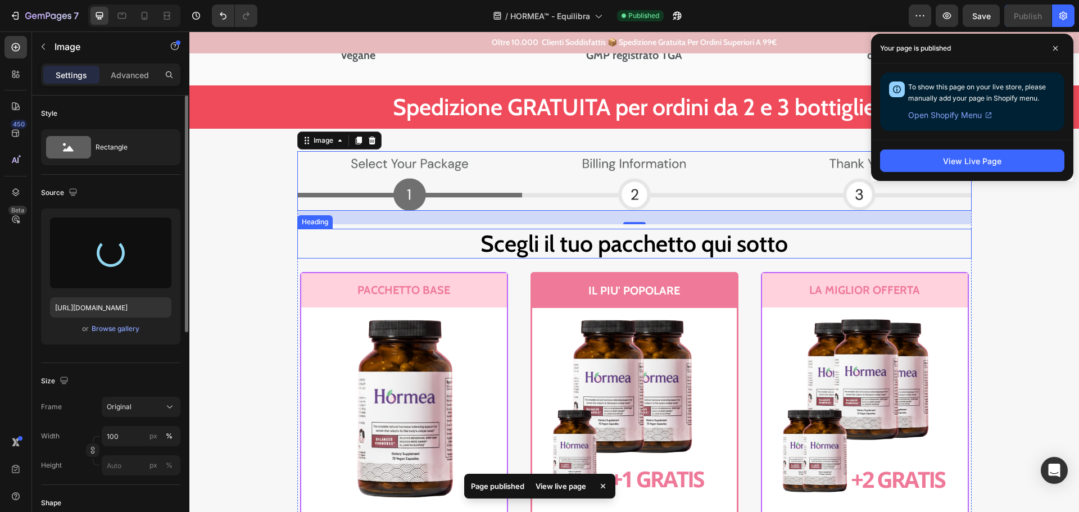
type input "[URL][DOMAIN_NAME]"
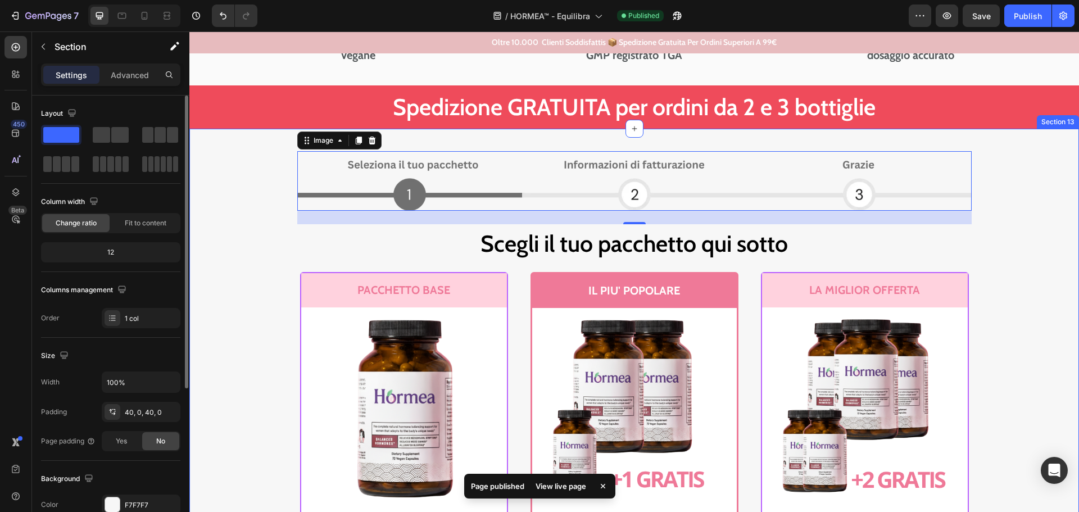
click at [1011, 204] on div "Image 24 Scegli il tuo pacchetto qui sotto Heading PACCHETTO BASE Text Block Ro…" at bounding box center [633, 491] width 889 height 681
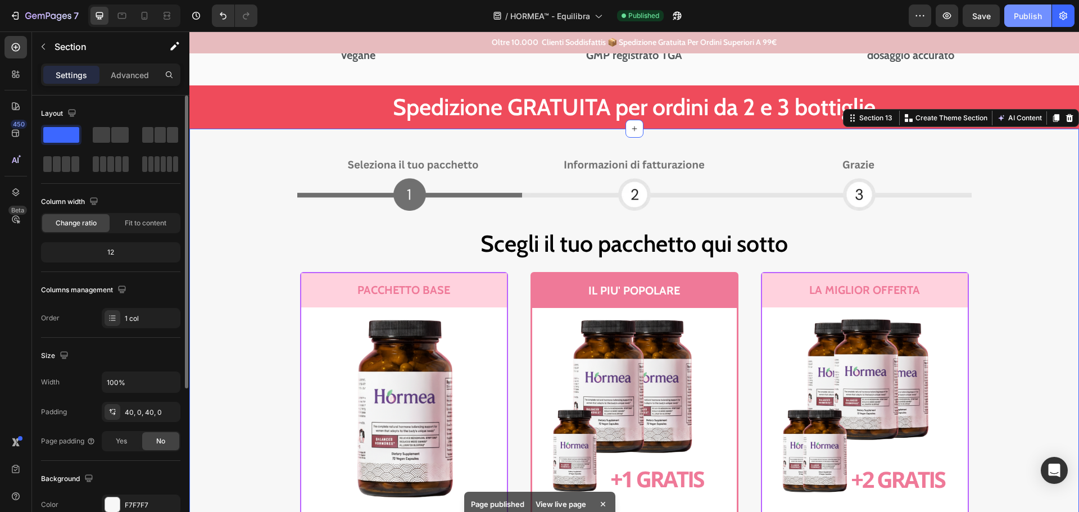
click at [1026, 10] on div "Publish" at bounding box center [1027, 16] width 28 height 12
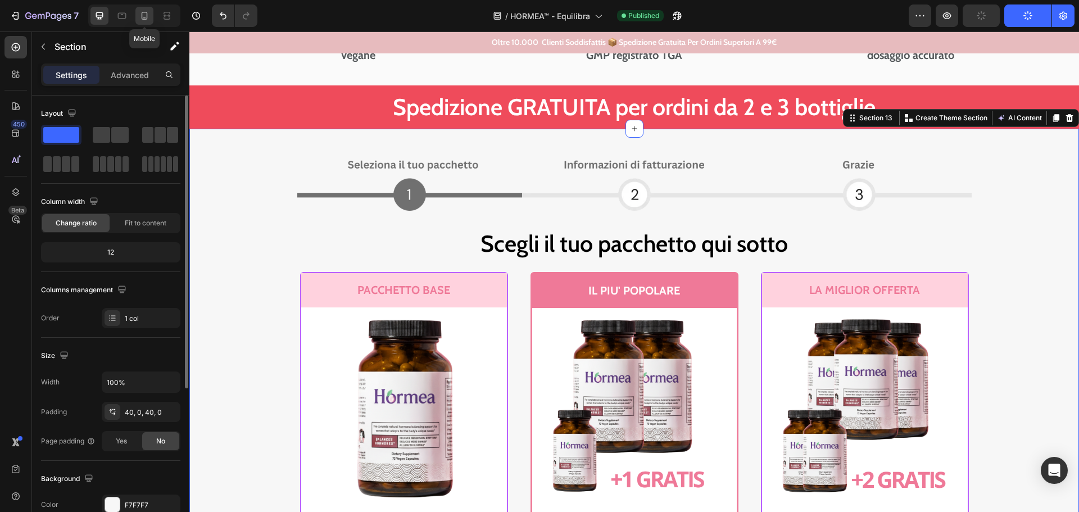
click at [143, 17] on icon at bounding box center [144, 15] width 11 height 11
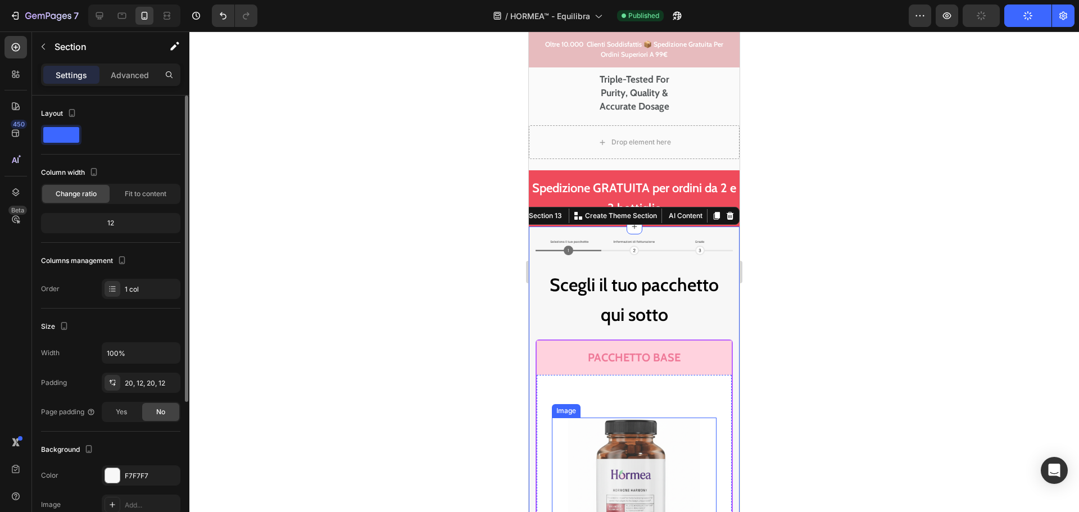
scroll to position [5792, 0]
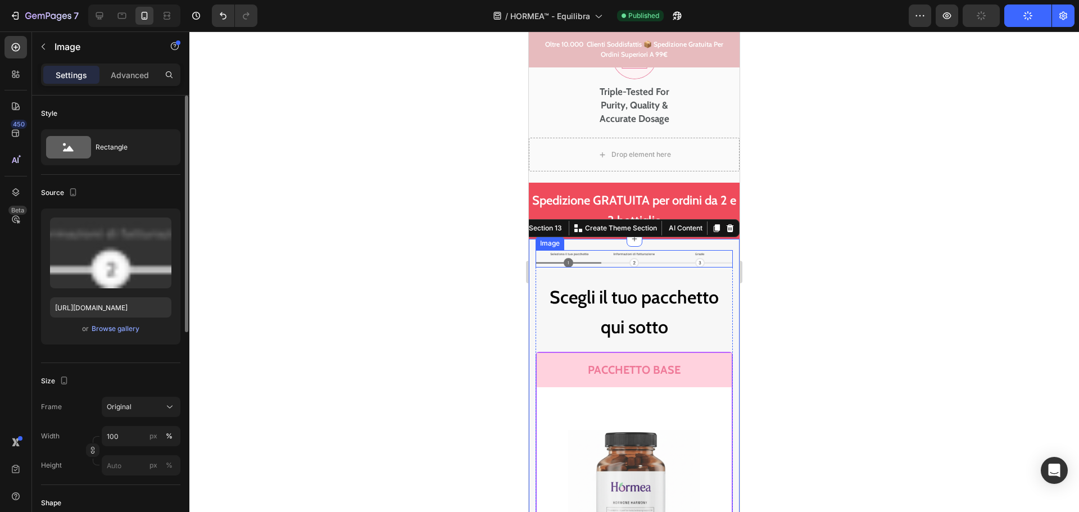
click at [647, 262] on img at bounding box center [633, 258] width 197 height 17
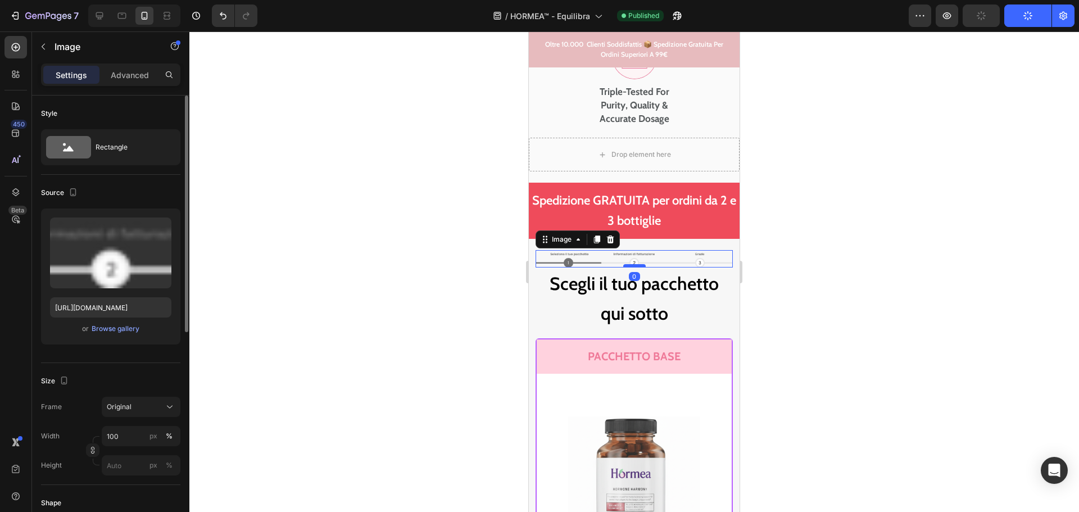
drag, startPoint x: 630, startPoint y: 278, endPoint x: 632, endPoint y: 264, distance: 14.1
click at [632, 264] on div at bounding box center [634, 265] width 22 height 3
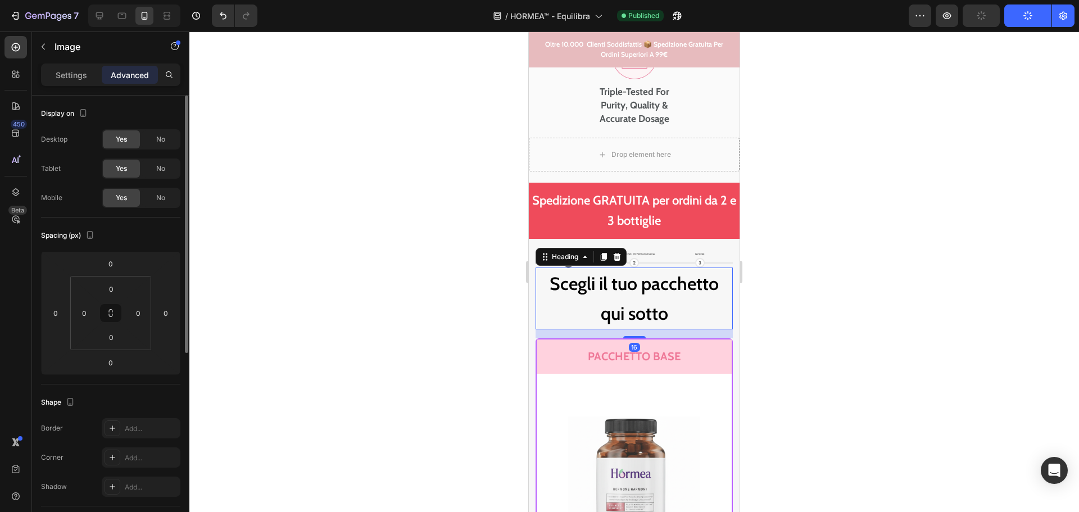
click at [700, 315] on h2 "Scegli il tuo pacchetto qui sotto" at bounding box center [633, 298] width 197 height 62
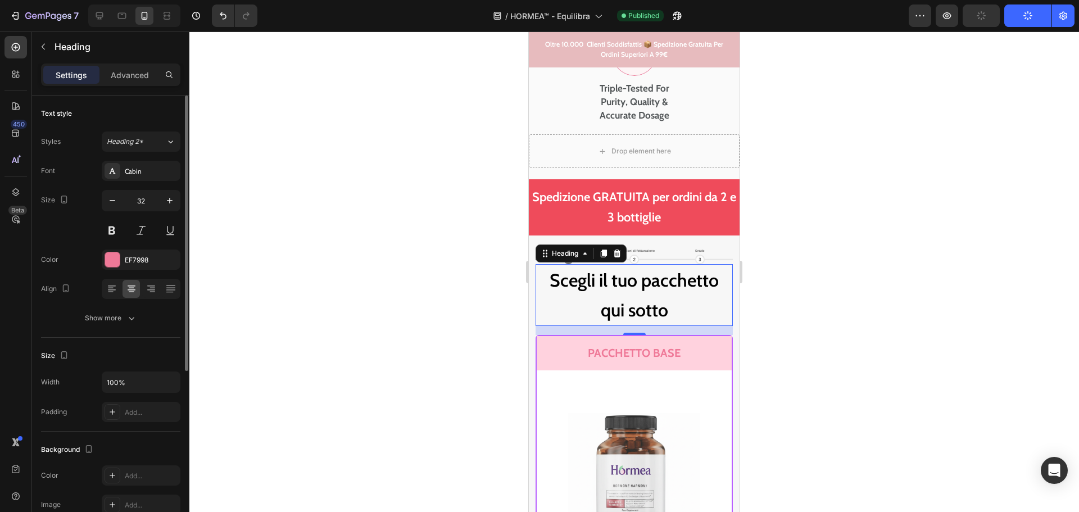
scroll to position [5848, 0]
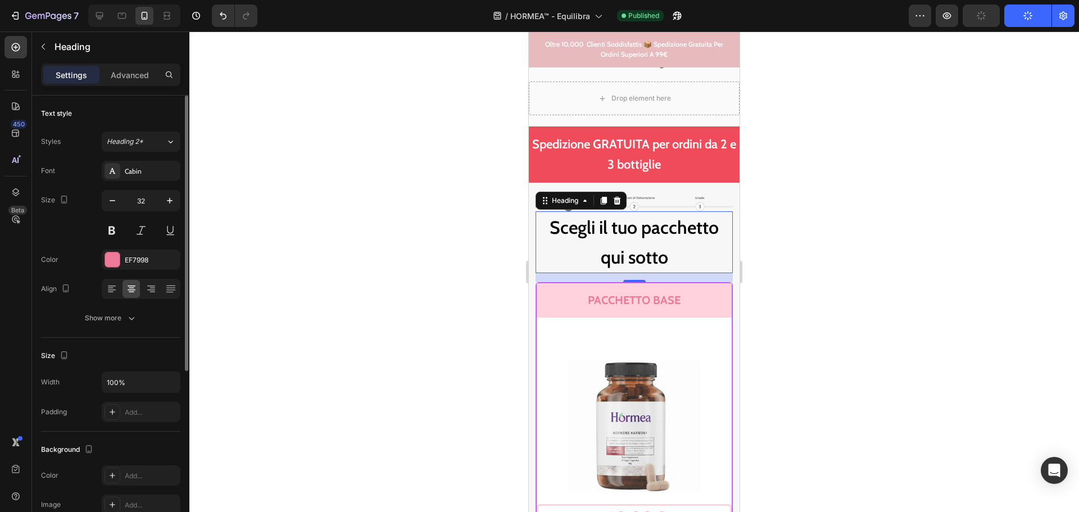
click at [635, 242] on h2 "Scegli il tuo pacchetto qui sotto" at bounding box center [633, 242] width 197 height 62
click at [122, 318] on div "Show more" at bounding box center [111, 317] width 52 height 11
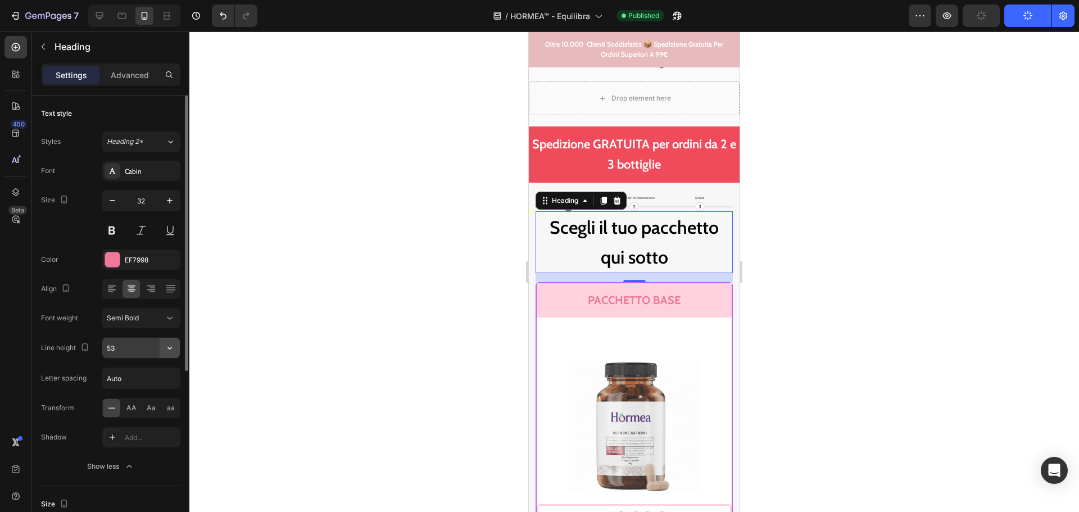
click at [168, 349] on icon "button" at bounding box center [169, 347] width 11 height 11
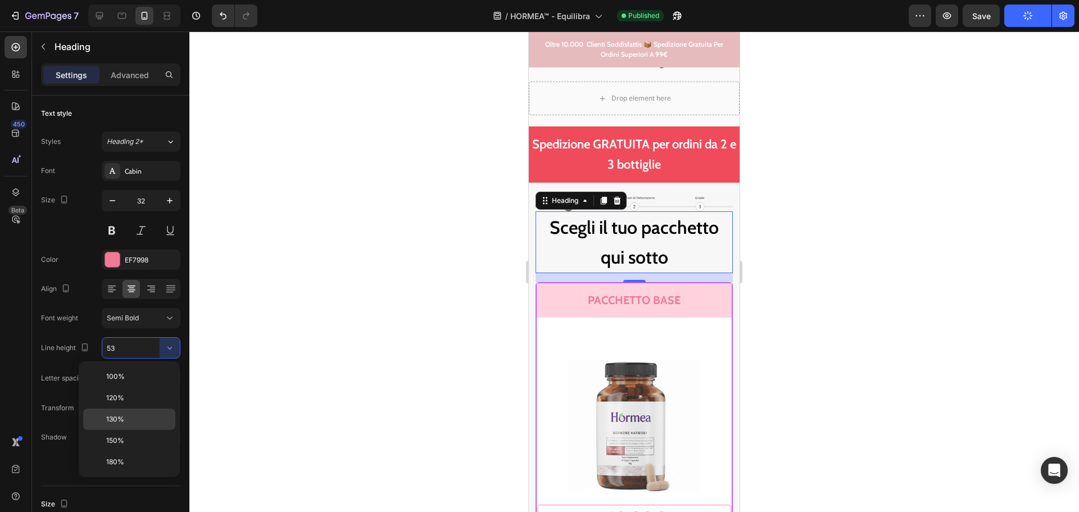
click at [128, 412] on div "130%" at bounding box center [129, 418] width 92 height 21
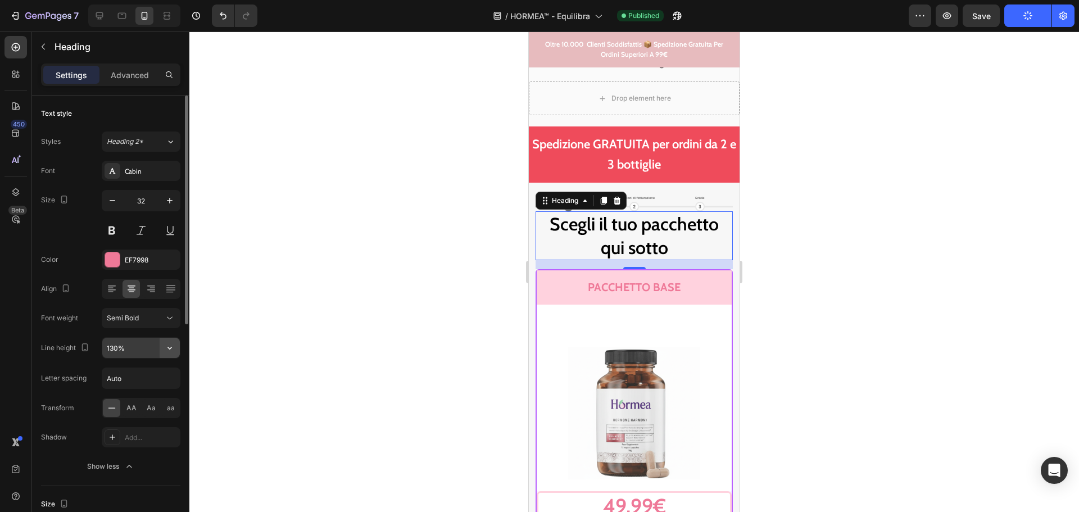
click at [167, 353] on icon "button" at bounding box center [169, 347] width 11 height 11
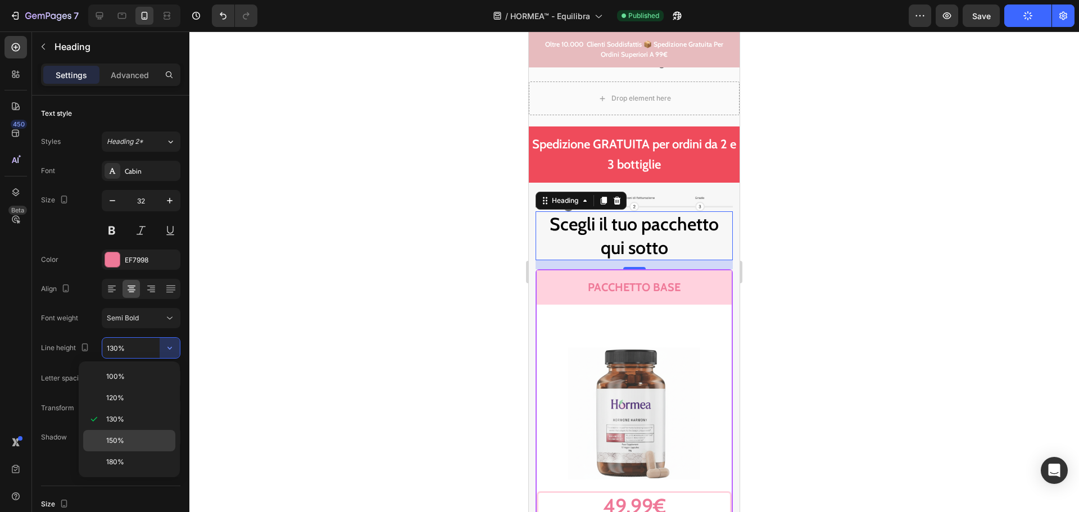
click at [125, 438] on p "150%" at bounding box center [138, 440] width 64 height 10
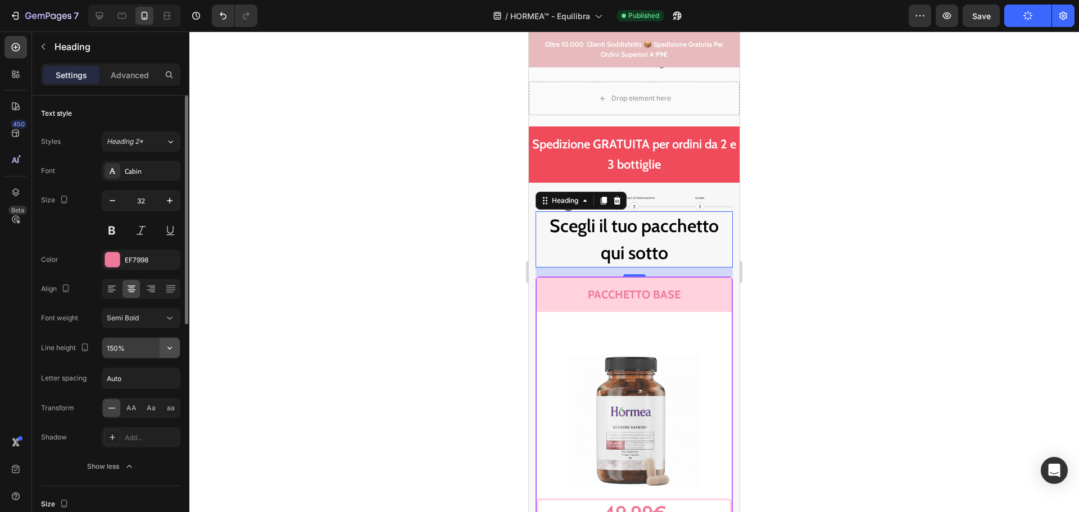
click at [169, 343] on icon "button" at bounding box center [169, 347] width 11 height 11
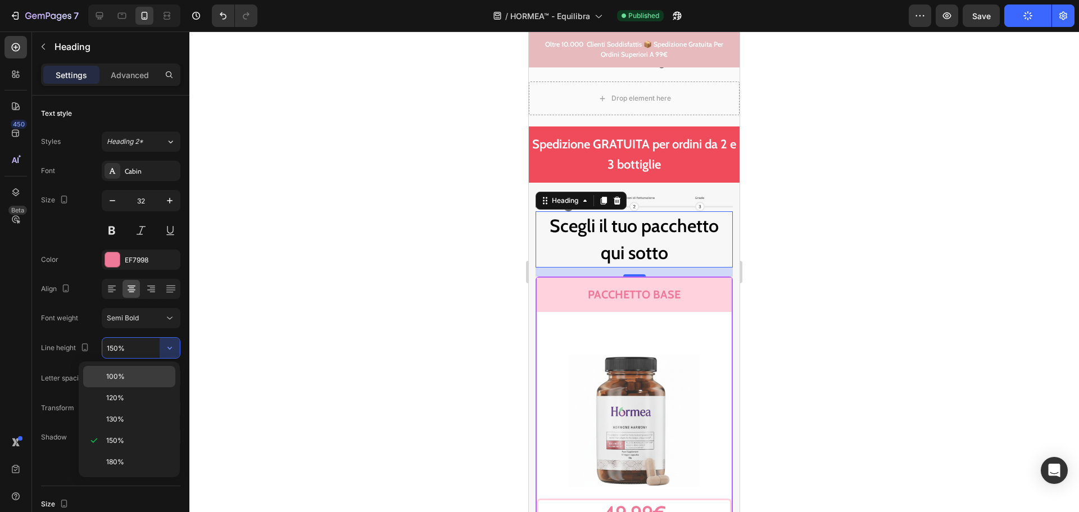
click at [138, 375] on p "100%" at bounding box center [138, 376] width 64 height 10
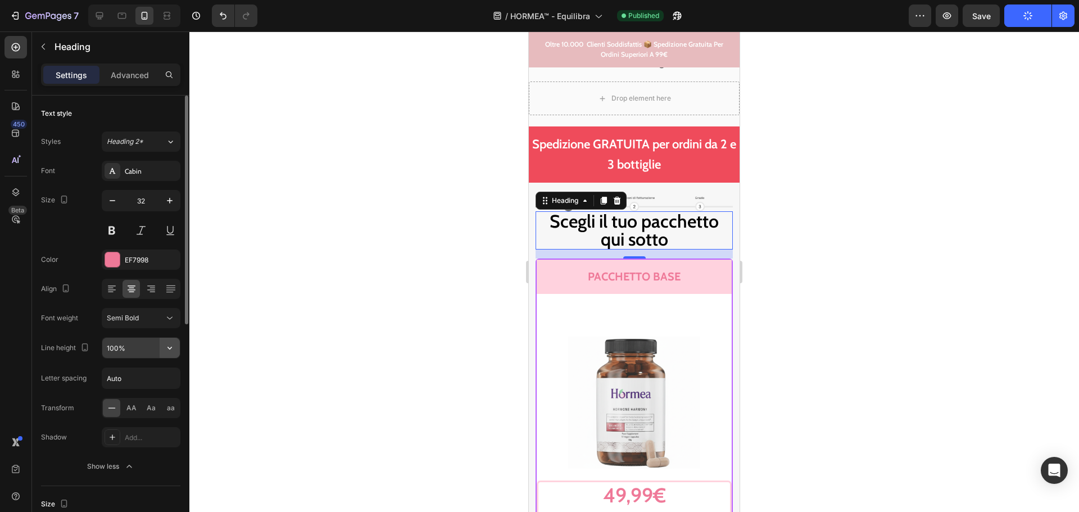
click at [167, 353] on button "button" at bounding box center [170, 348] width 20 height 20
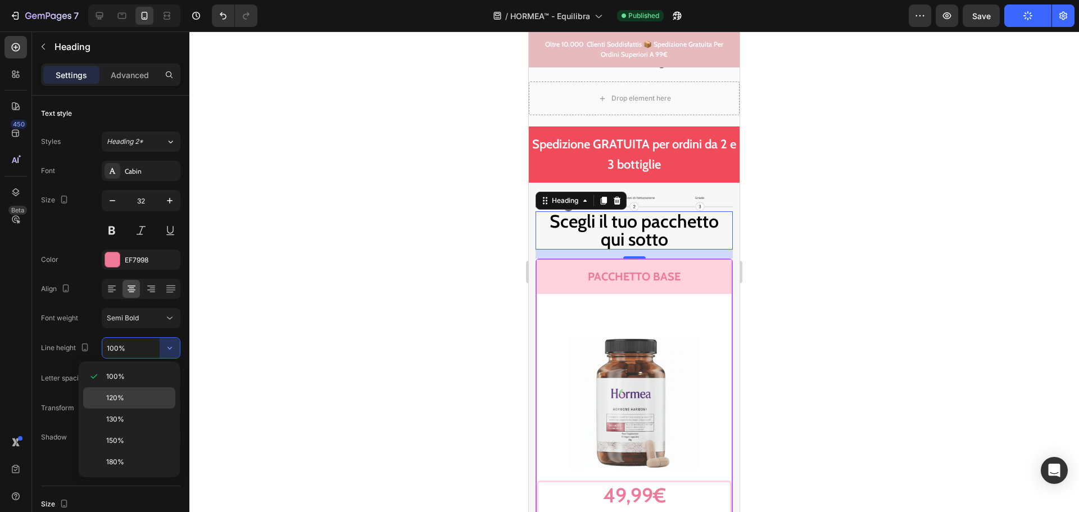
click at [124, 393] on span "120%" at bounding box center [115, 398] width 18 height 10
type input "120%"
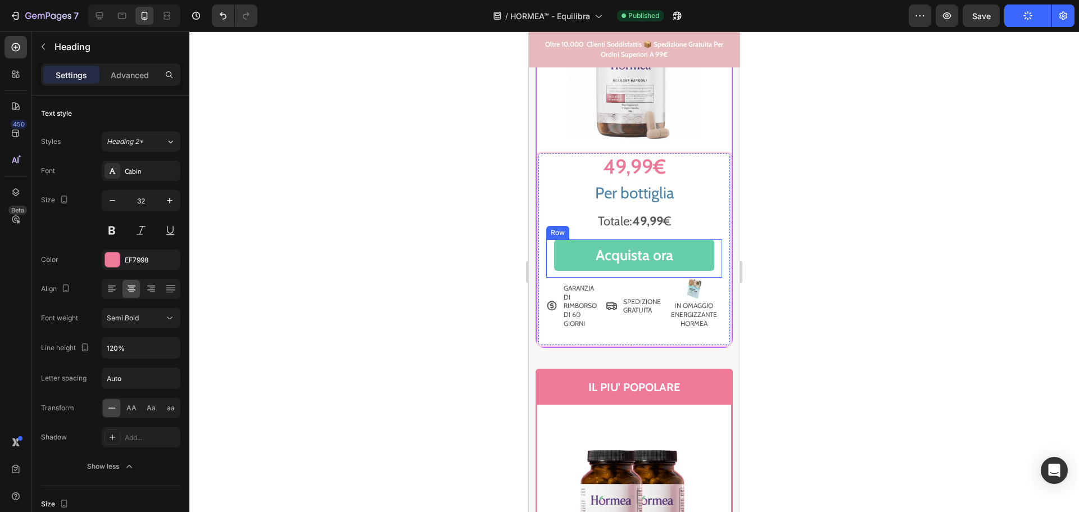
scroll to position [6185, 0]
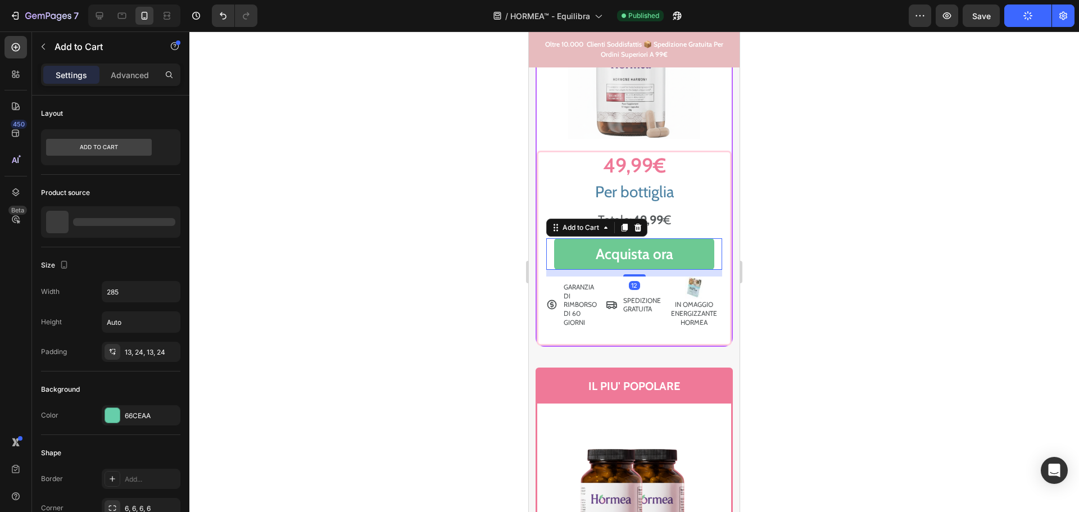
click at [686, 249] on button "Acquista ora" at bounding box center [634, 253] width 160 height 31
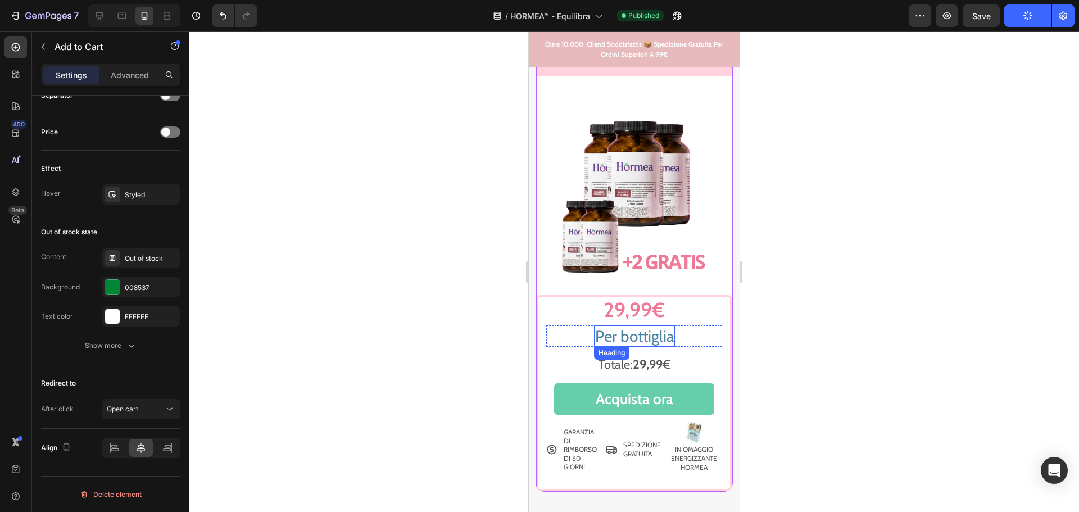
scroll to position [6915, 0]
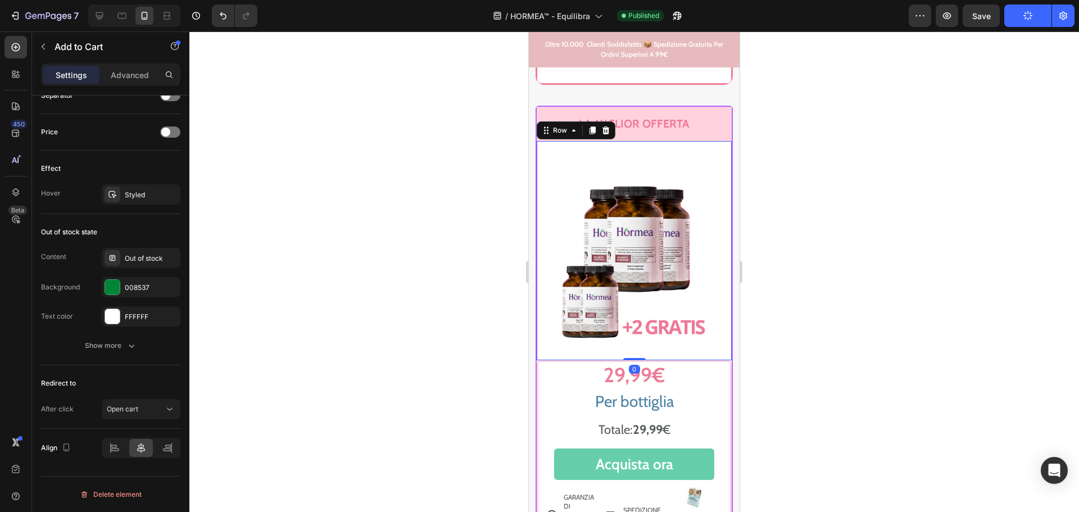
click at [675, 149] on div "Image Row 0" at bounding box center [633, 250] width 195 height 219
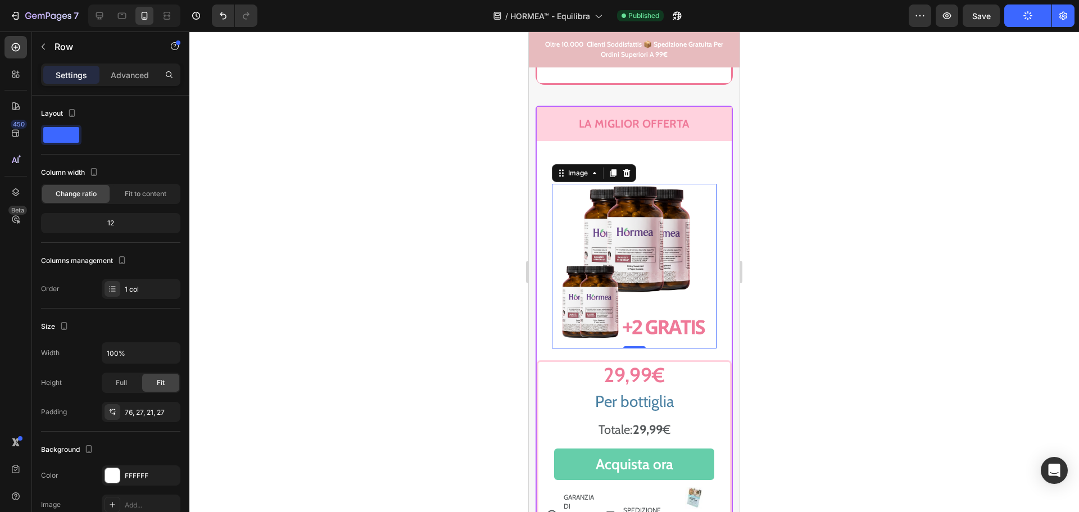
click at [638, 190] on img at bounding box center [634, 266] width 165 height 165
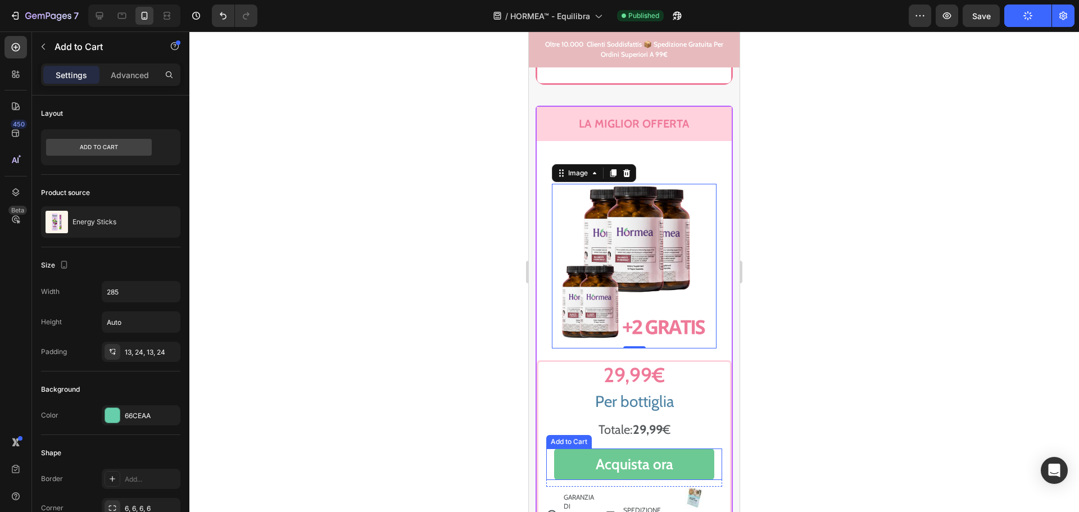
click at [555, 448] on button "Acquista ora" at bounding box center [634, 463] width 160 height 31
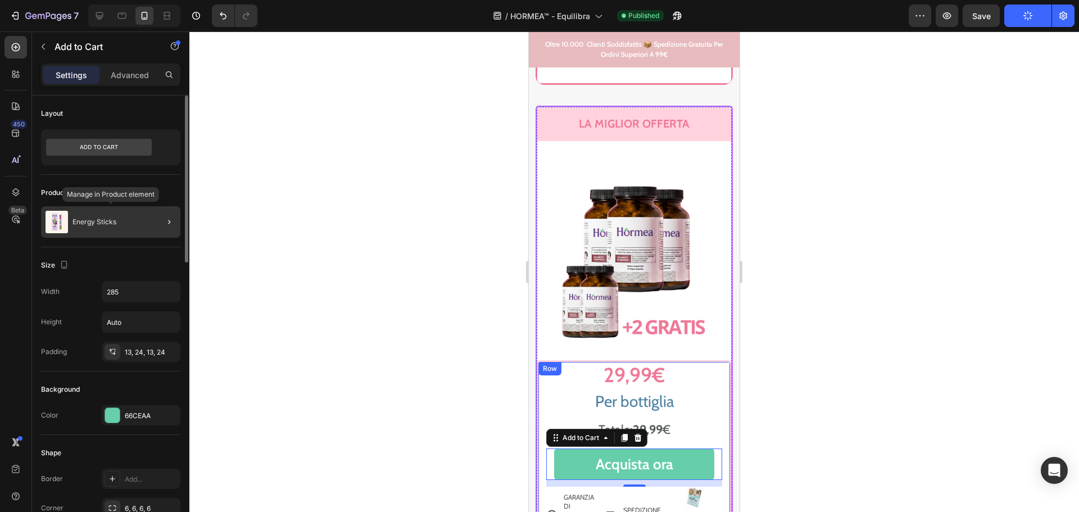
click at [114, 225] on p "Energy Sticks" at bounding box center [94, 222] width 44 height 8
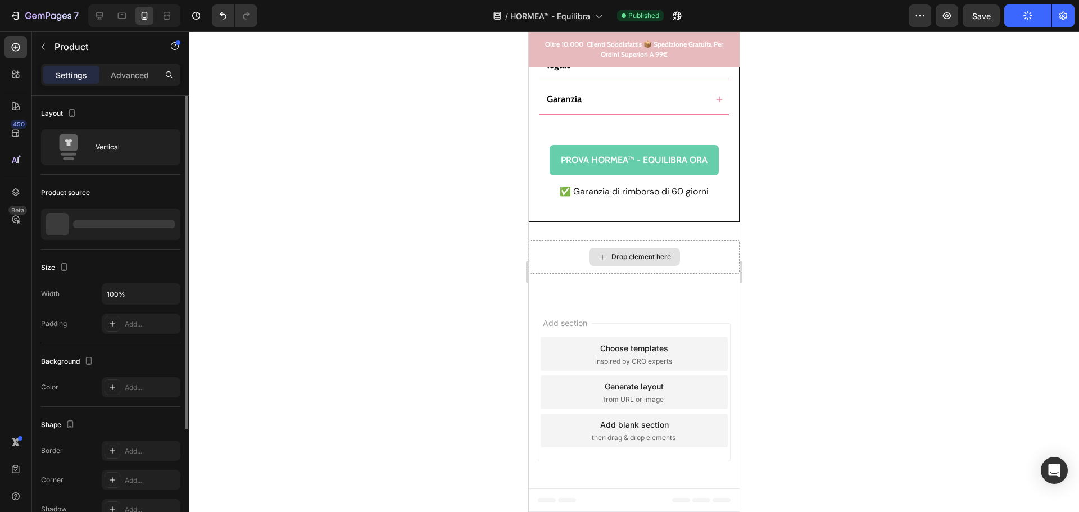
scroll to position [11854, 0]
drag, startPoint x: 99, startPoint y: 18, endPoint x: 185, endPoint y: 43, distance: 89.0
click at [99, 18] on icon at bounding box center [99, 15] width 11 height 11
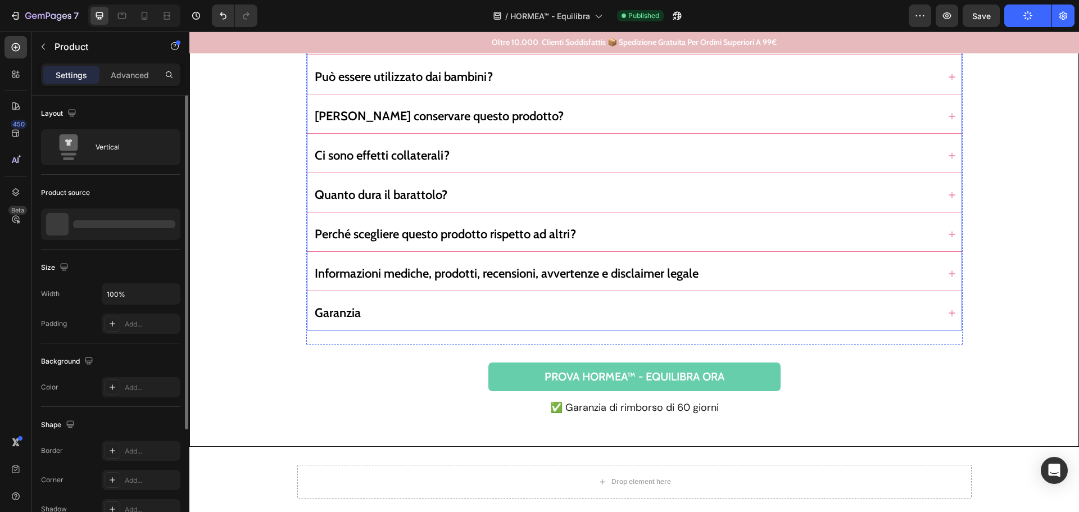
scroll to position [11505, 0]
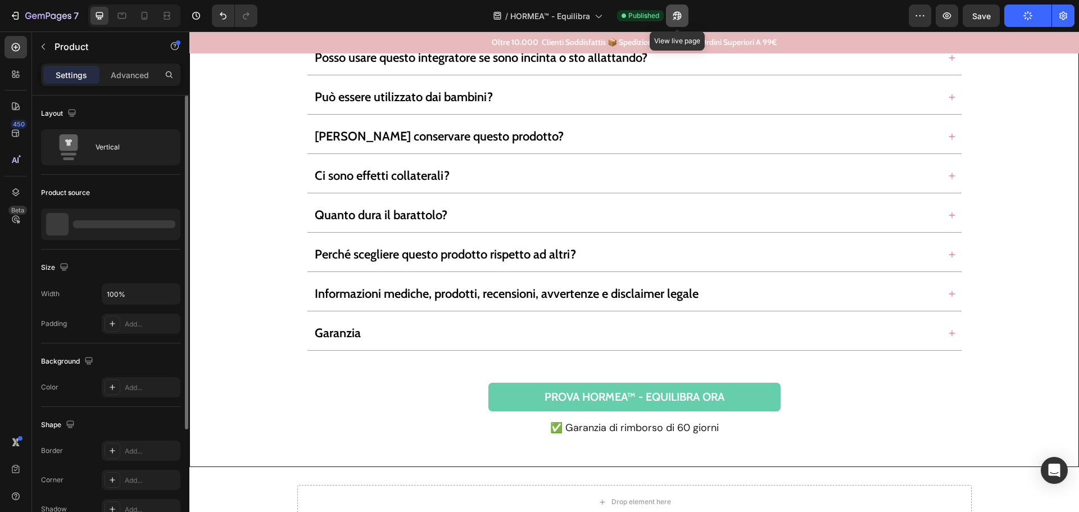
click at [676, 15] on icon "button" at bounding box center [676, 15] width 11 height 11
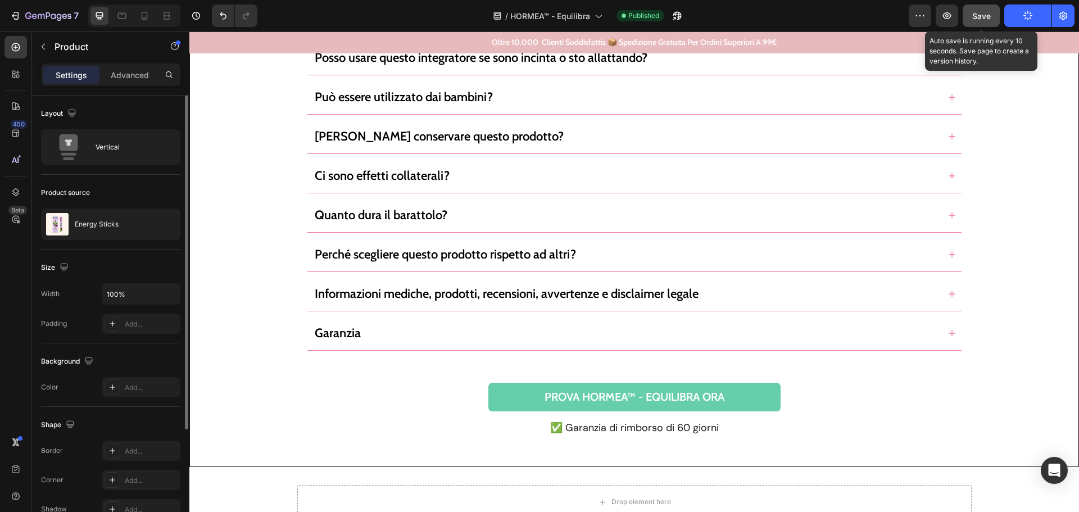
click at [976, 16] on span "Save" at bounding box center [981, 16] width 19 height 10
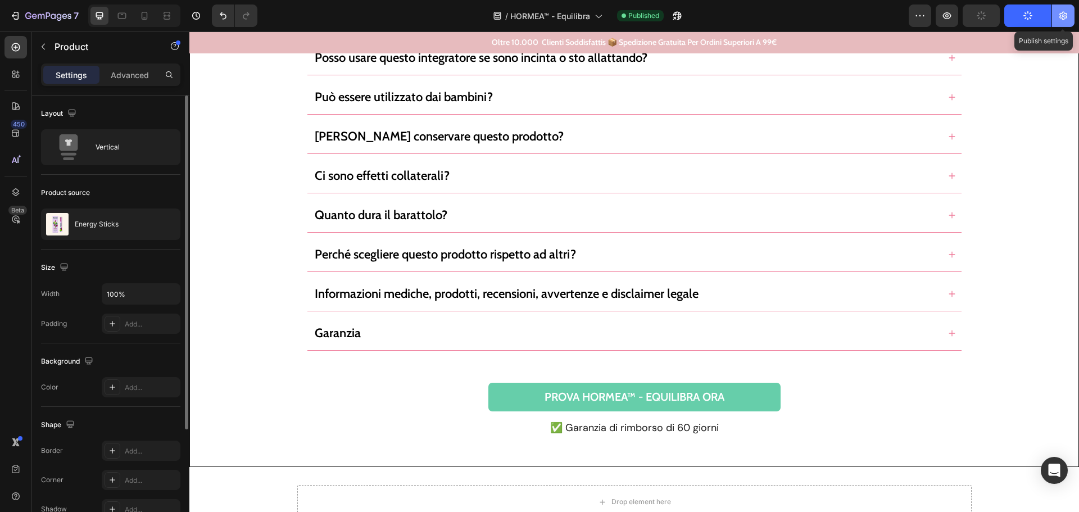
click at [1060, 18] on icon "button" at bounding box center [1063, 16] width 8 height 8
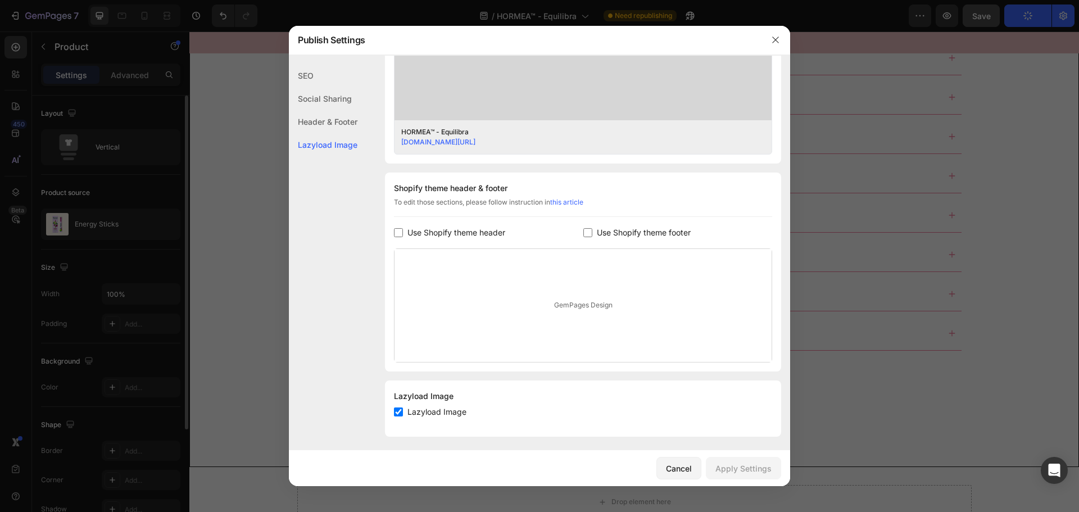
scroll to position [424, 0]
click at [776, 40] on icon "button" at bounding box center [775, 40] width 6 height 6
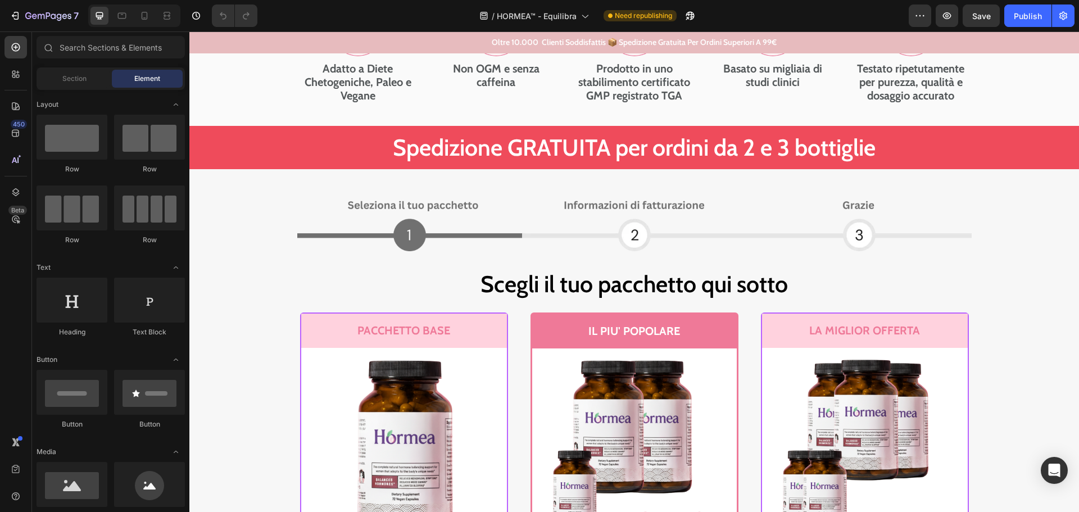
scroll to position [5505, 0]
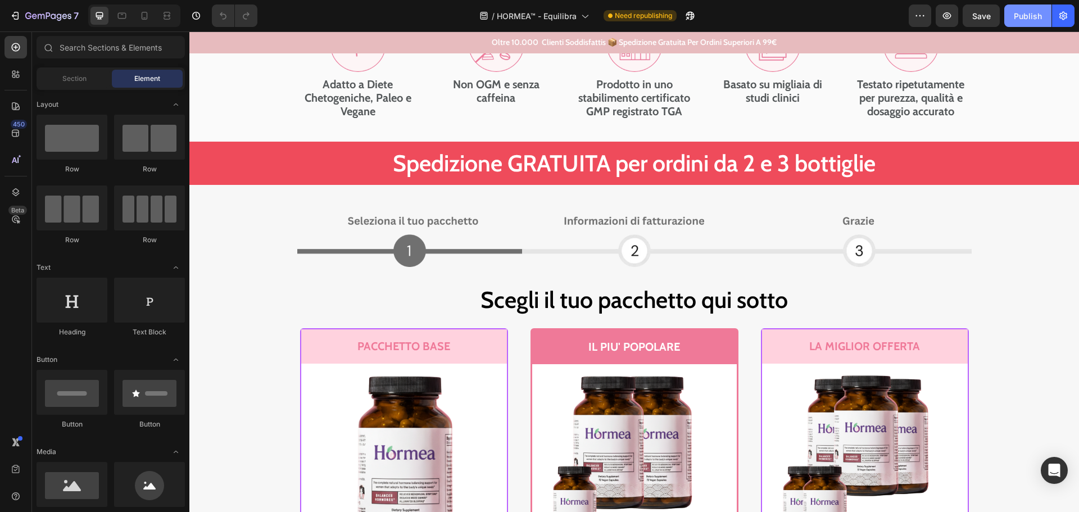
click at [1025, 16] on div "Publish" at bounding box center [1027, 16] width 28 height 12
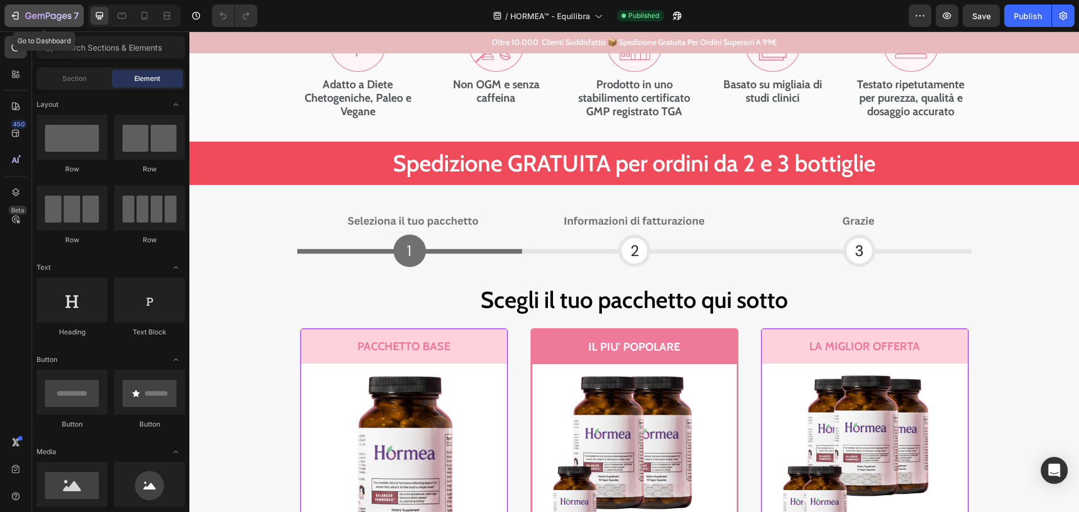
click at [13, 10] on icon "button" at bounding box center [15, 15] width 11 height 11
